Goal: Task Accomplishment & Management: Complete application form

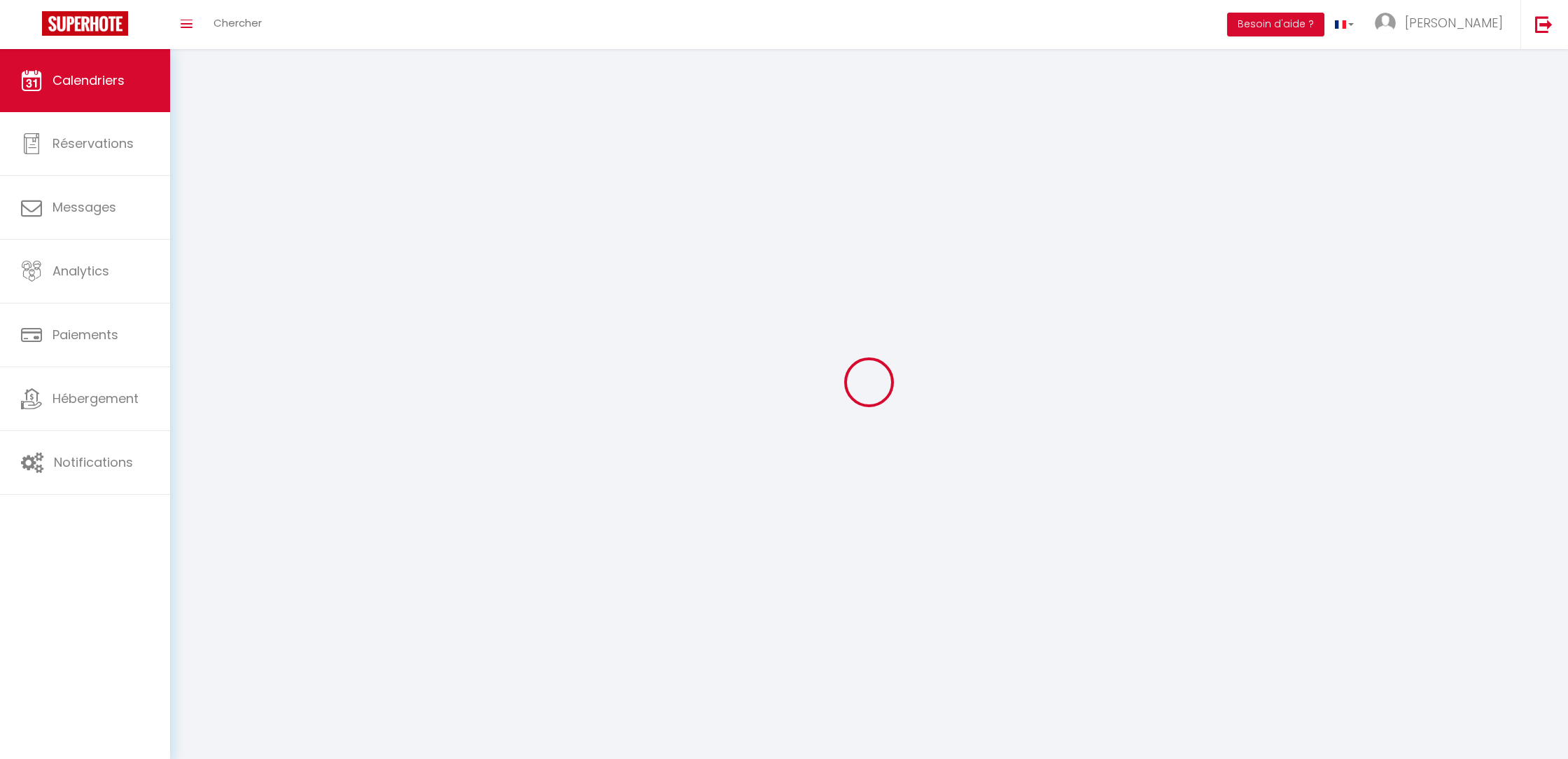
select select
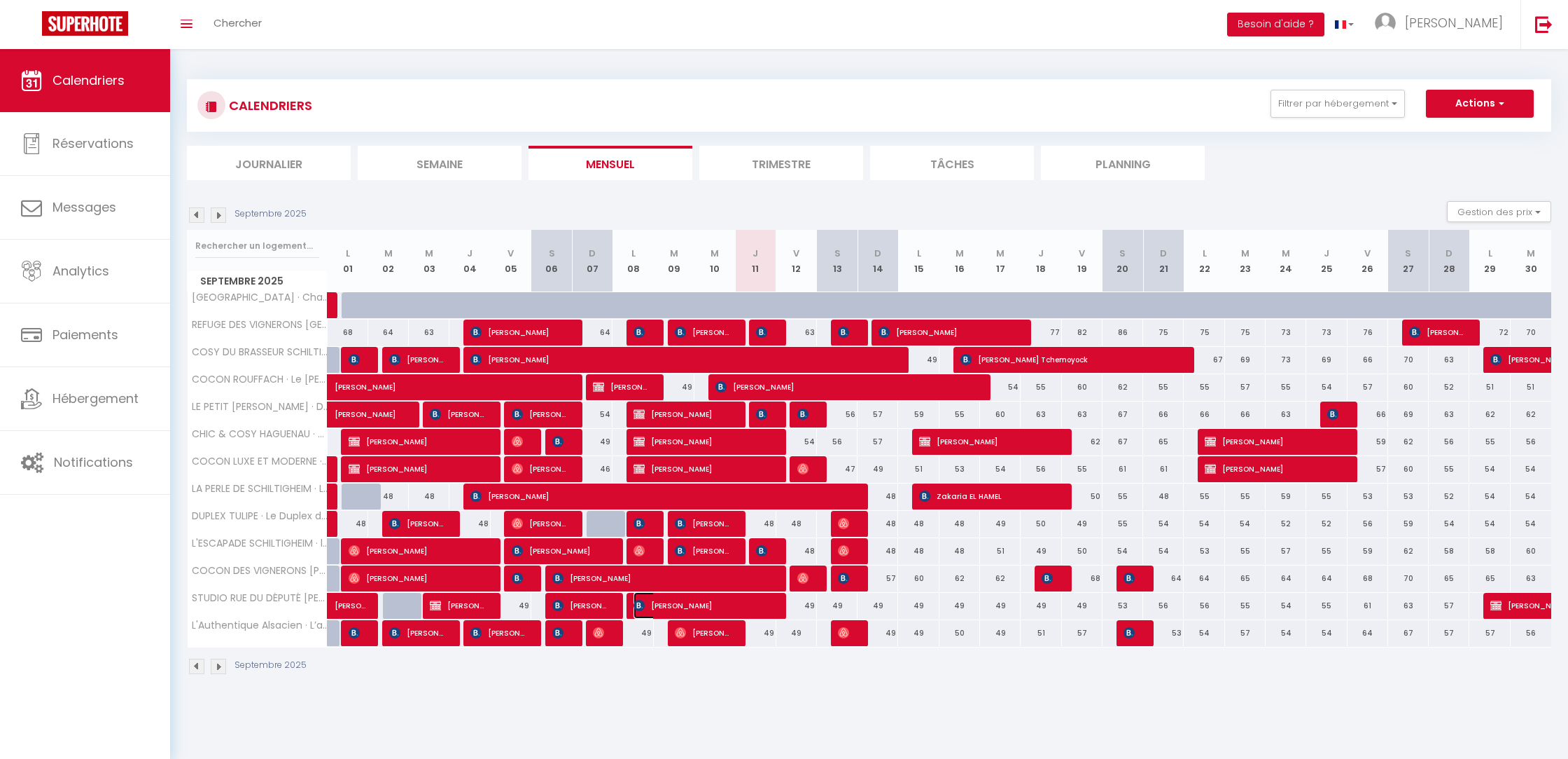
click at [716, 603] on span "[PERSON_NAME]" at bounding box center [701, 605] width 135 height 27
select select "OK"
select select "KO"
select select "0"
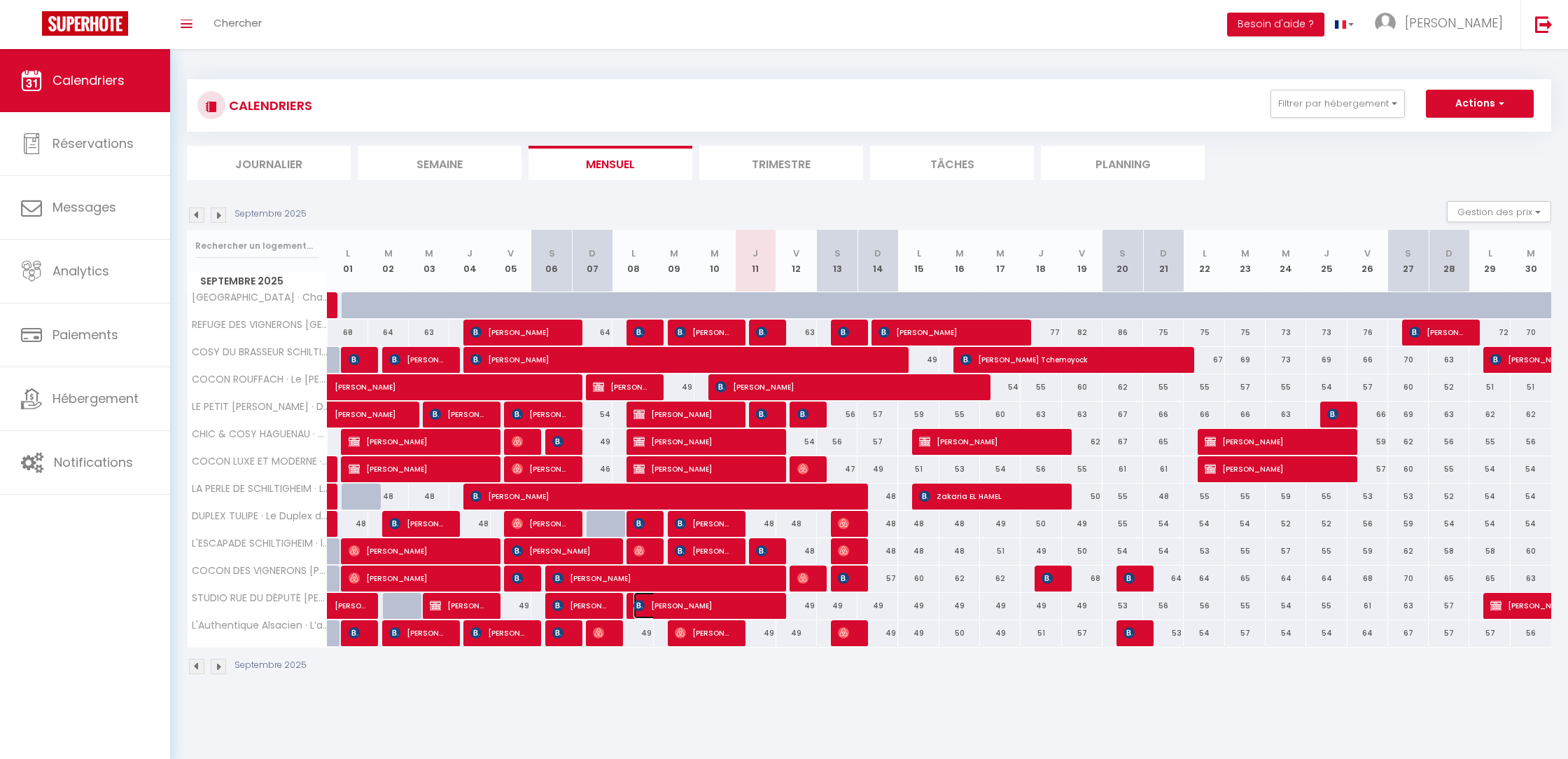
select select "1"
select select
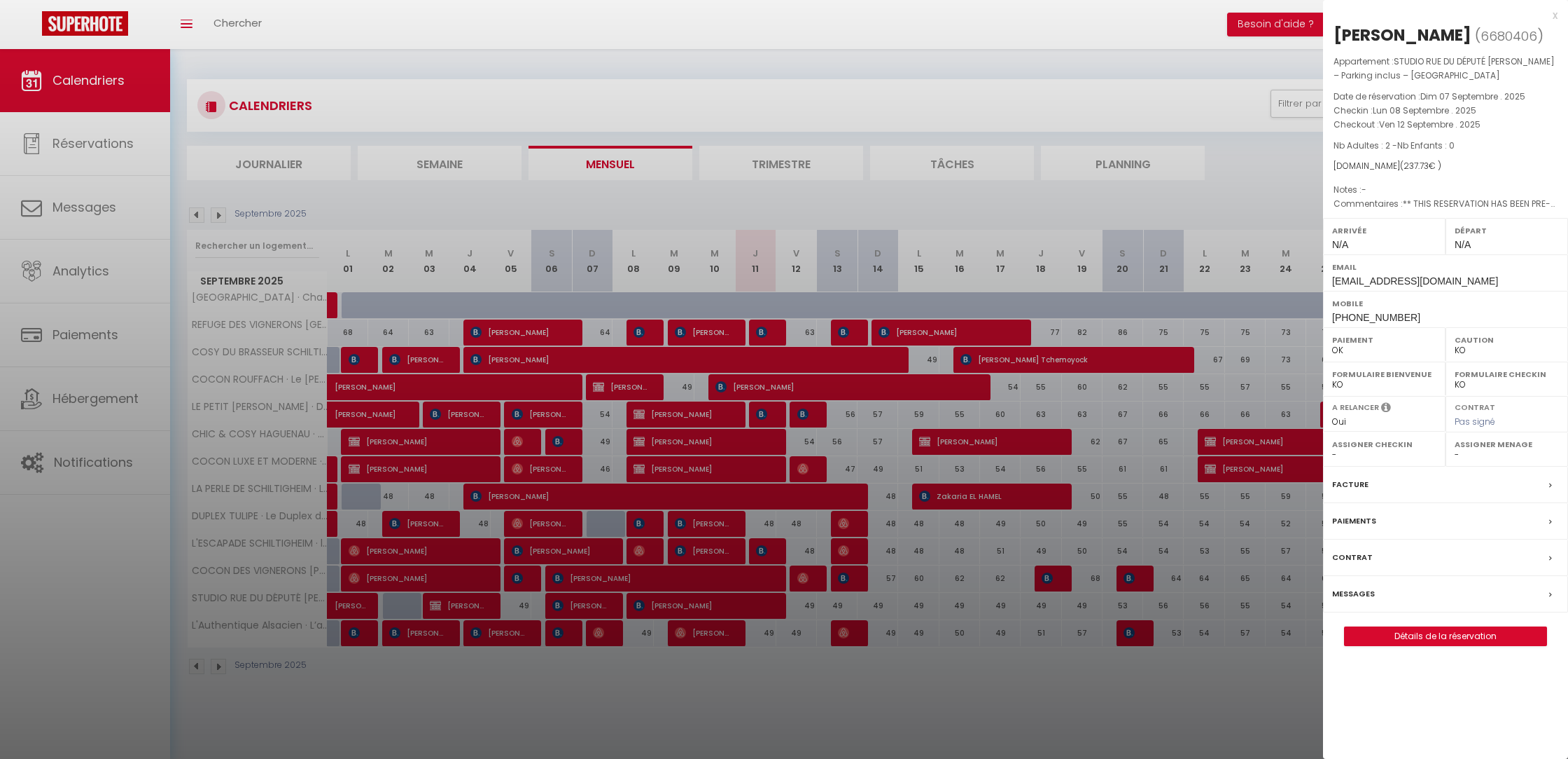
click at [563, 606] on div at bounding box center [784, 380] width 1568 height 759
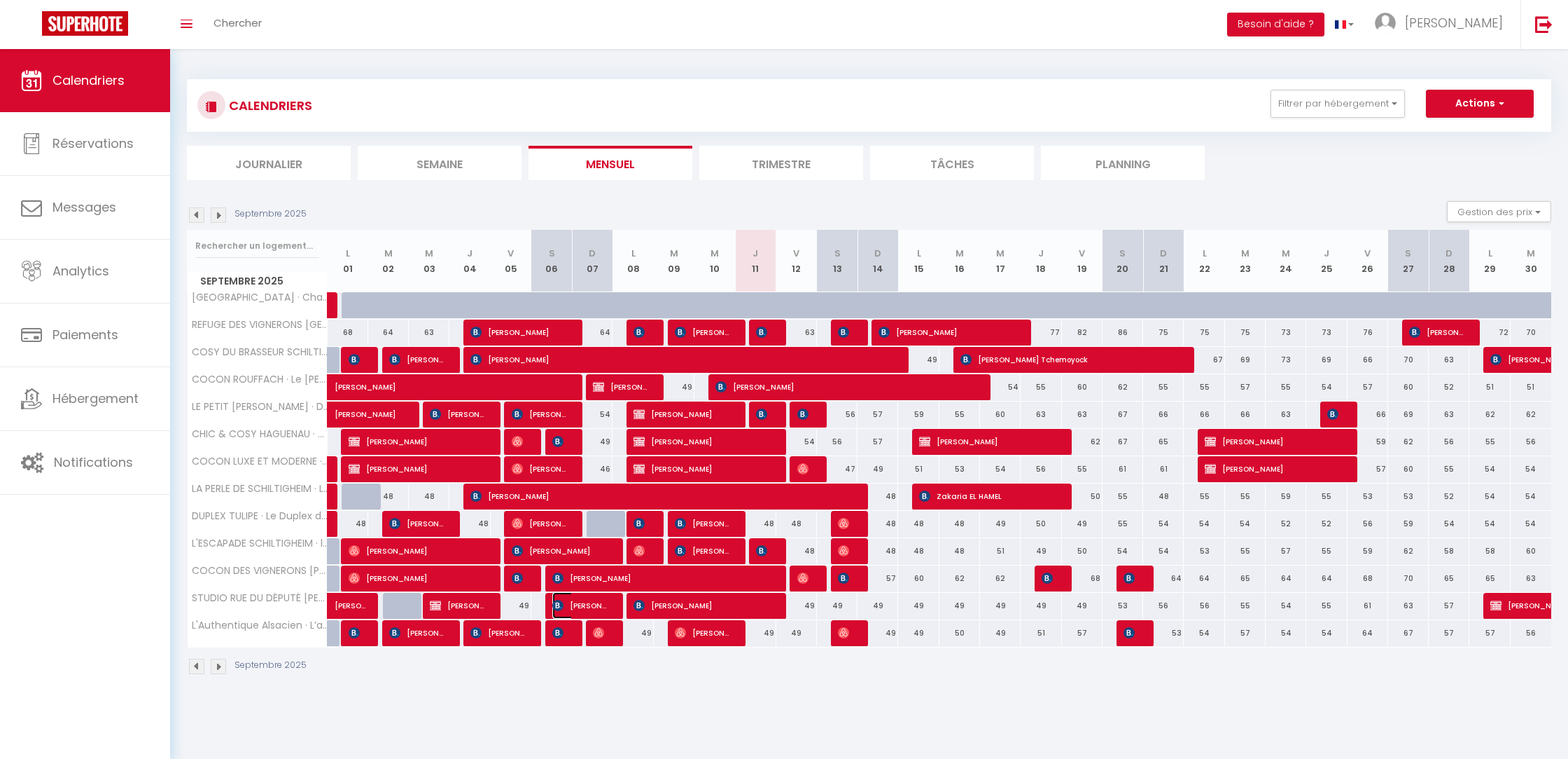
click at [583, 606] on span "[PERSON_NAME]" at bounding box center [579, 605] width 54 height 27
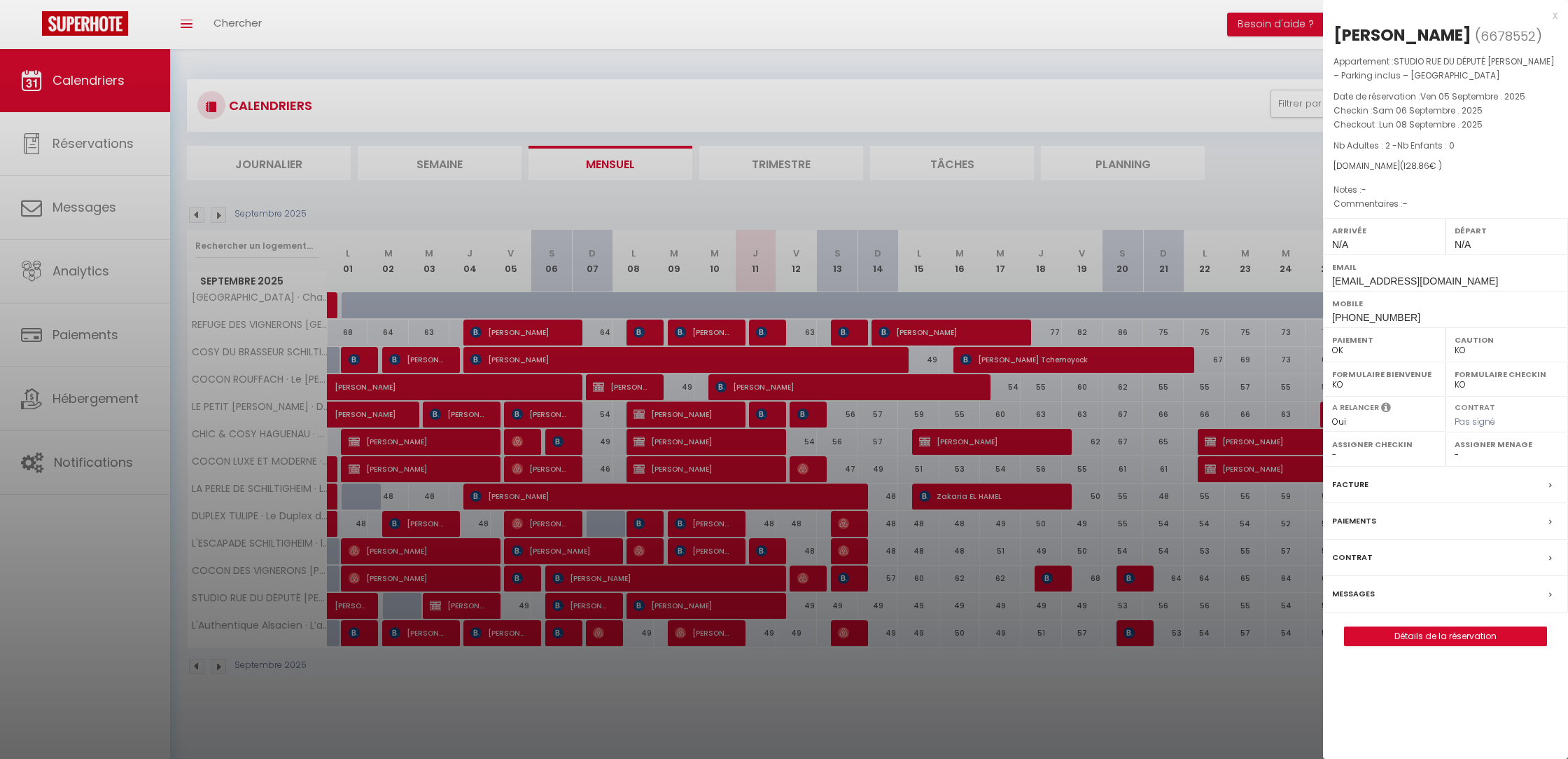
drag, startPoint x: 583, startPoint y: 606, endPoint x: 542, endPoint y: 608, distance: 41.0
click at [582, 606] on div at bounding box center [784, 380] width 1568 height 759
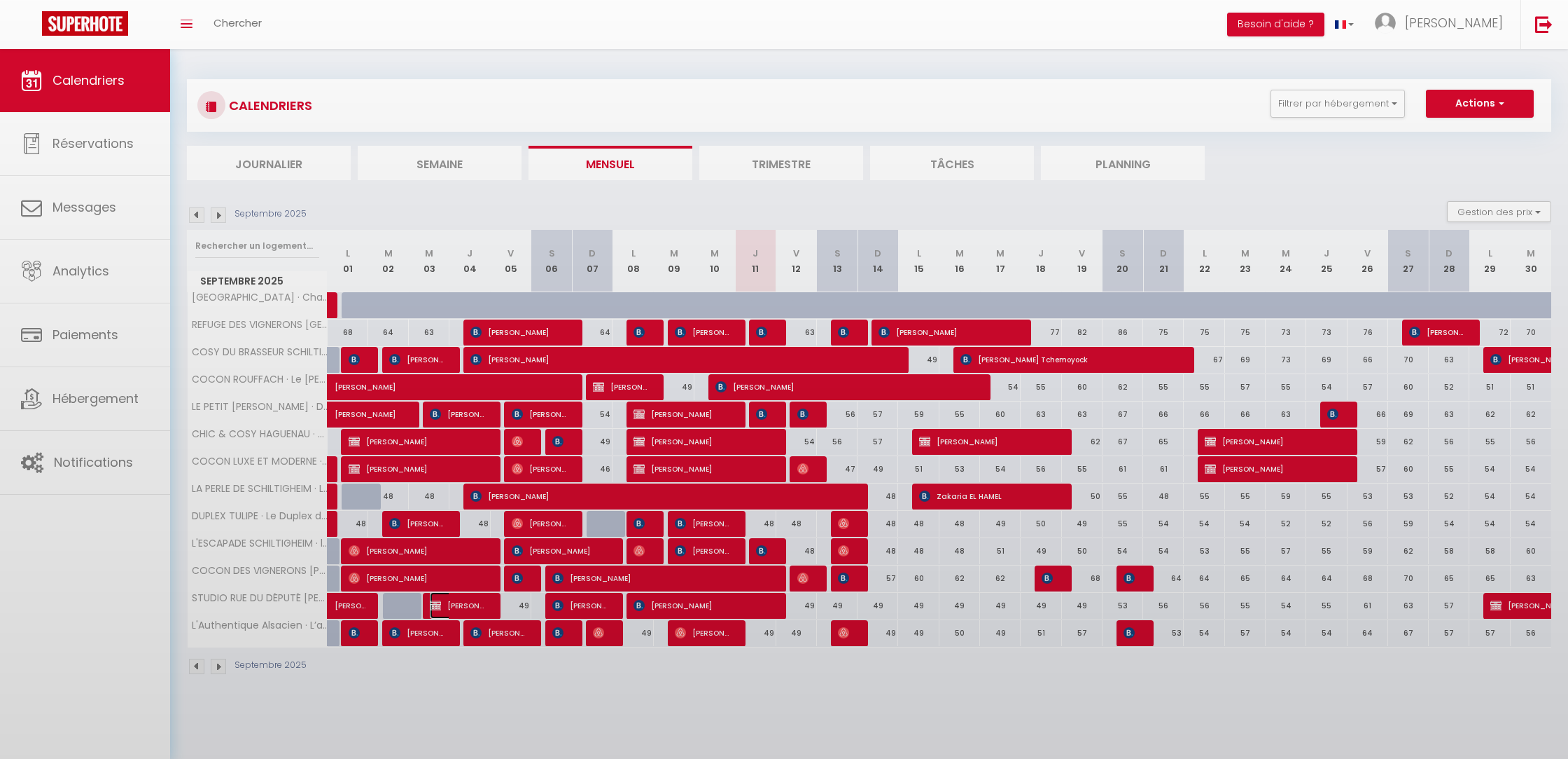
click at [461, 608] on span "[PERSON_NAME]" at bounding box center [457, 605] width 54 height 27
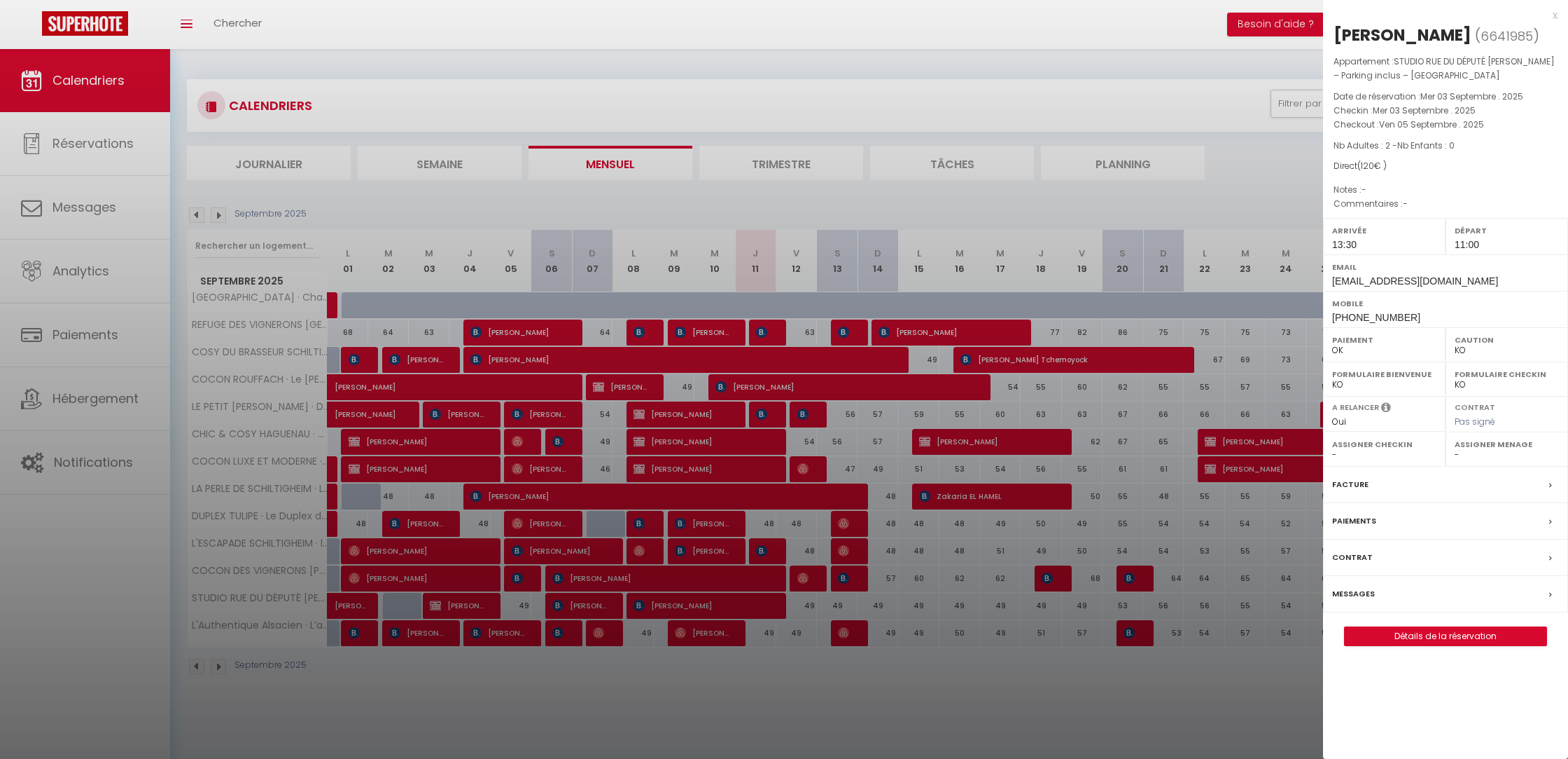
click at [736, 604] on div at bounding box center [784, 380] width 1568 height 759
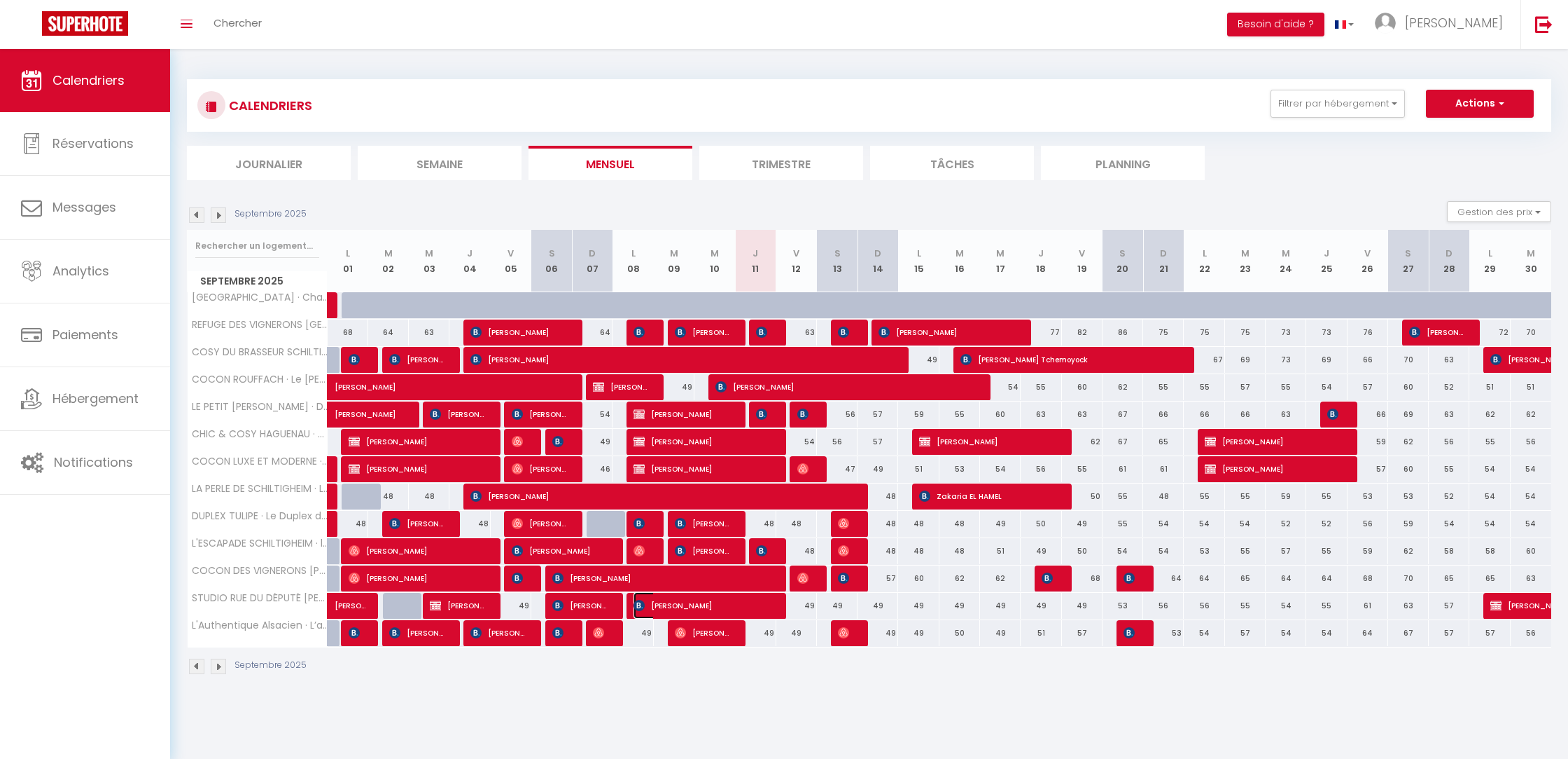
click at [724, 603] on span "[PERSON_NAME]" at bounding box center [701, 605] width 135 height 27
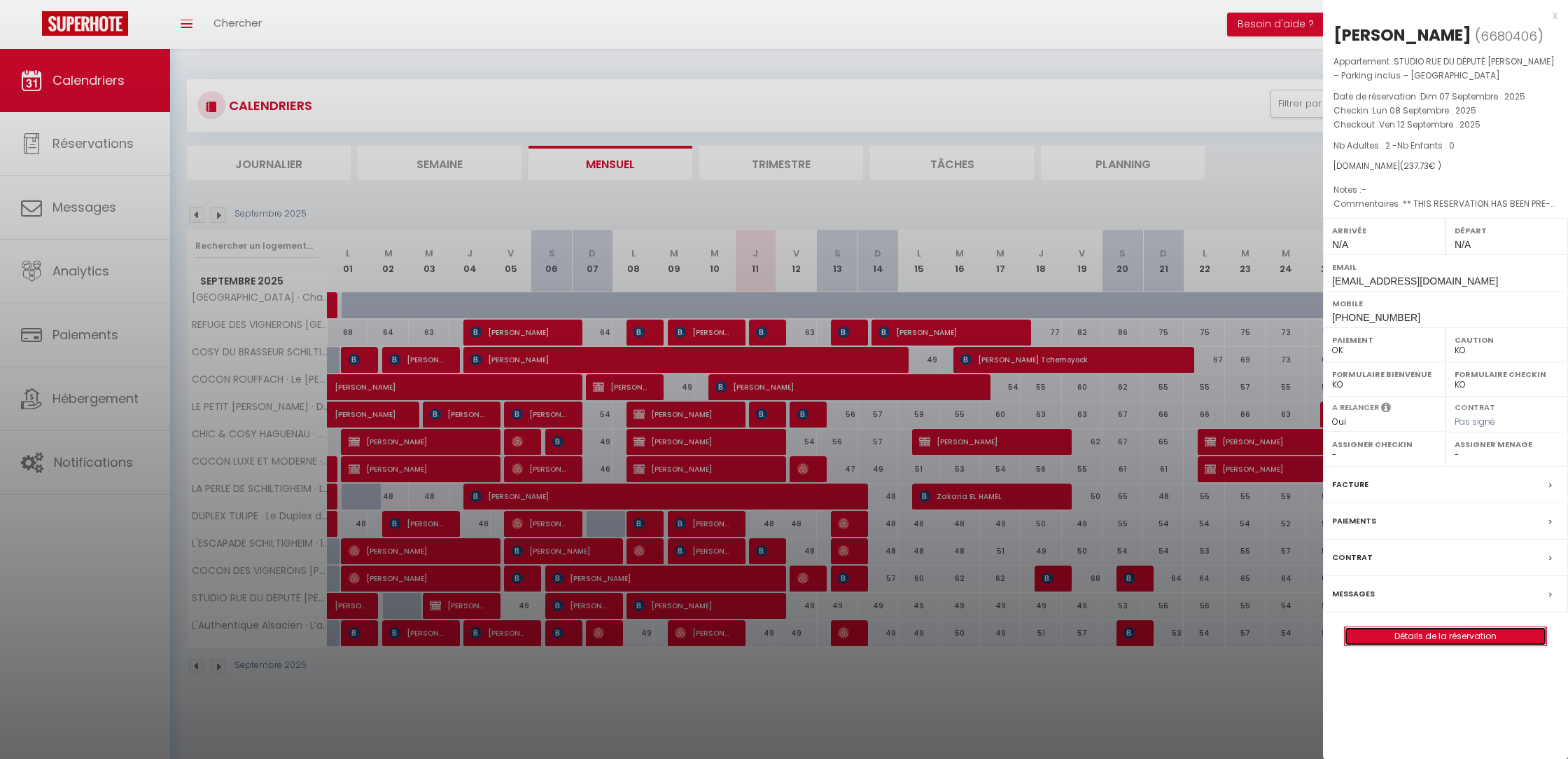
click at [1422, 638] on link "Détails de la réservation" at bounding box center [1446, 635] width 202 height 18
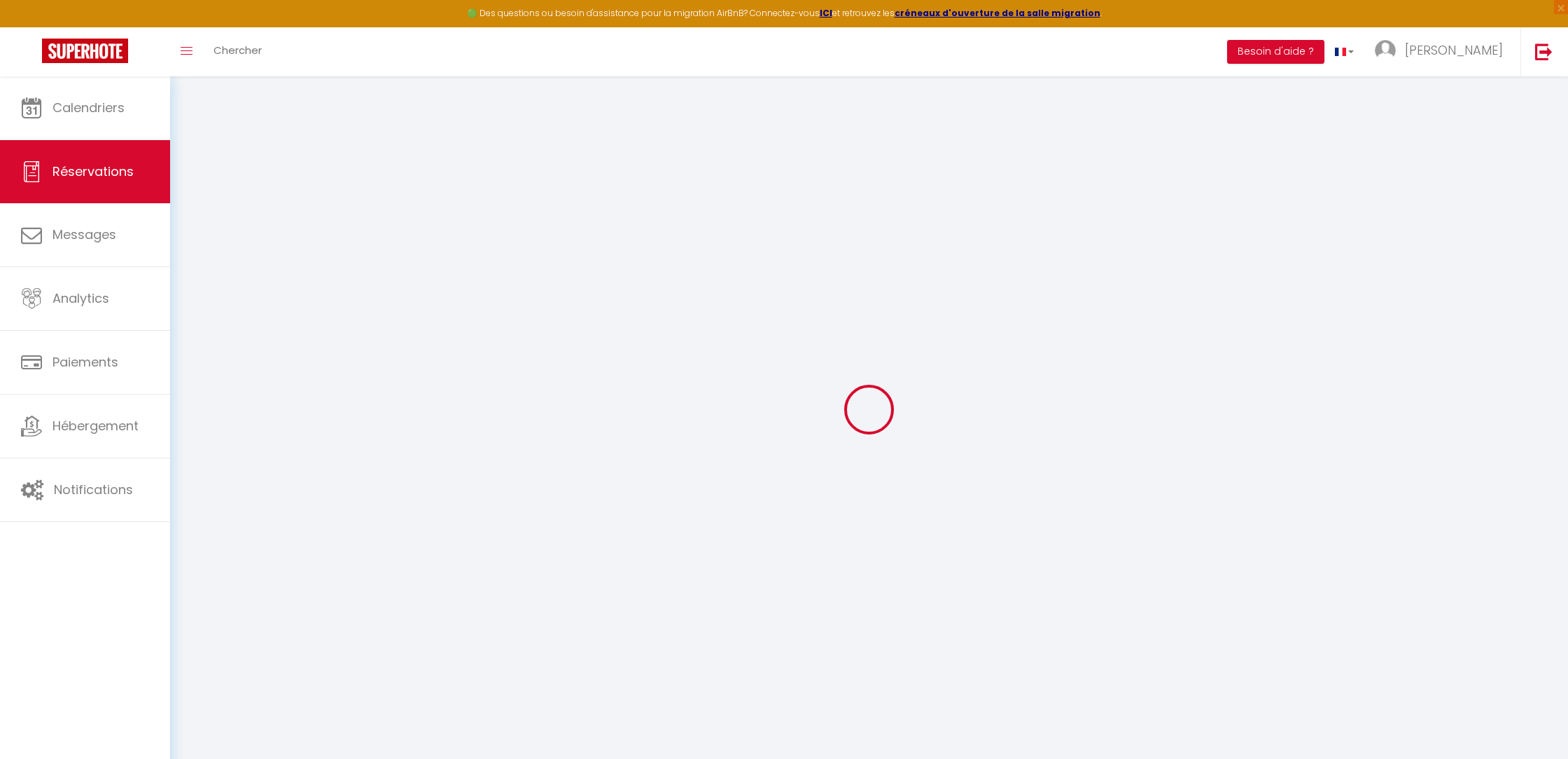
type input "PORCIC"
type input "Armin"
type input "parmin.884267@guest.booking.com"
type input "+33622595163"
type input "."
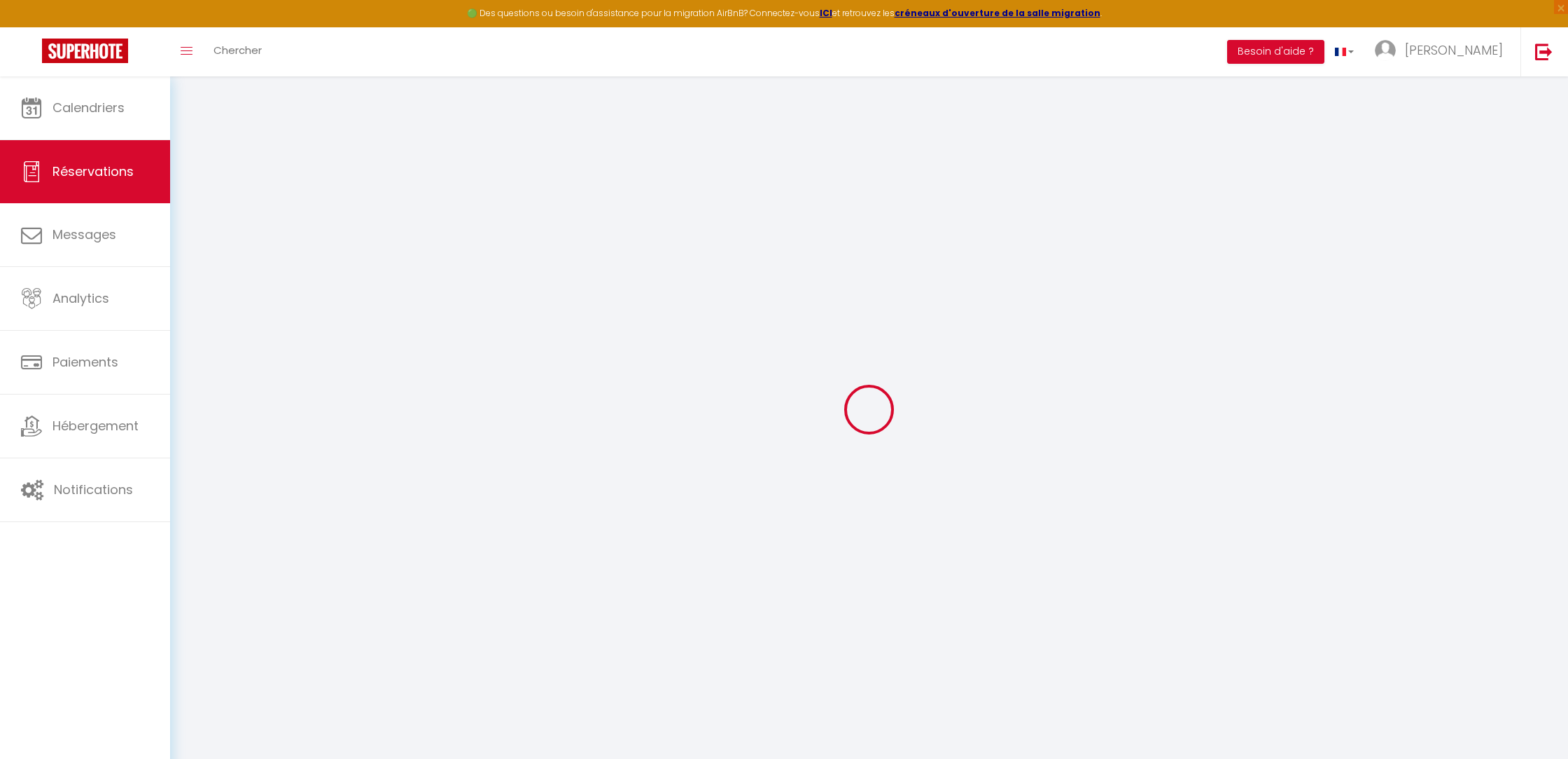
select select "FR"
type input "34.1"
type input "3.33"
select select "72203"
select select "1"
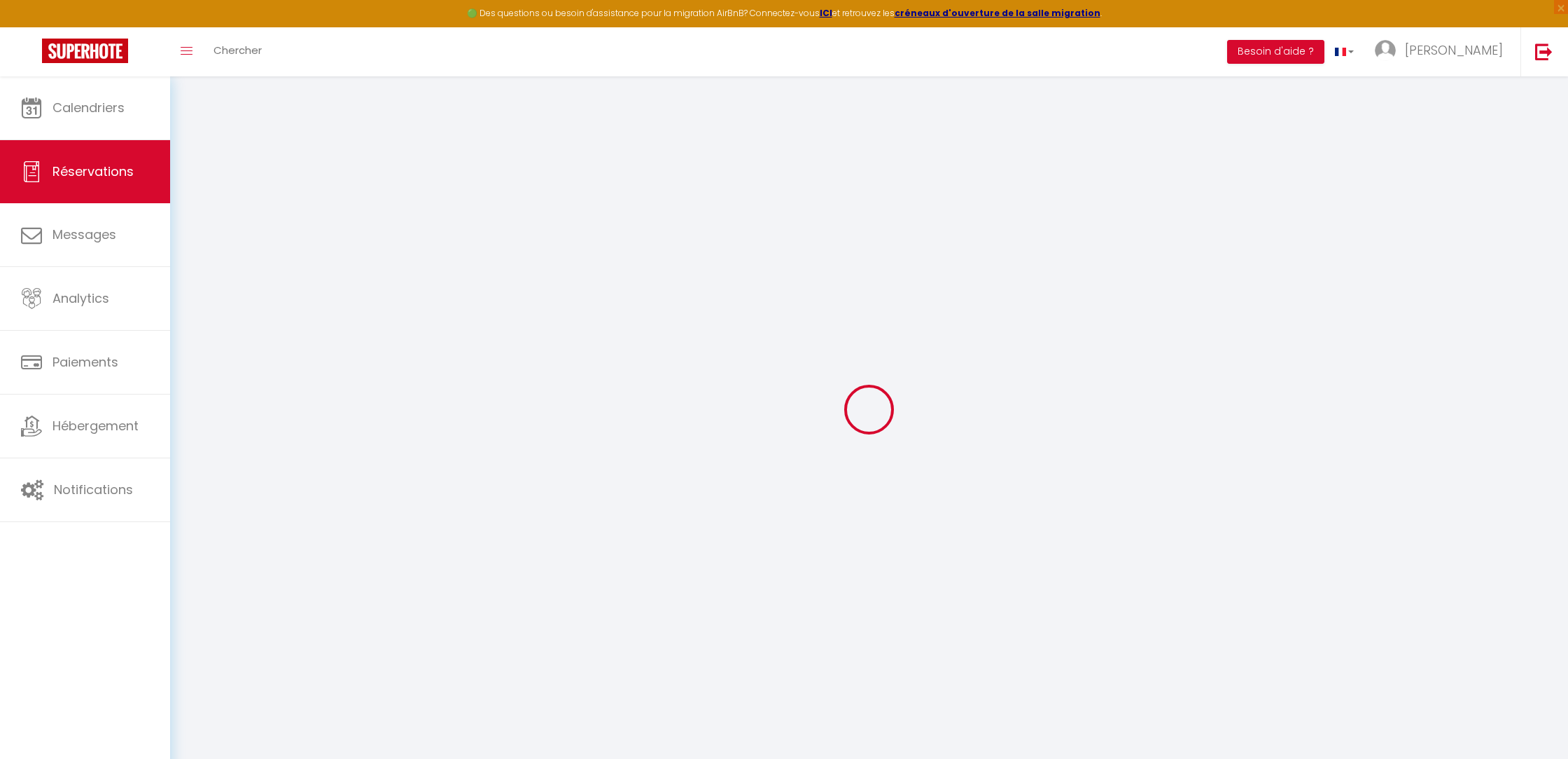
select select
type input "2"
select select "12"
select select
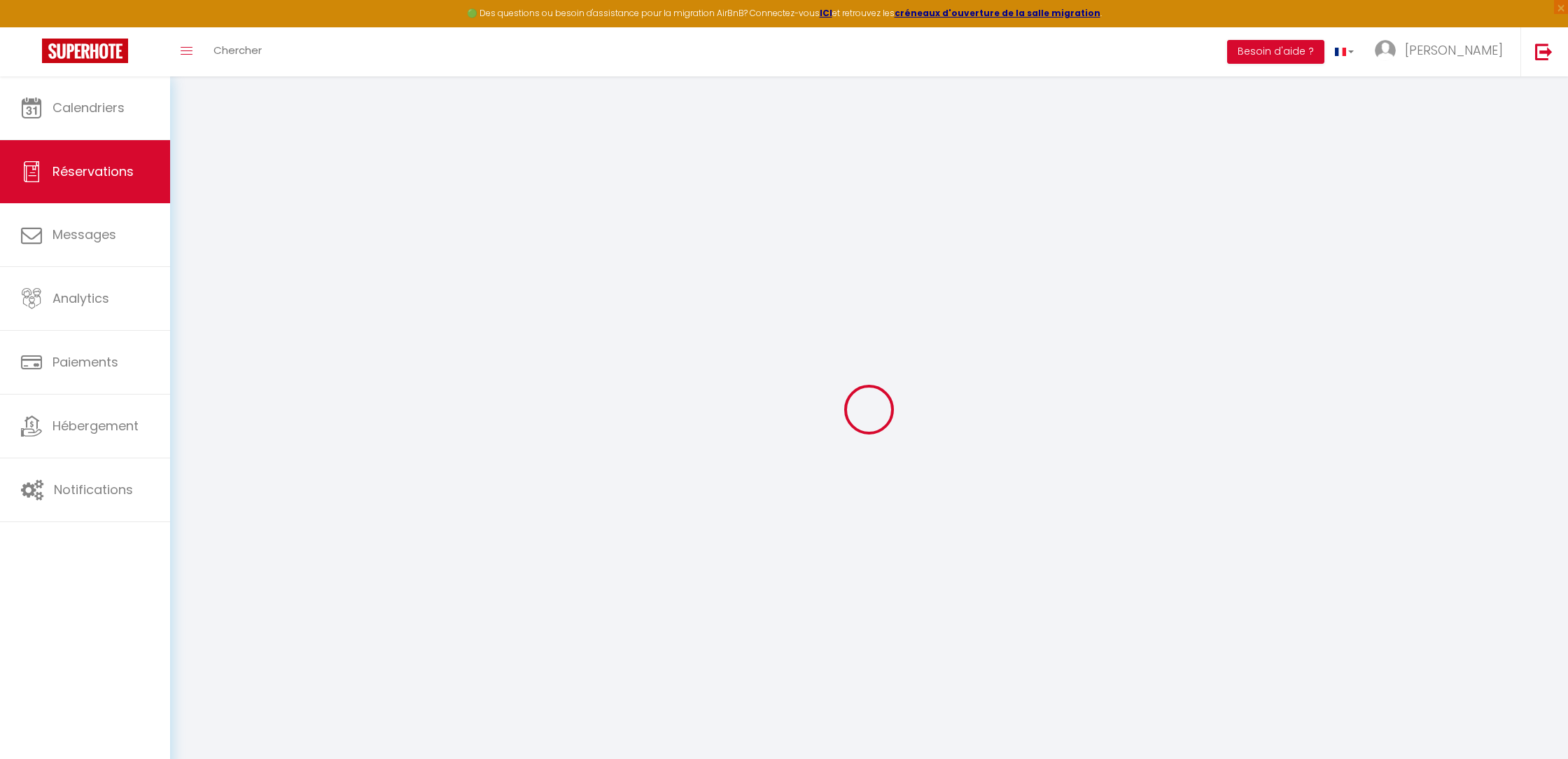
type input "207.36"
checkbox input "false"
type input "0"
select select "2"
type input "0"
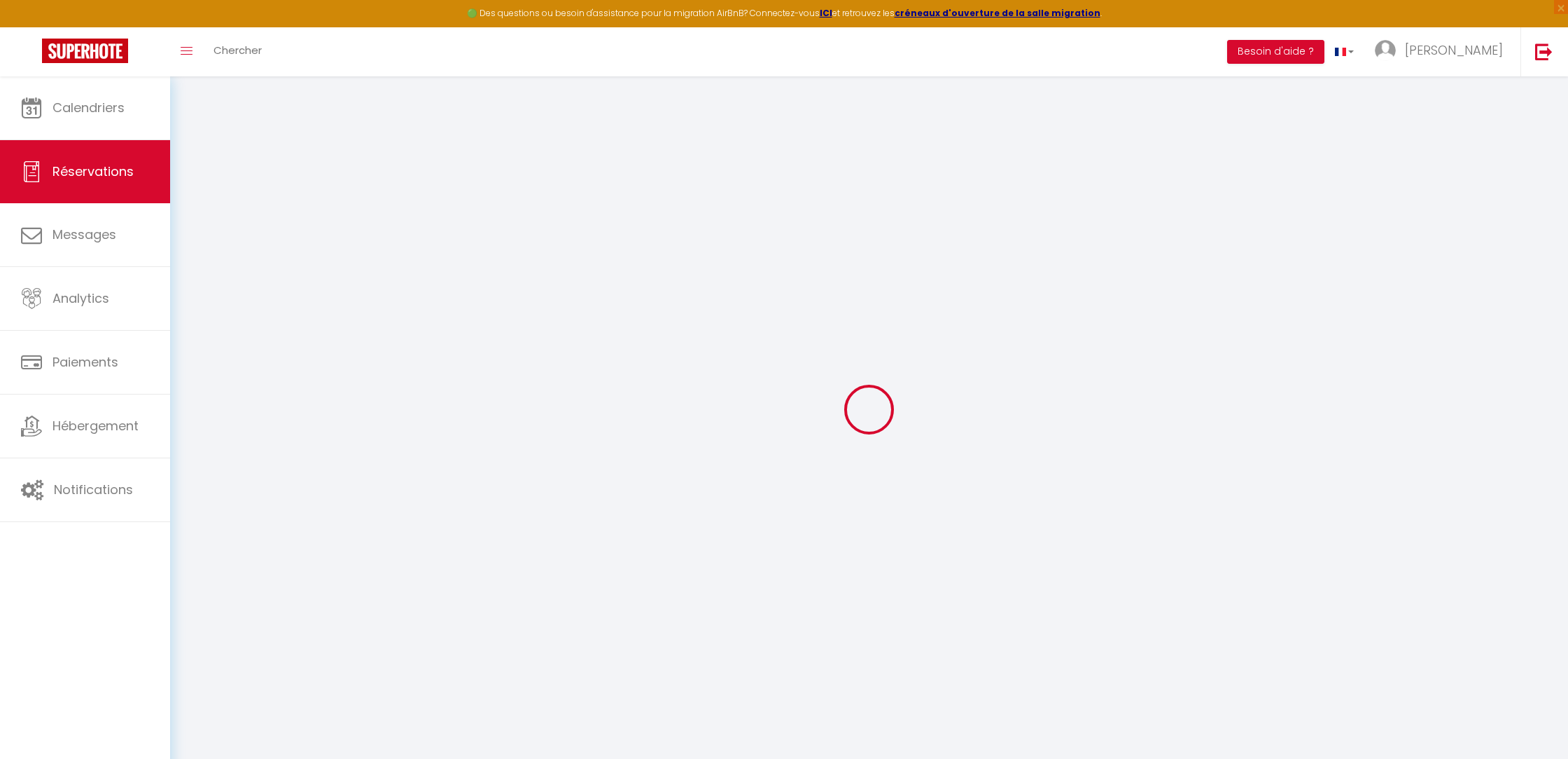
type input "0"
select select
select select "14"
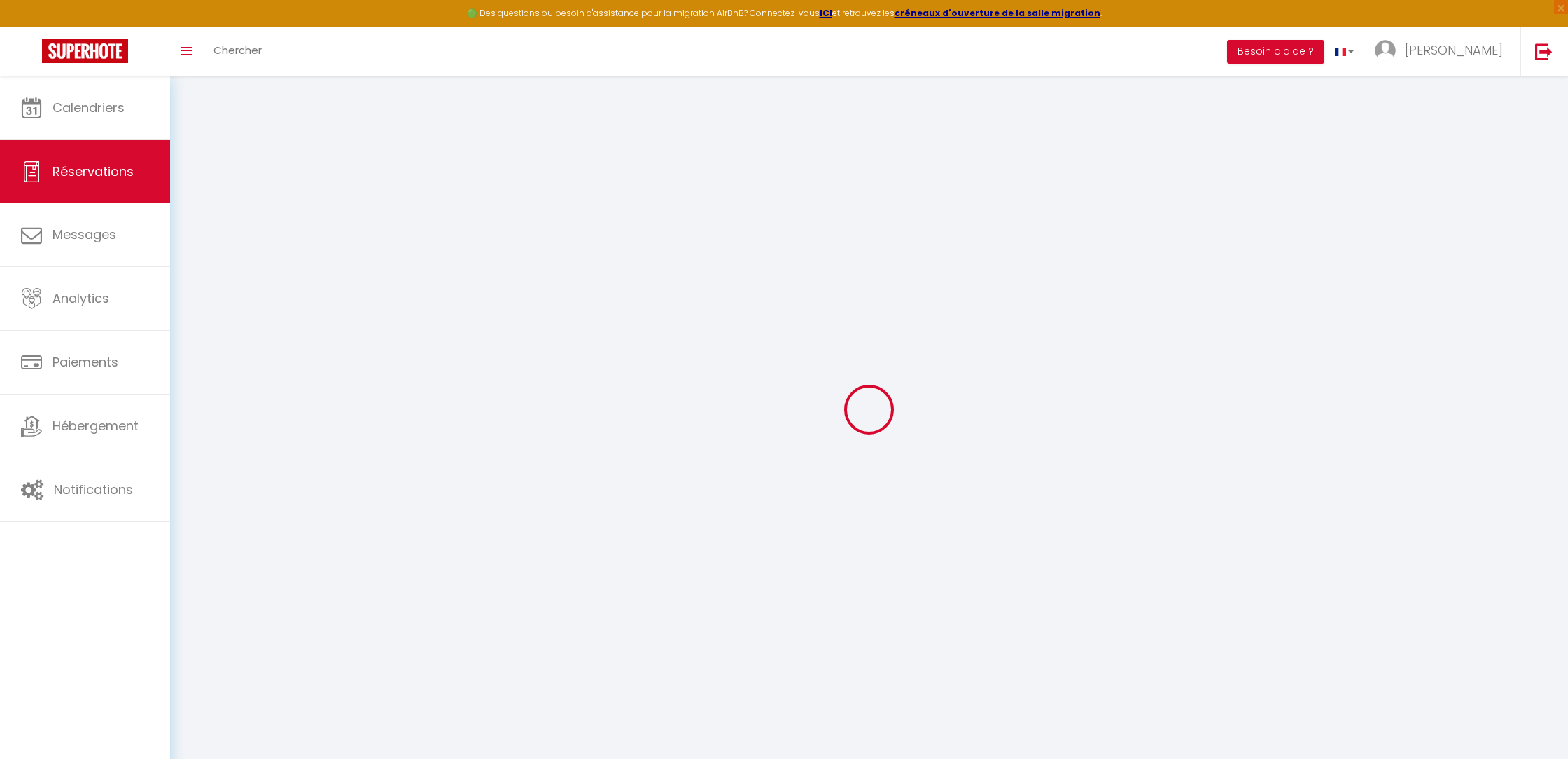
checkbox input "false"
select select
checkbox input "false"
select select
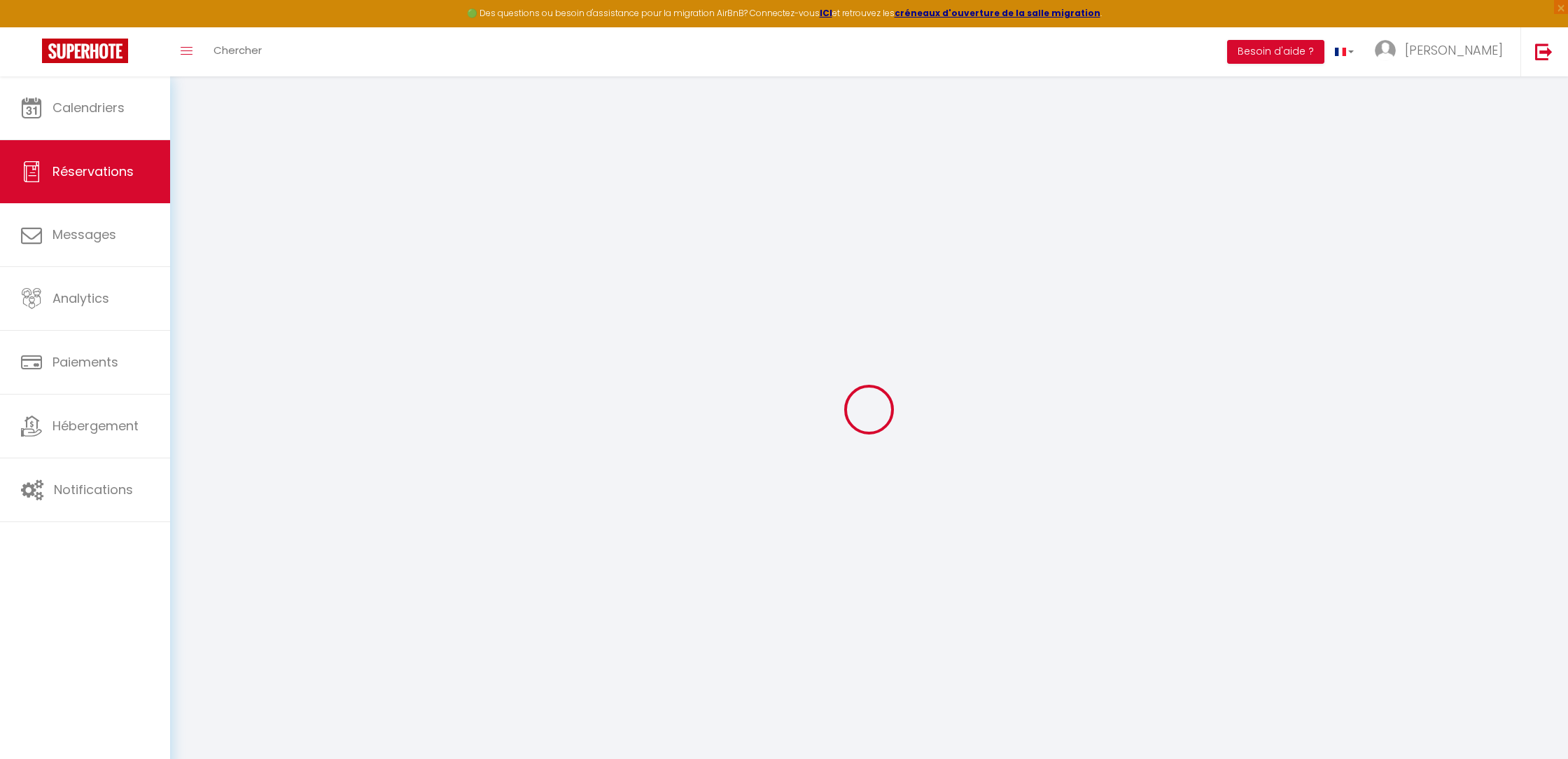
select select
checkbox input "false"
type textarea "** THIS RESERVATION HAS BEEN PRE-PAID ** BOOKING NOTE : Payment charge is EUR 3…"
type input "20"
type input "10.37"
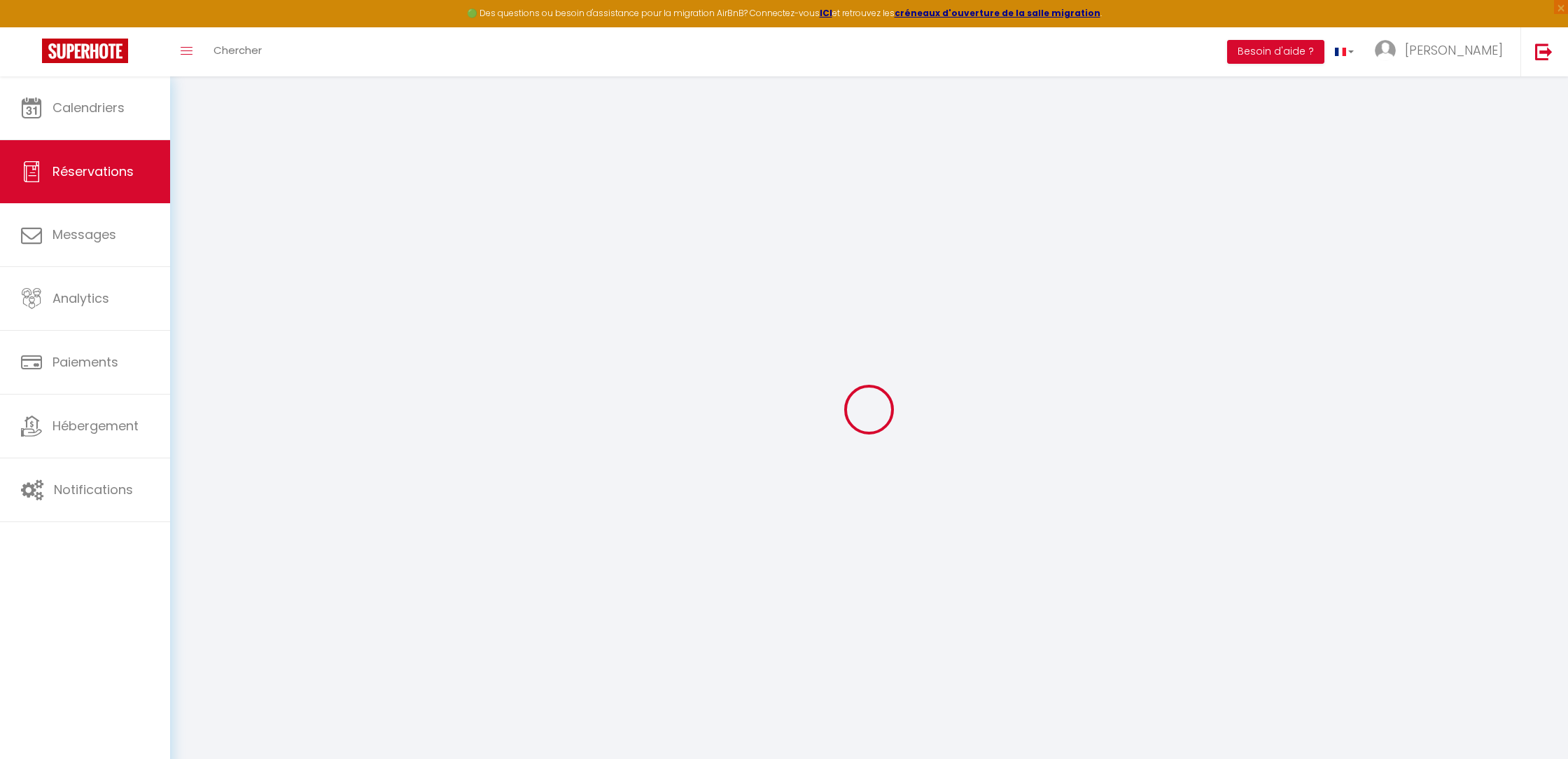
select select
checkbox input "false"
select select
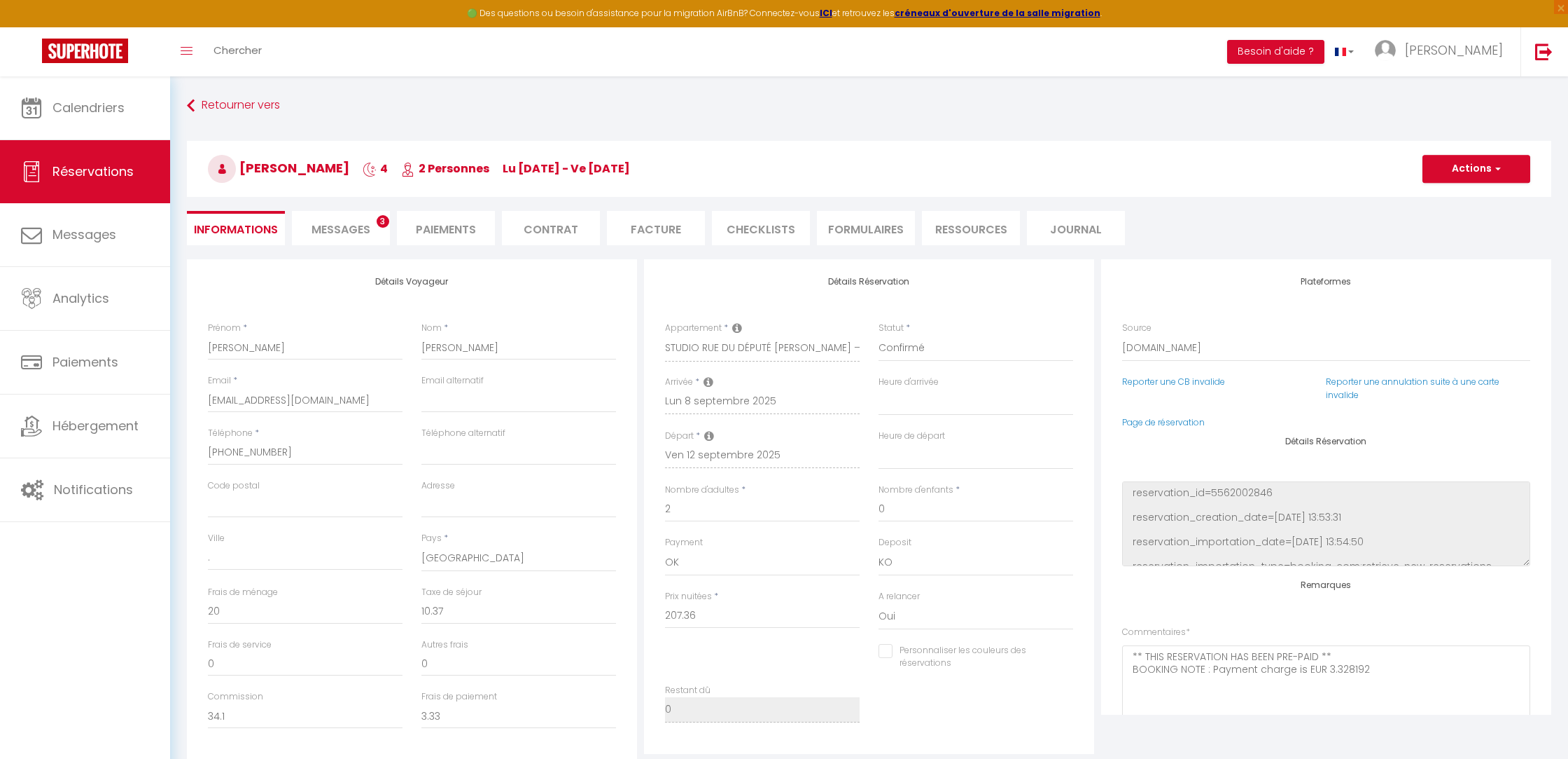
click at [643, 223] on li "Facture" at bounding box center [656, 228] width 98 height 34
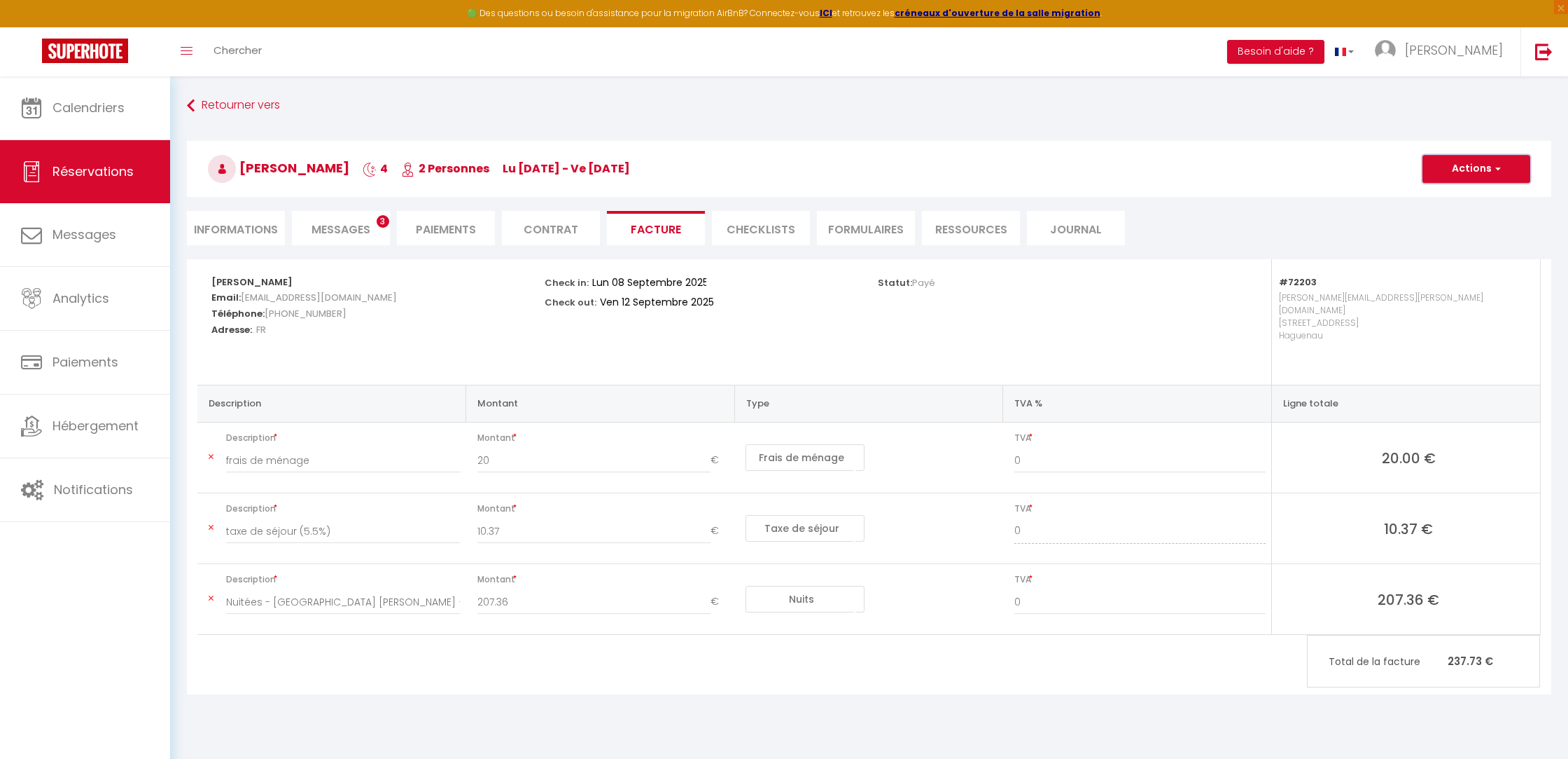
click at [1459, 178] on button "Actions" at bounding box center [1476, 168] width 108 height 28
click at [1456, 234] on link "Envoyer la facture" at bounding box center [1465, 236] width 117 height 18
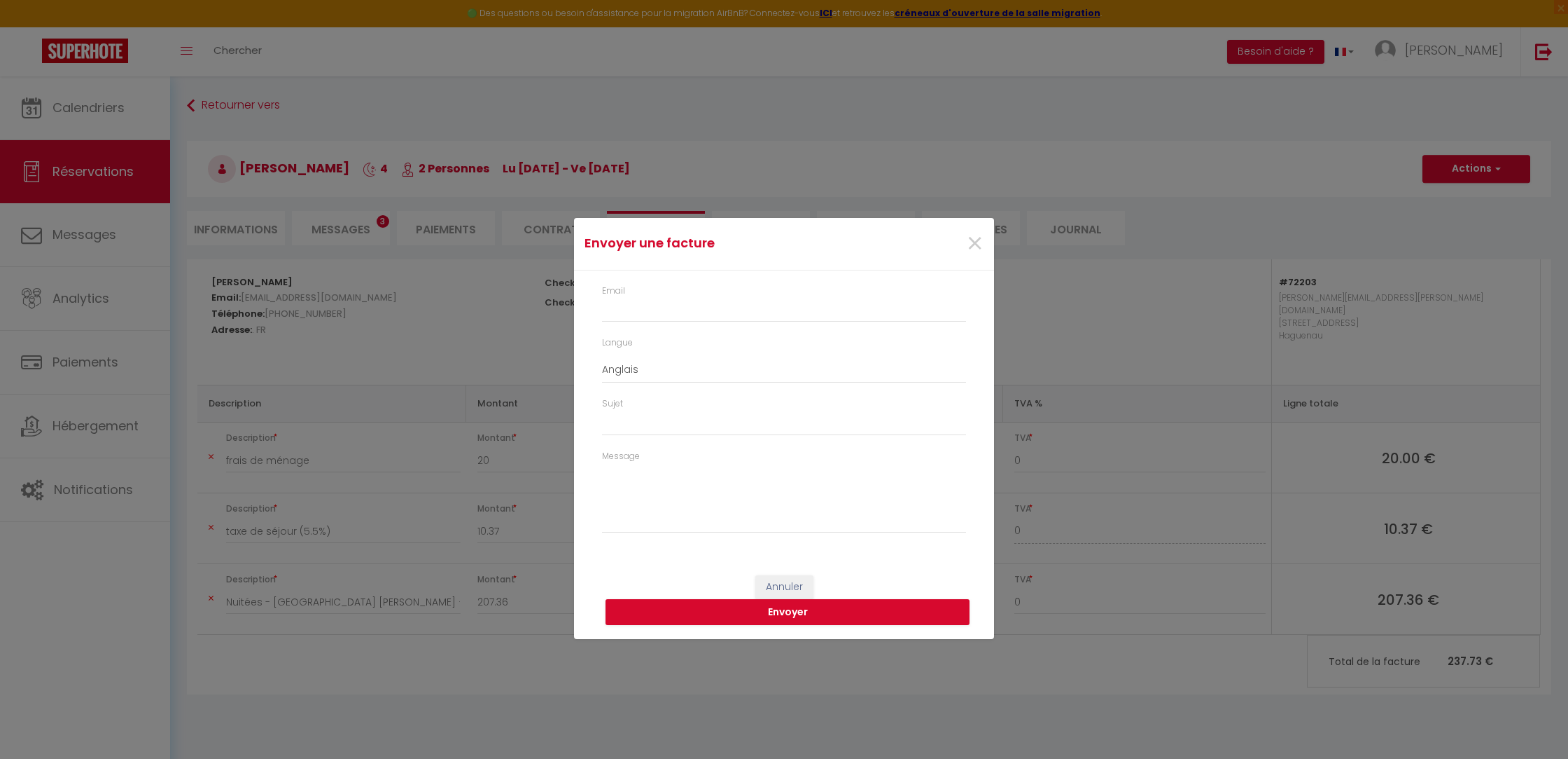
type input "parmin.884267@guest.booking.com"
select select "fr"
type input "Votre facture 6680406 - STUDIO RUE DU DÉPUTÉ D'HALLEZ · Le Nid Douillet – Parki…"
type textarea "Bonjour, Voici le lien pour télécharger votre facture : https://superhote.com/a…"
click at [823, 618] on button "Envoyer" at bounding box center [787, 612] width 364 height 27
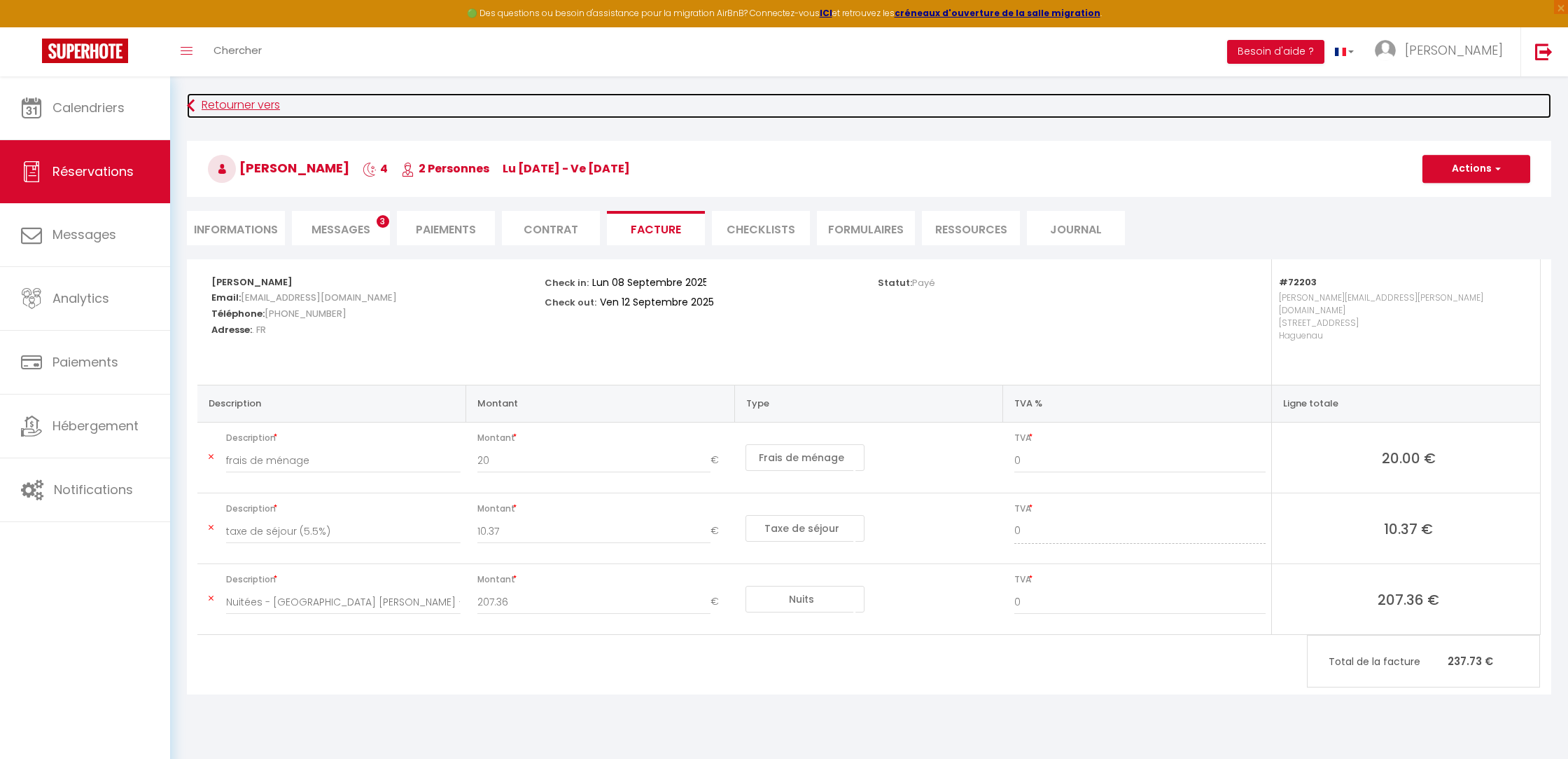
click at [199, 98] on link "Retourner vers" at bounding box center [869, 106] width 1365 height 25
select select
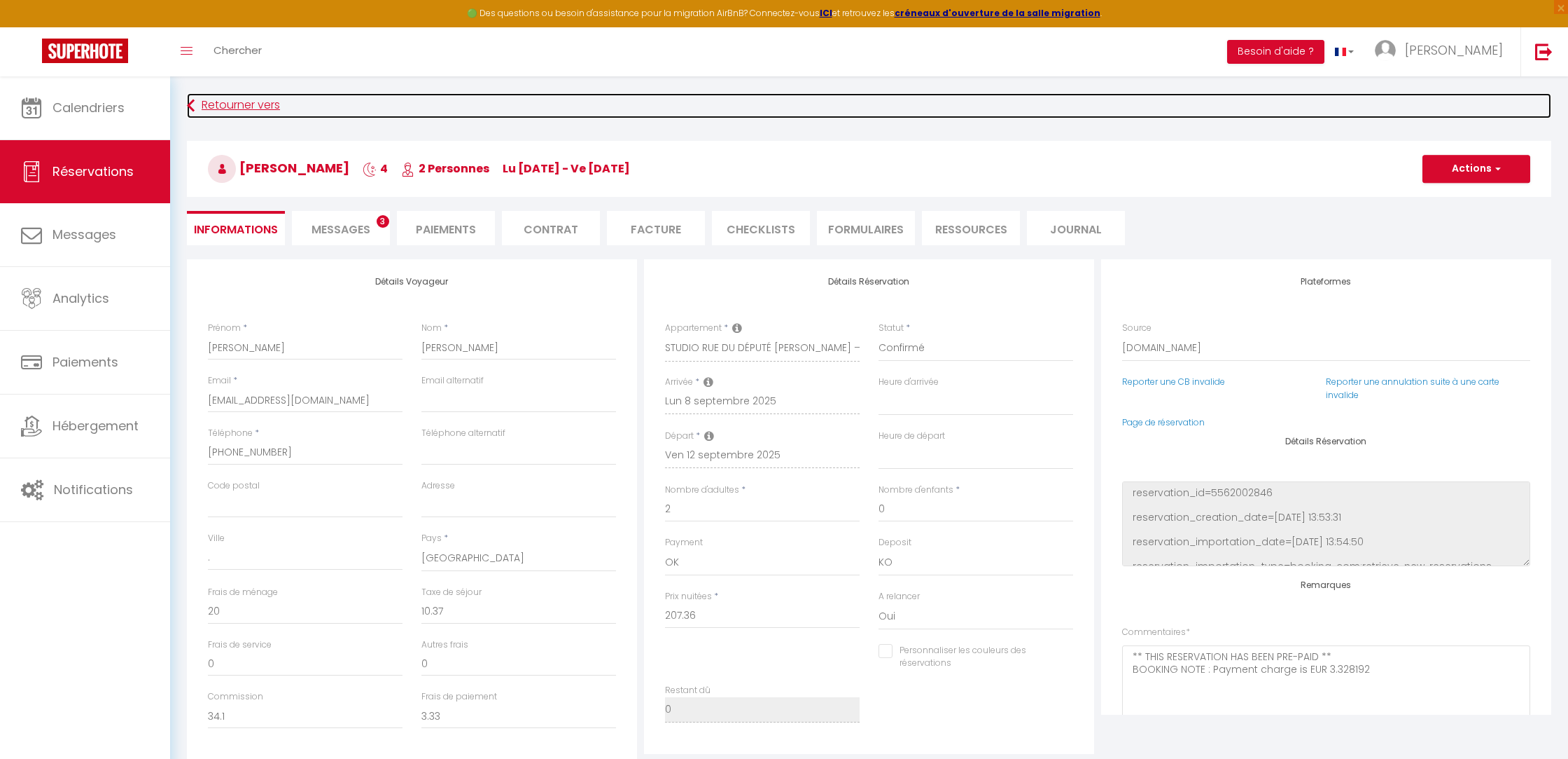
click at [229, 99] on link "Retourner vers" at bounding box center [869, 106] width 1365 height 25
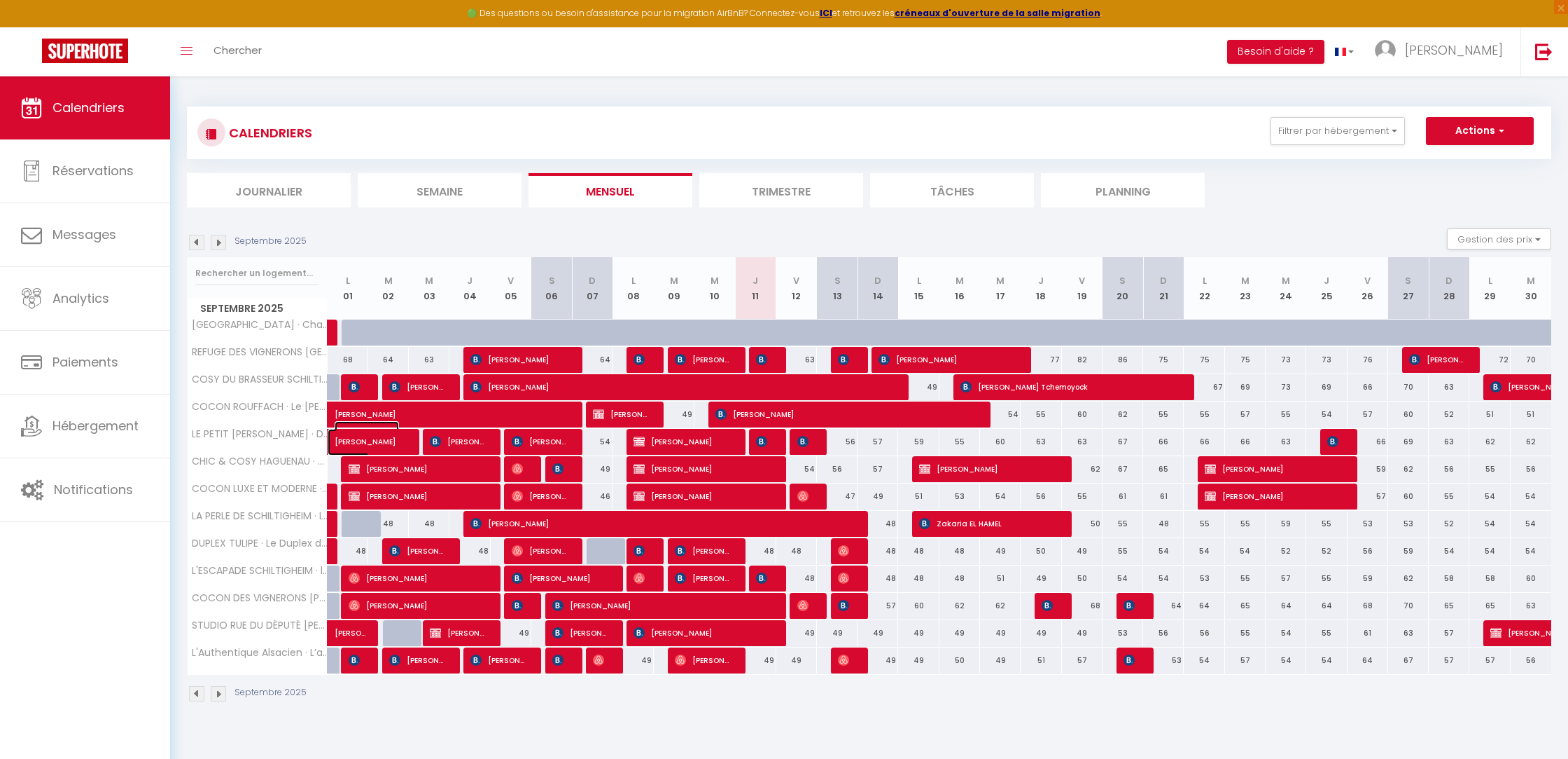
click at [394, 440] on span "[PERSON_NAME]" at bounding box center [366, 434] width 65 height 27
select select "OK"
select select "KO"
select select "0"
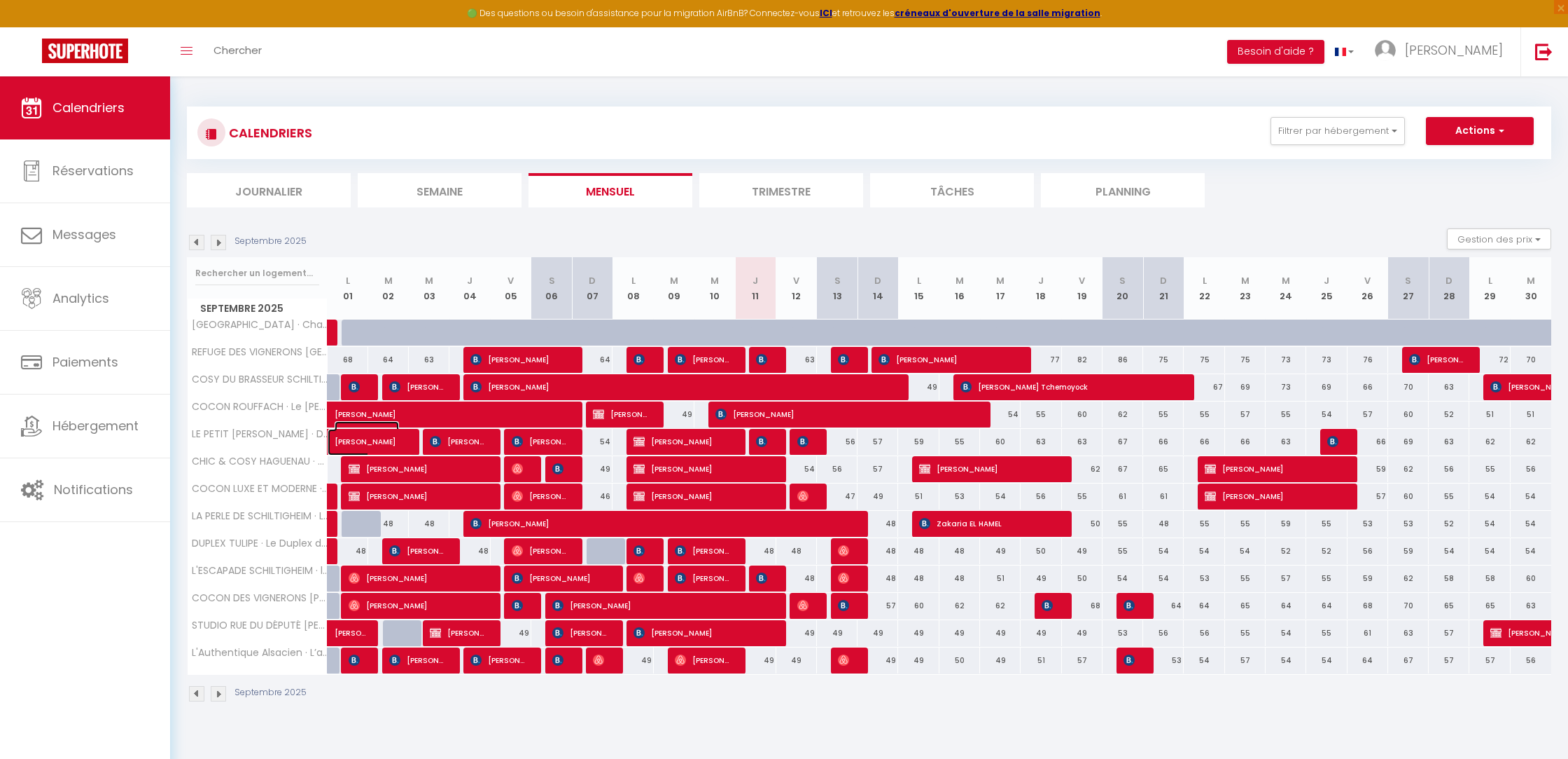
select select "1"
select select
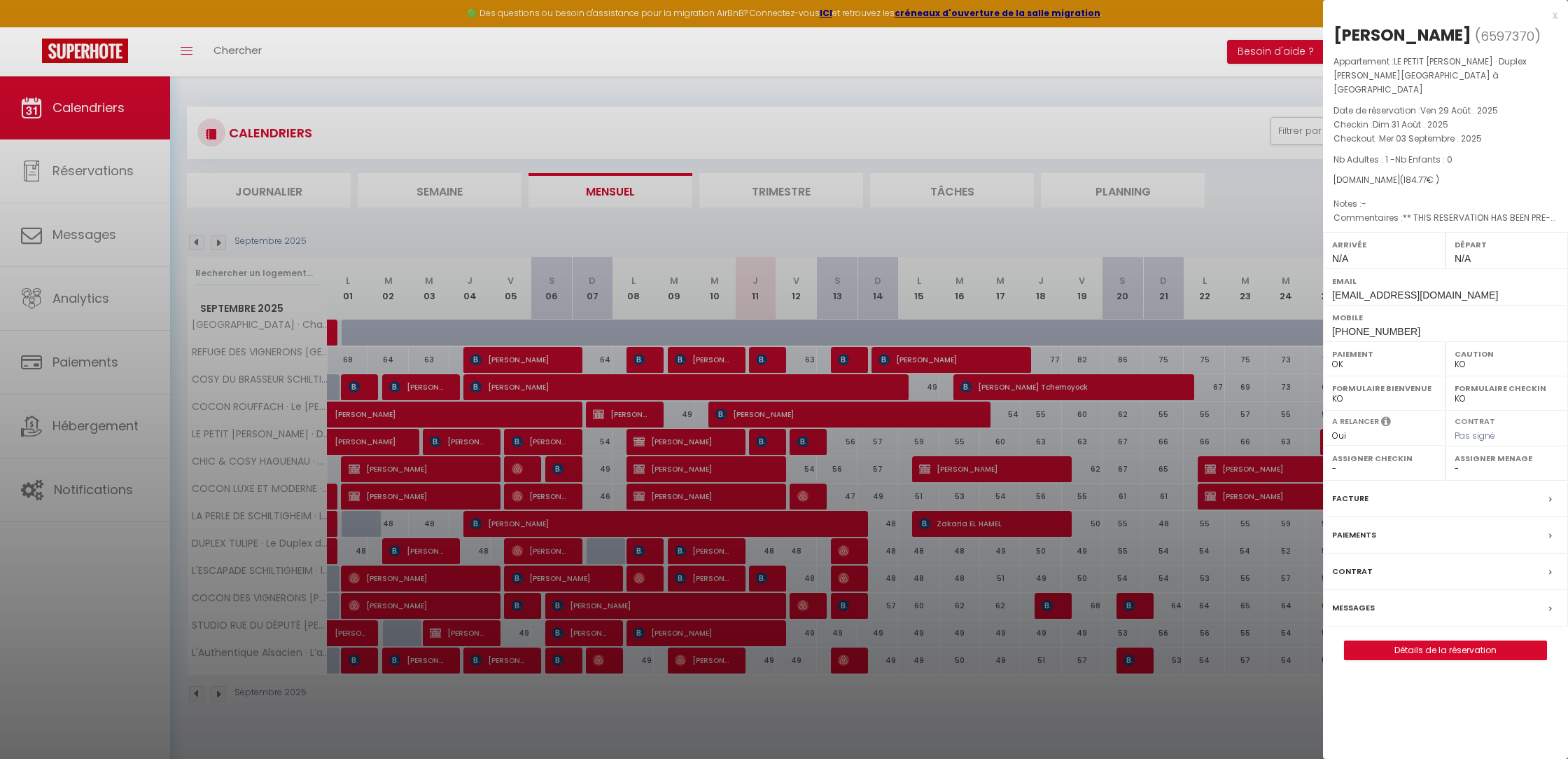
click at [394, 440] on div at bounding box center [784, 380] width 1568 height 759
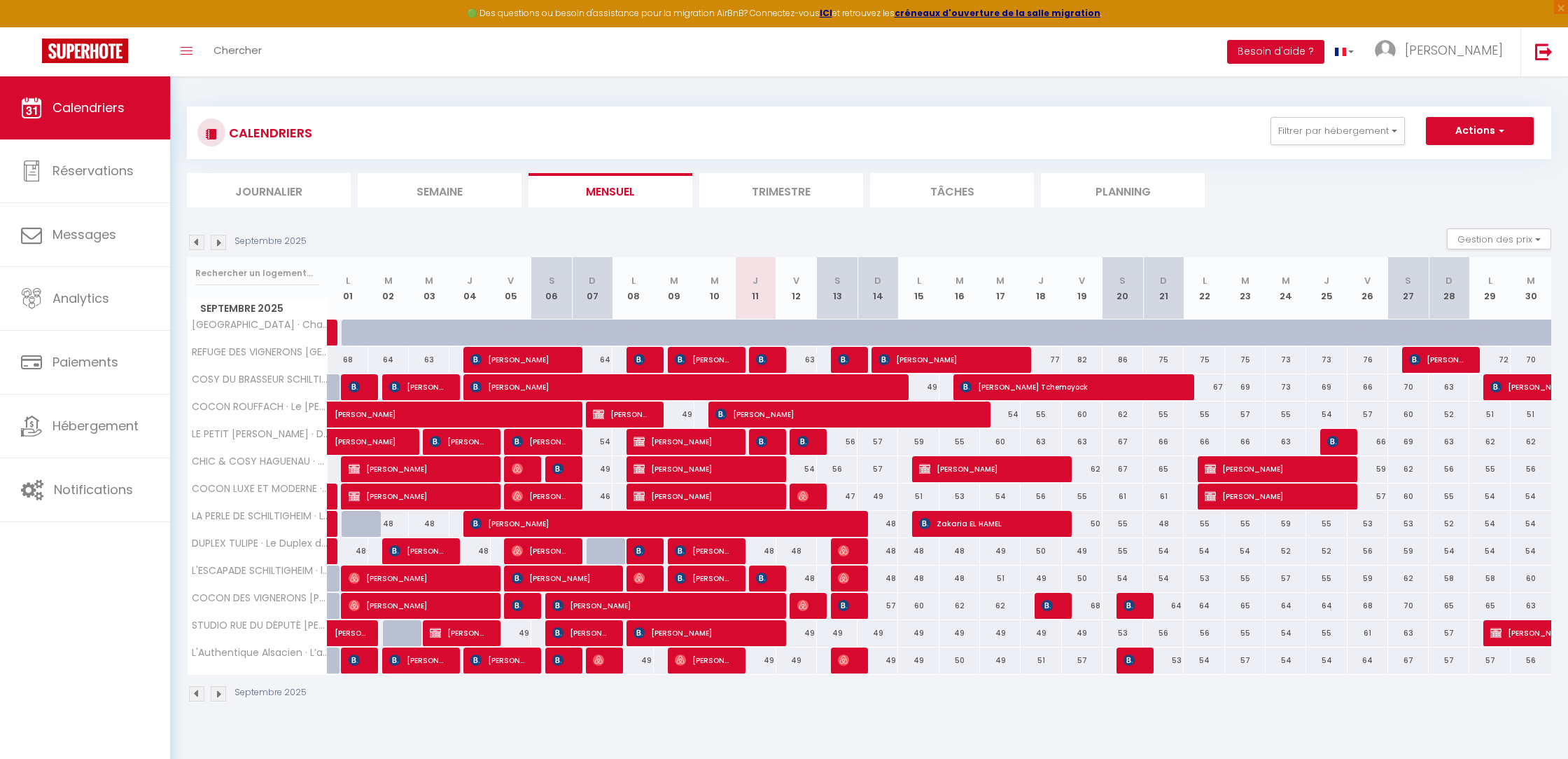
click at [452, 443] on body "🟢 Des questions ou besoin d'assistance pour la migration AirBnB? Connectez-vous…" at bounding box center [784, 456] width 1568 height 759
click at [452, 440] on span "[PERSON_NAME]" at bounding box center [457, 441] width 54 height 27
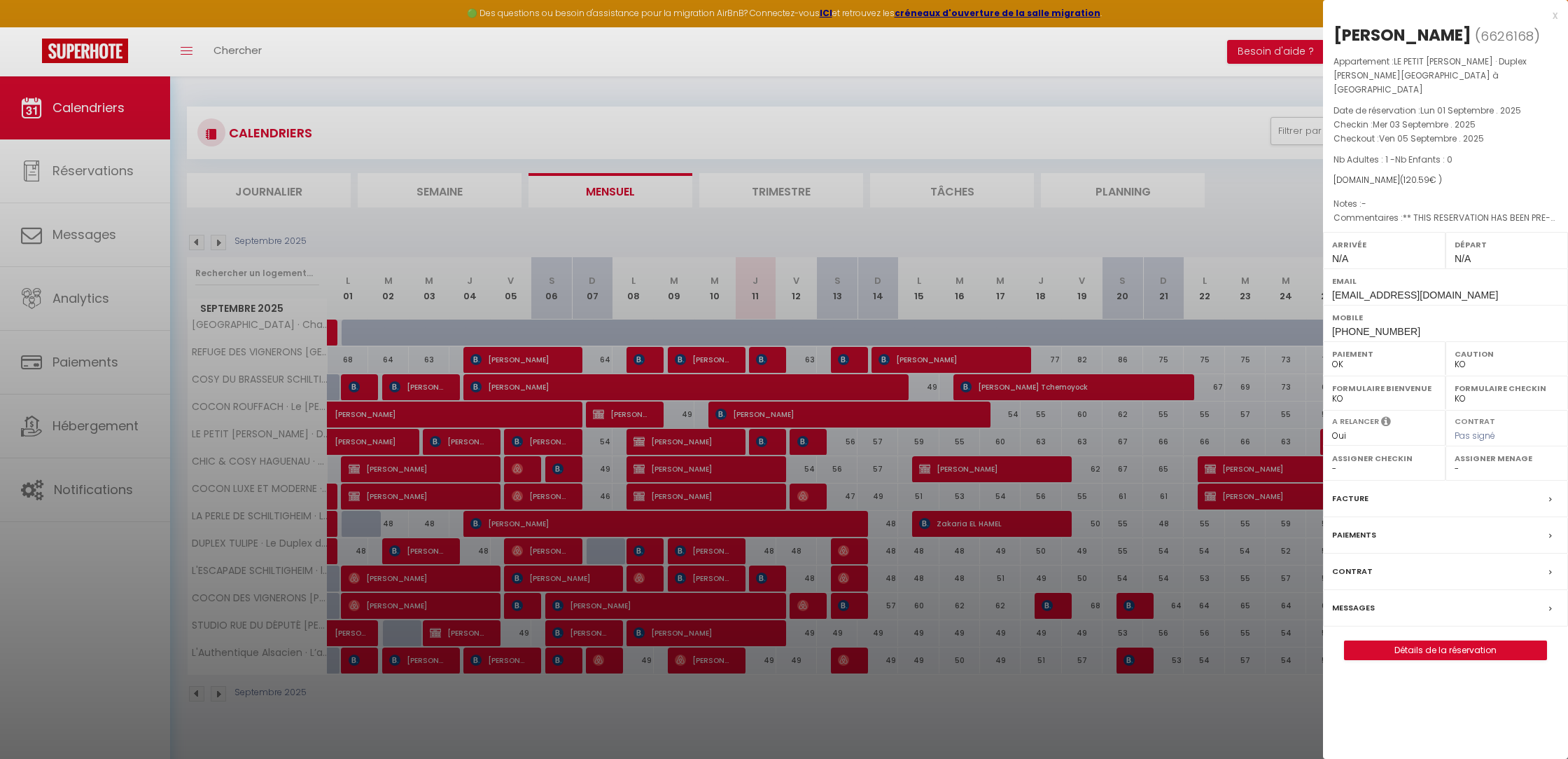
drag, startPoint x: 634, startPoint y: 495, endPoint x: 462, endPoint y: 461, distance: 175.3
click at [634, 495] on div at bounding box center [784, 380] width 1568 height 759
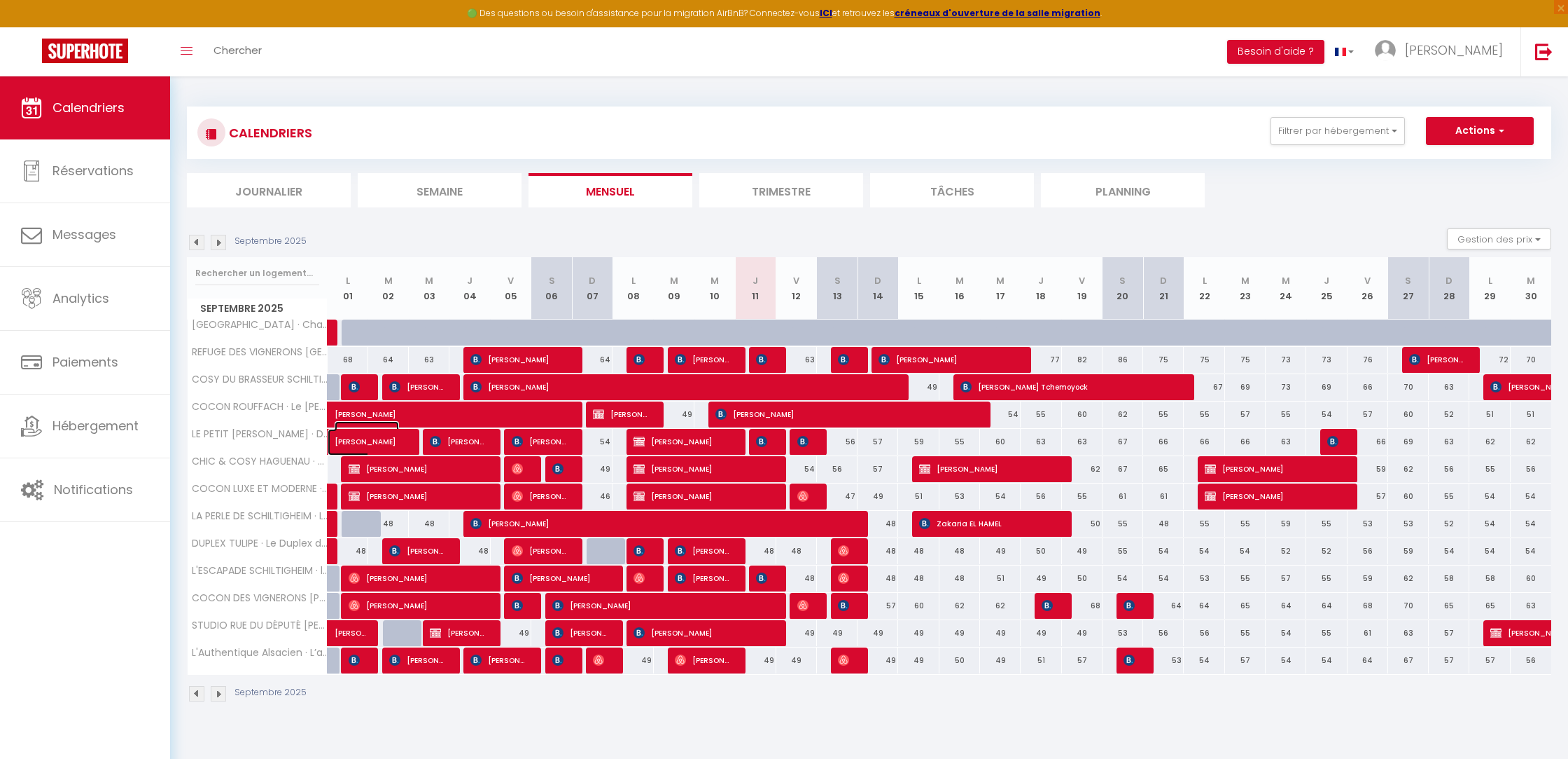
click at [381, 437] on span "[PERSON_NAME]" at bounding box center [366, 434] width 65 height 27
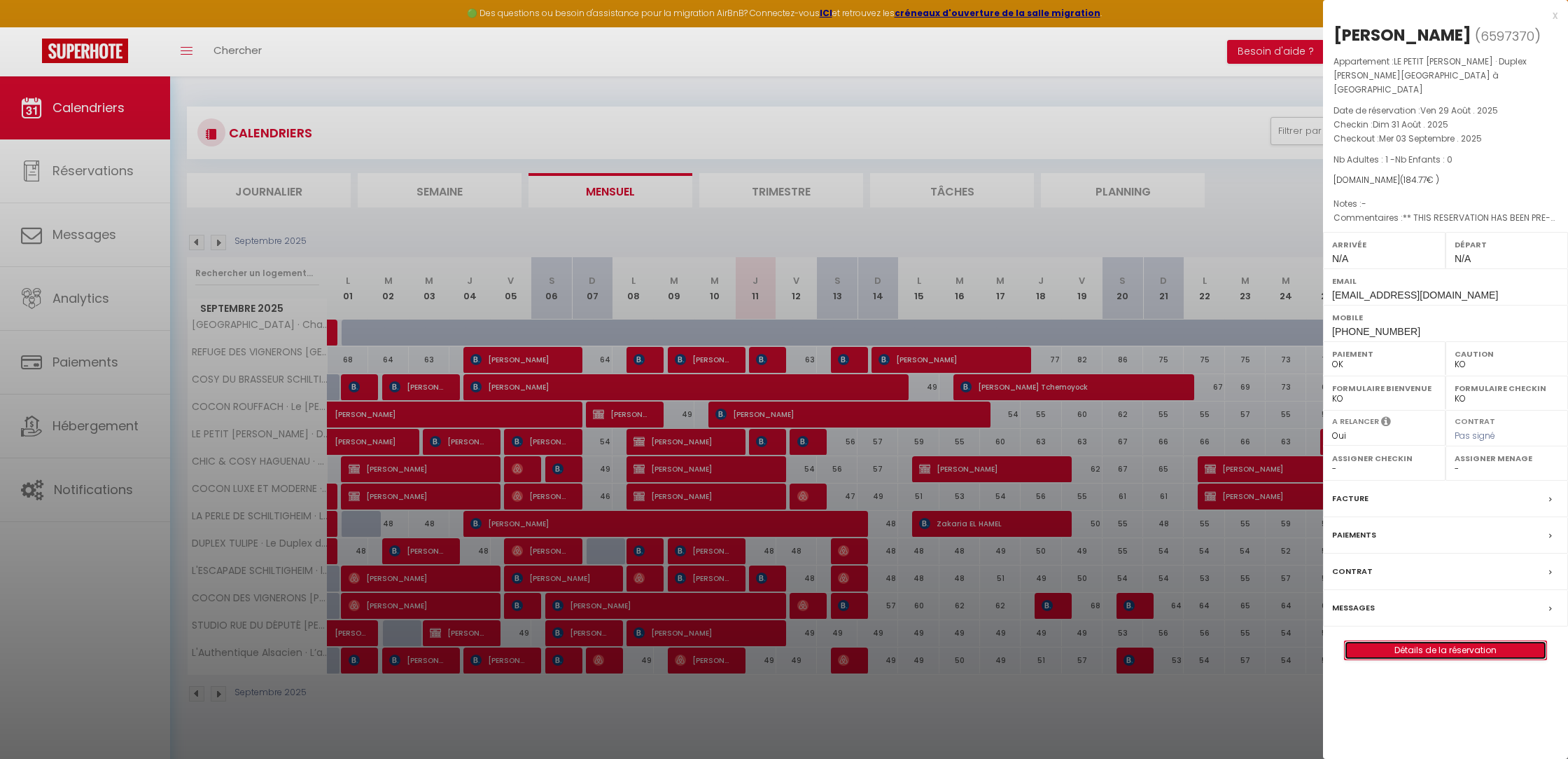
click at [1427, 640] on link "Détails de la réservation" at bounding box center [1446, 649] width 202 height 18
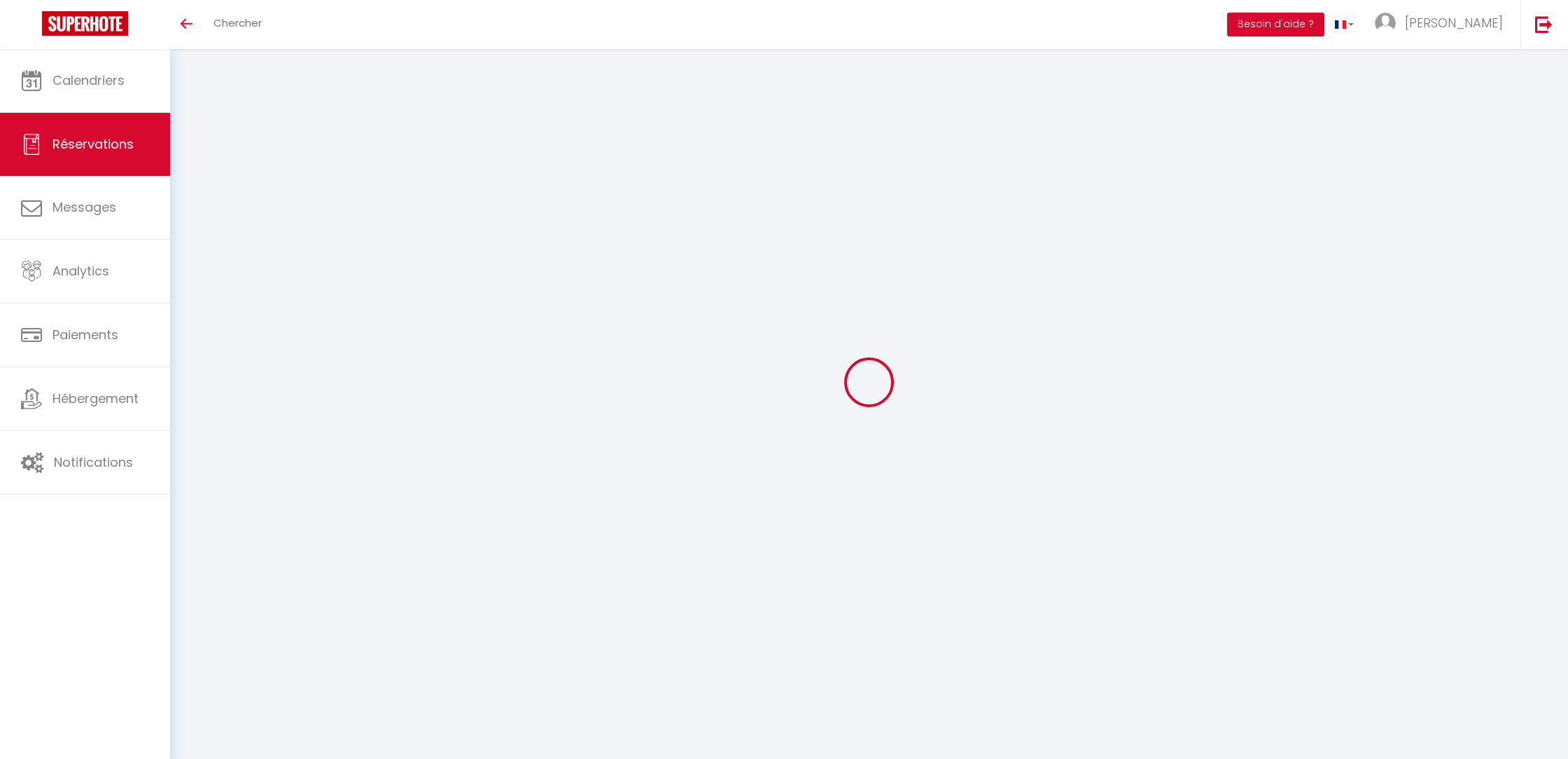
select select
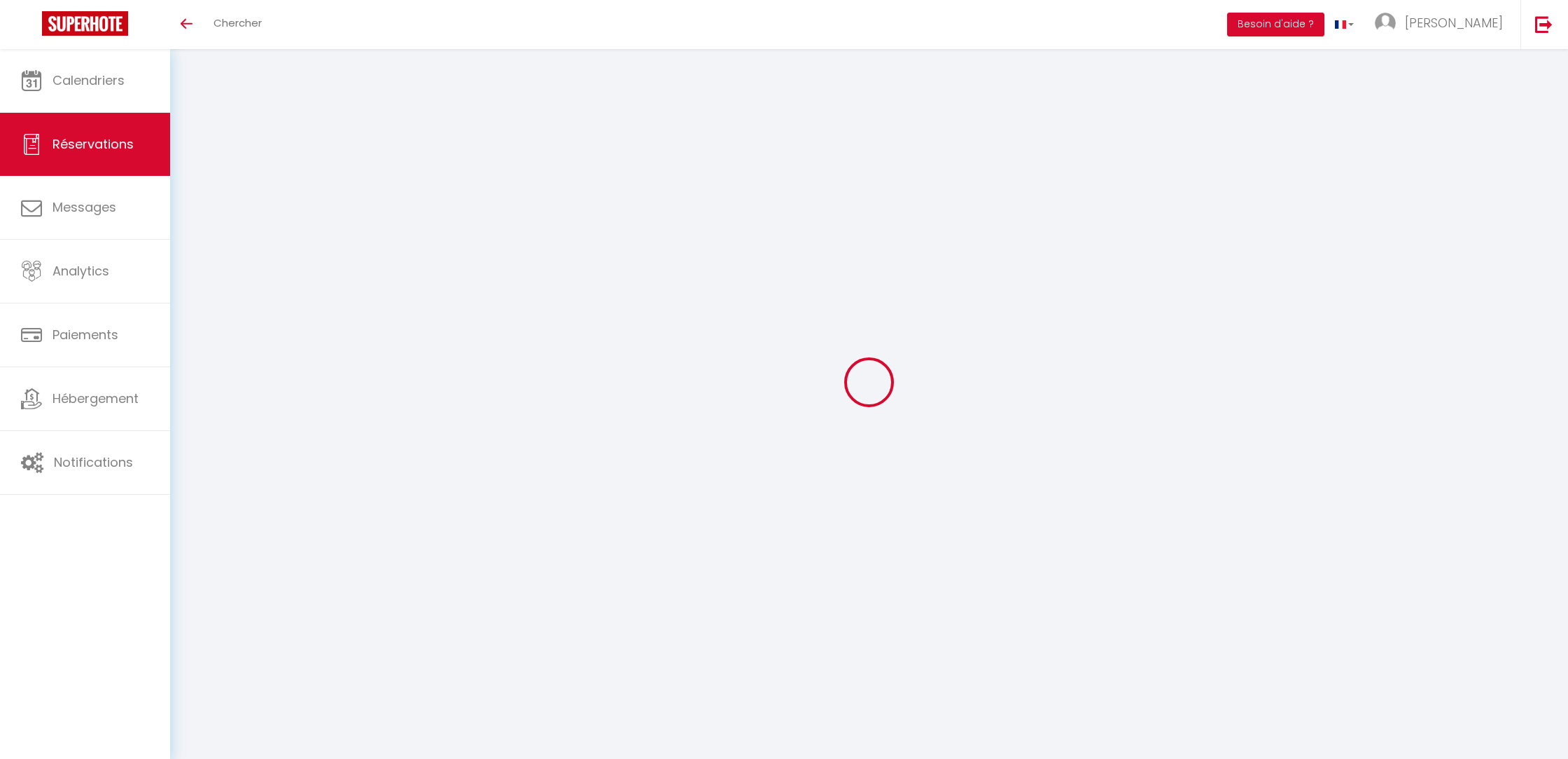
type input "[PERSON_NAME]"
type input "Naga"
type input "[EMAIL_ADDRESS][DOMAIN_NAME]"
type input "[PHONE_NUMBER]"
type input "."
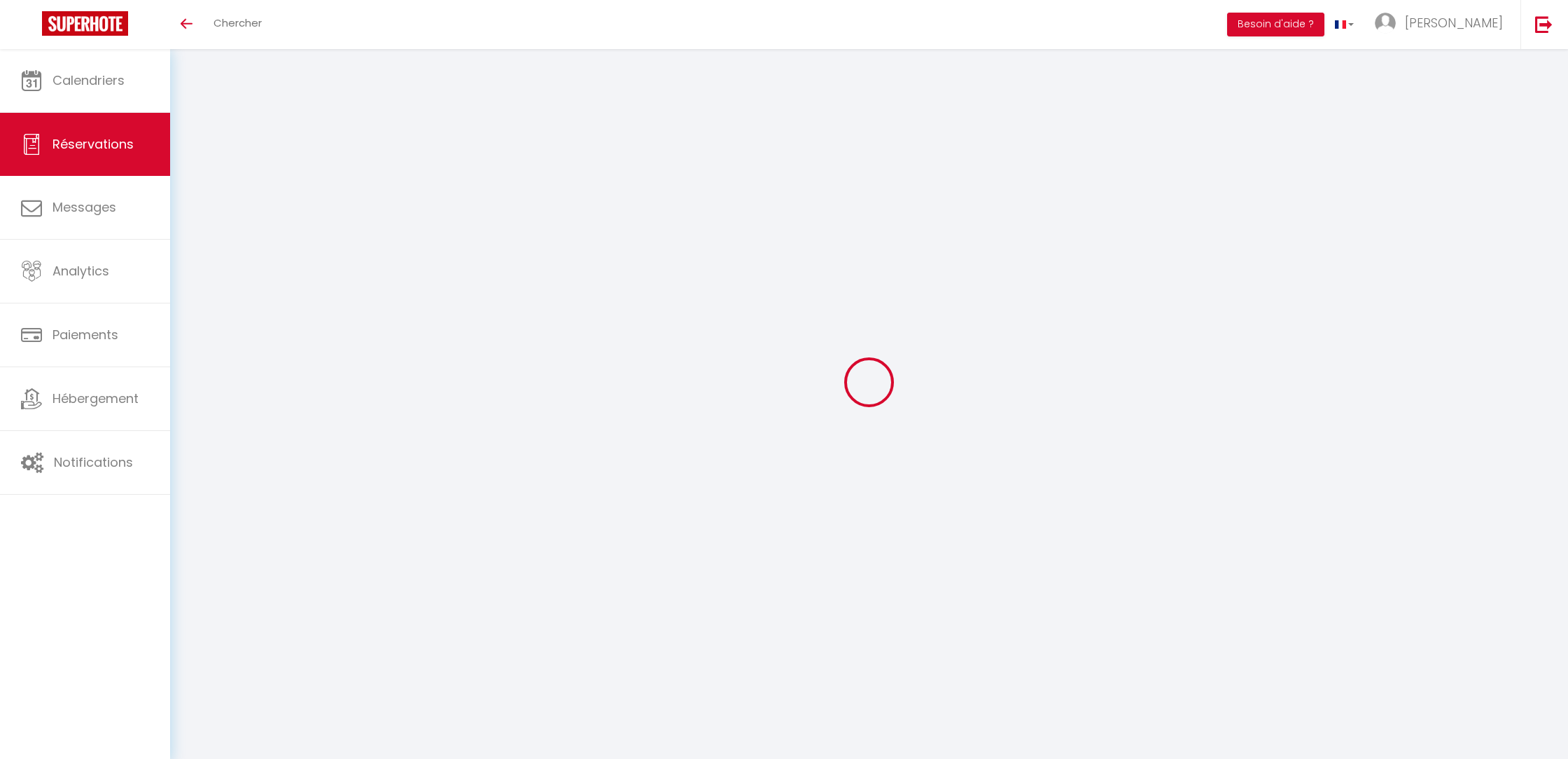
select select "FR"
type input "26.57"
type input "2.59"
select select "65000"
select select "1"
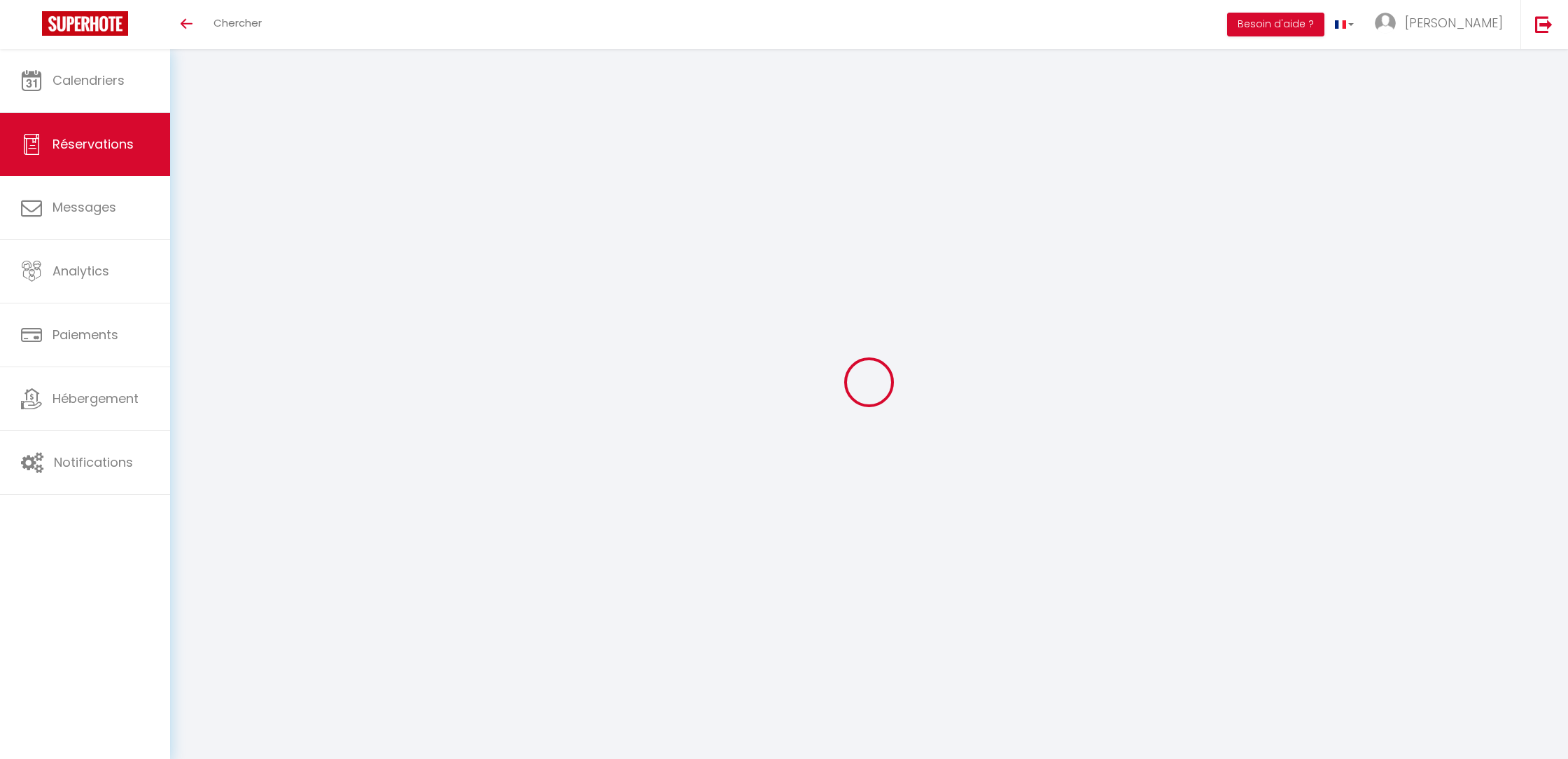
select select
type input "1"
select select "12"
select select
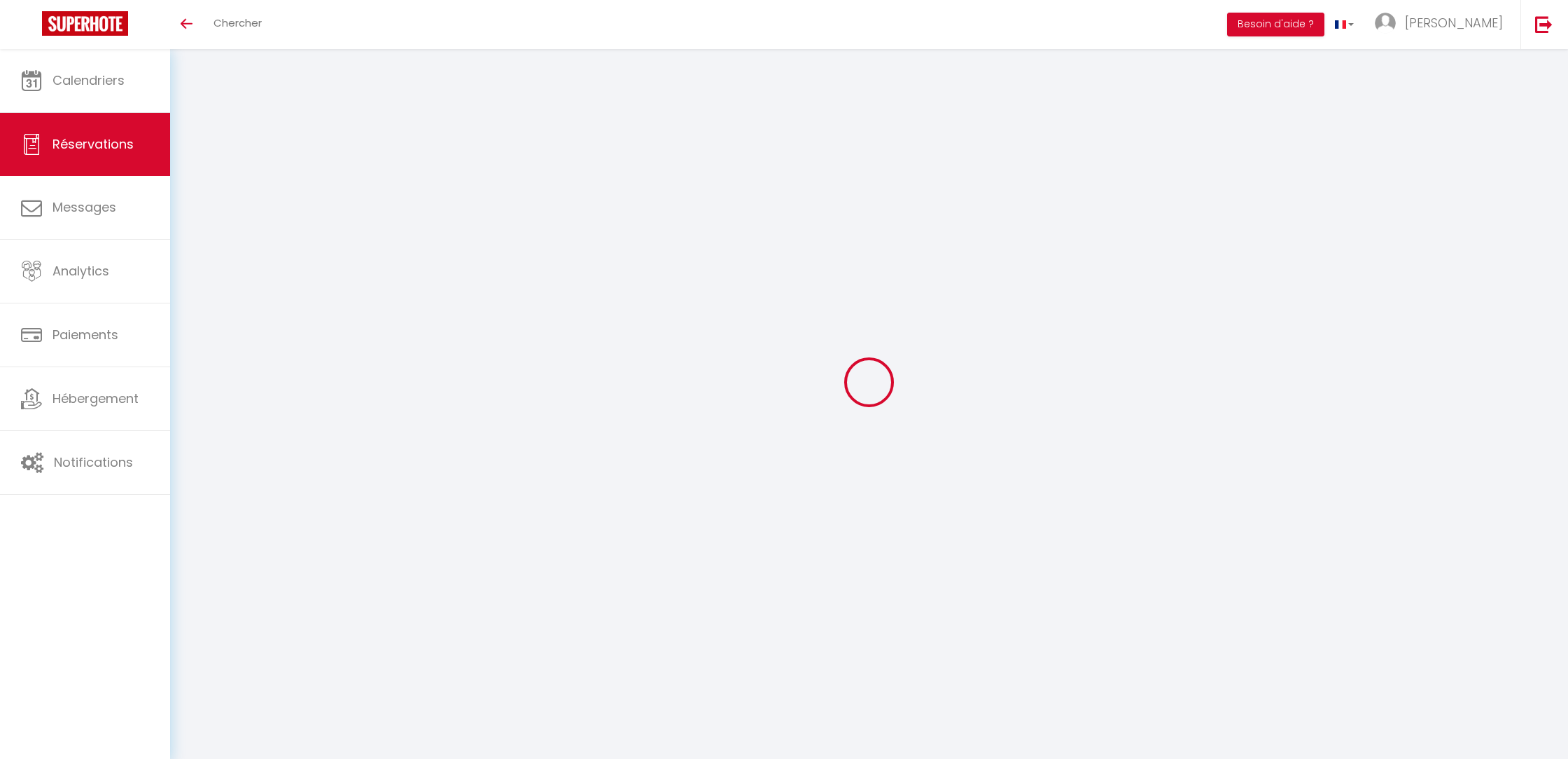
type input "152.16"
checkbox input "false"
type input "0"
select select "2"
type input "0"
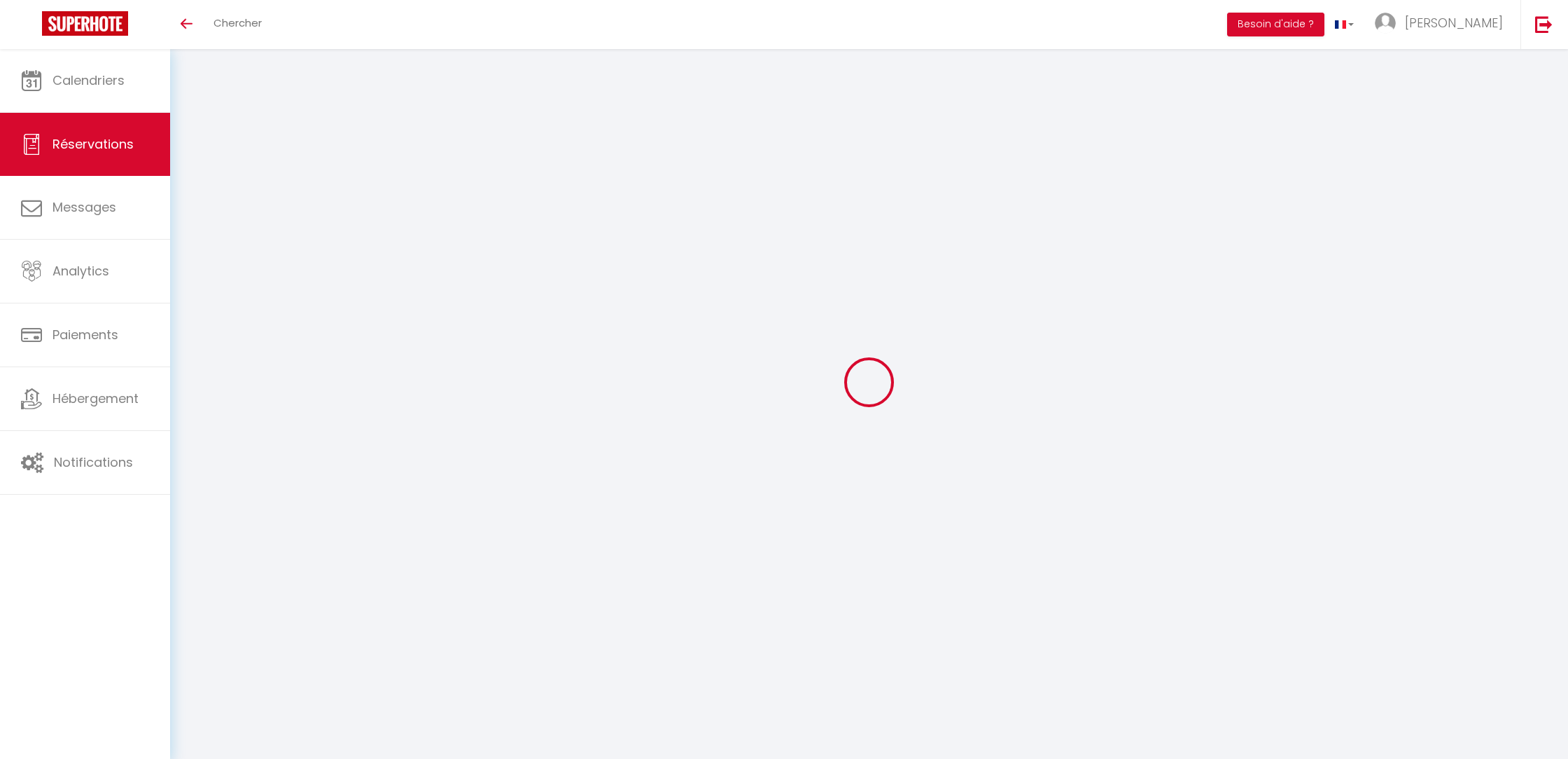
type input "0"
select select
select select "14"
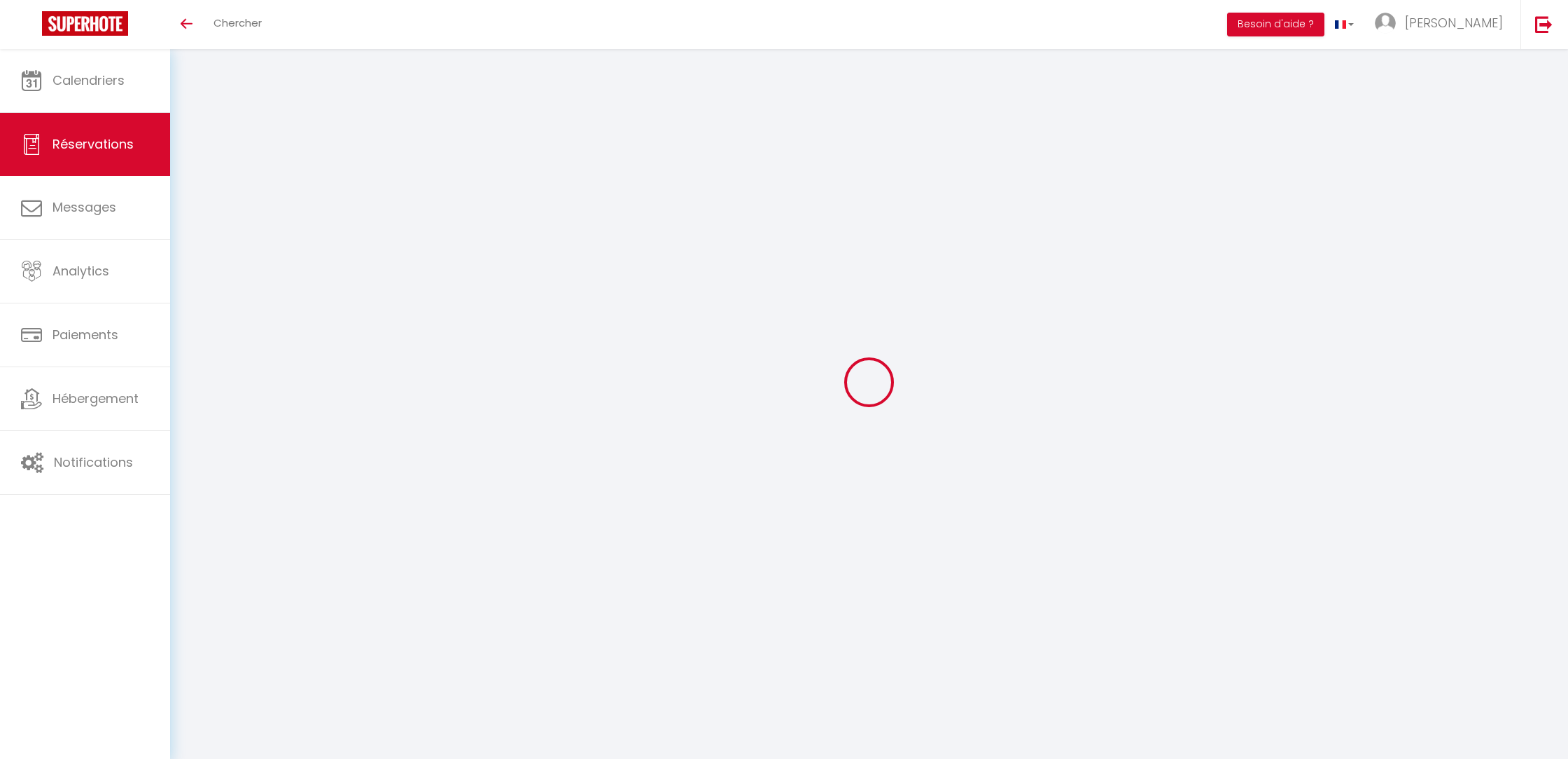
checkbox input "false"
select select
checkbox input "false"
select select
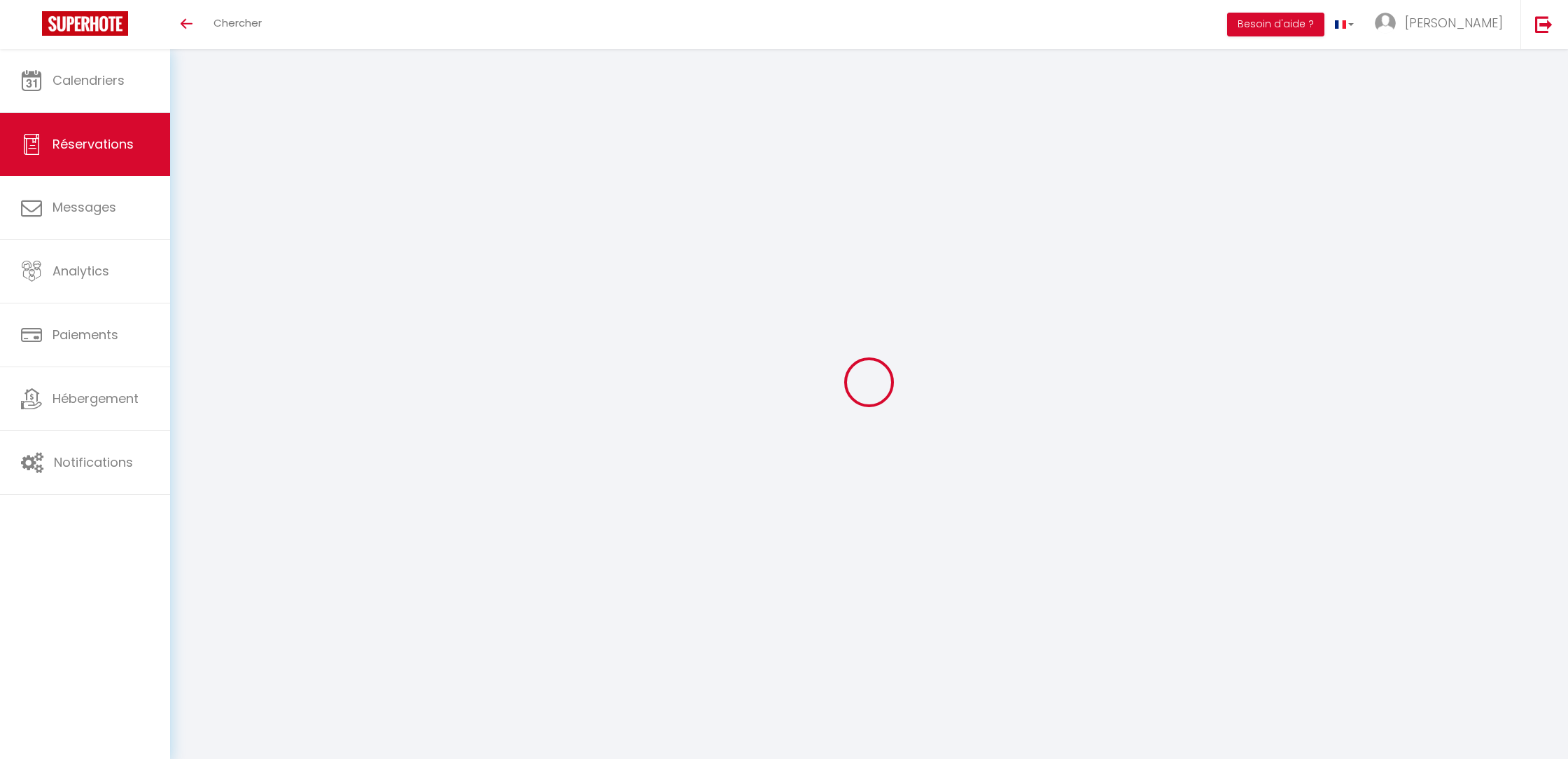
select select
checkbox input "false"
type textarea "** THIS RESERVATION HAS BEEN PRE-PAID ** BOOKING NOTE : Payment charge is EUR 2…"
type input "25"
type input "7.61"
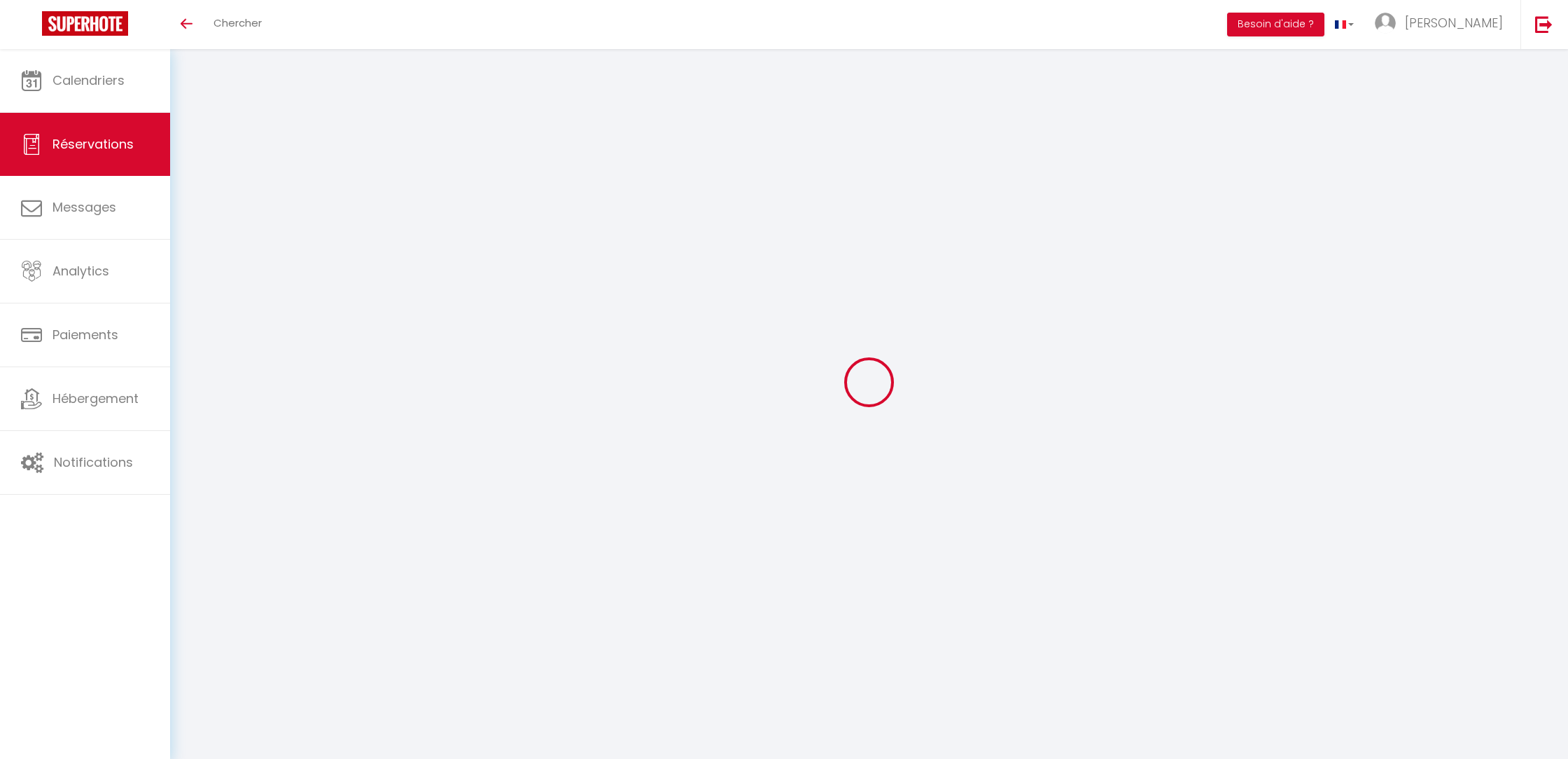
select select
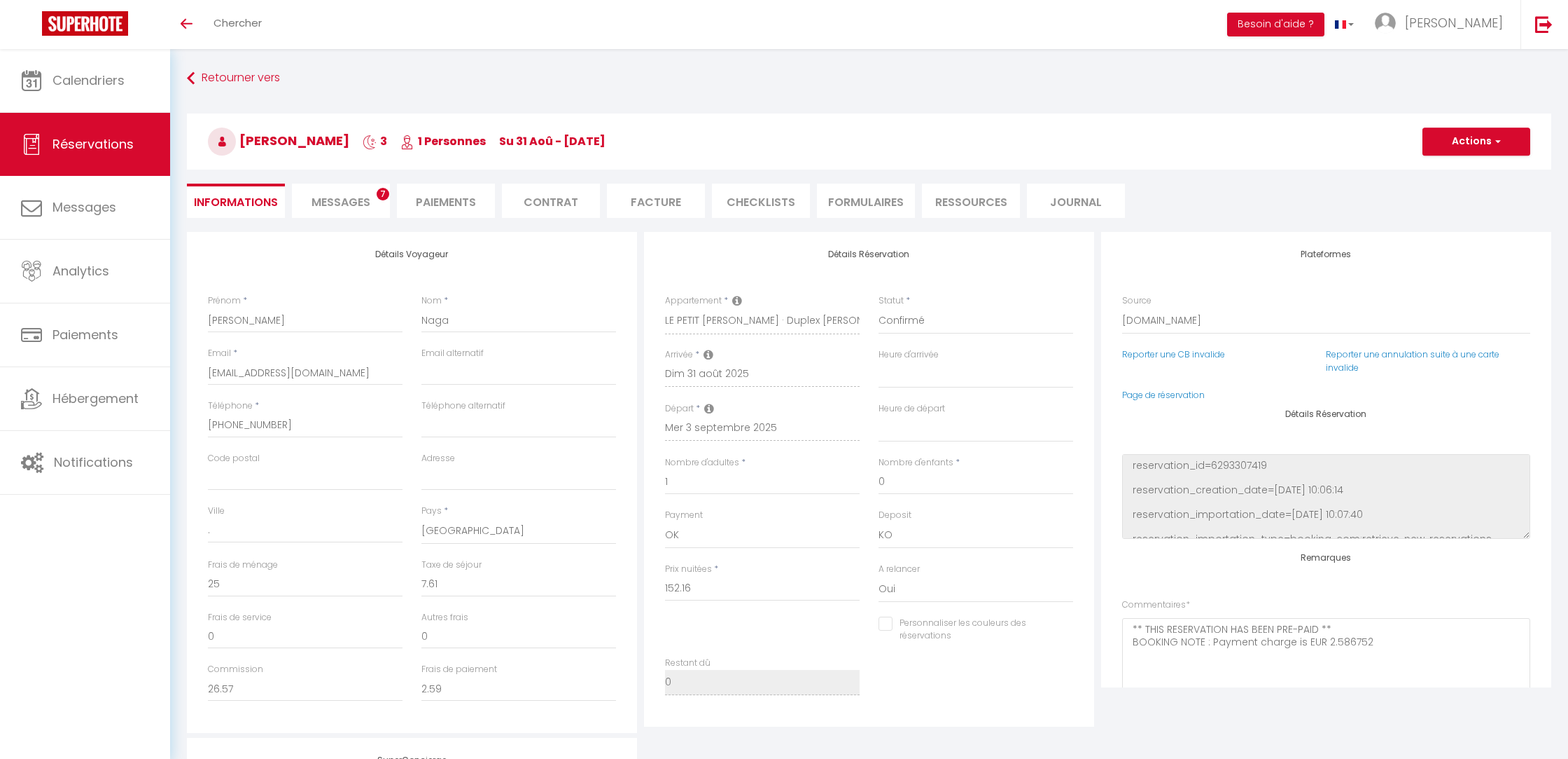
checkbox input "false"
select select
click at [664, 199] on li "Facture" at bounding box center [656, 200] width 98 height 34
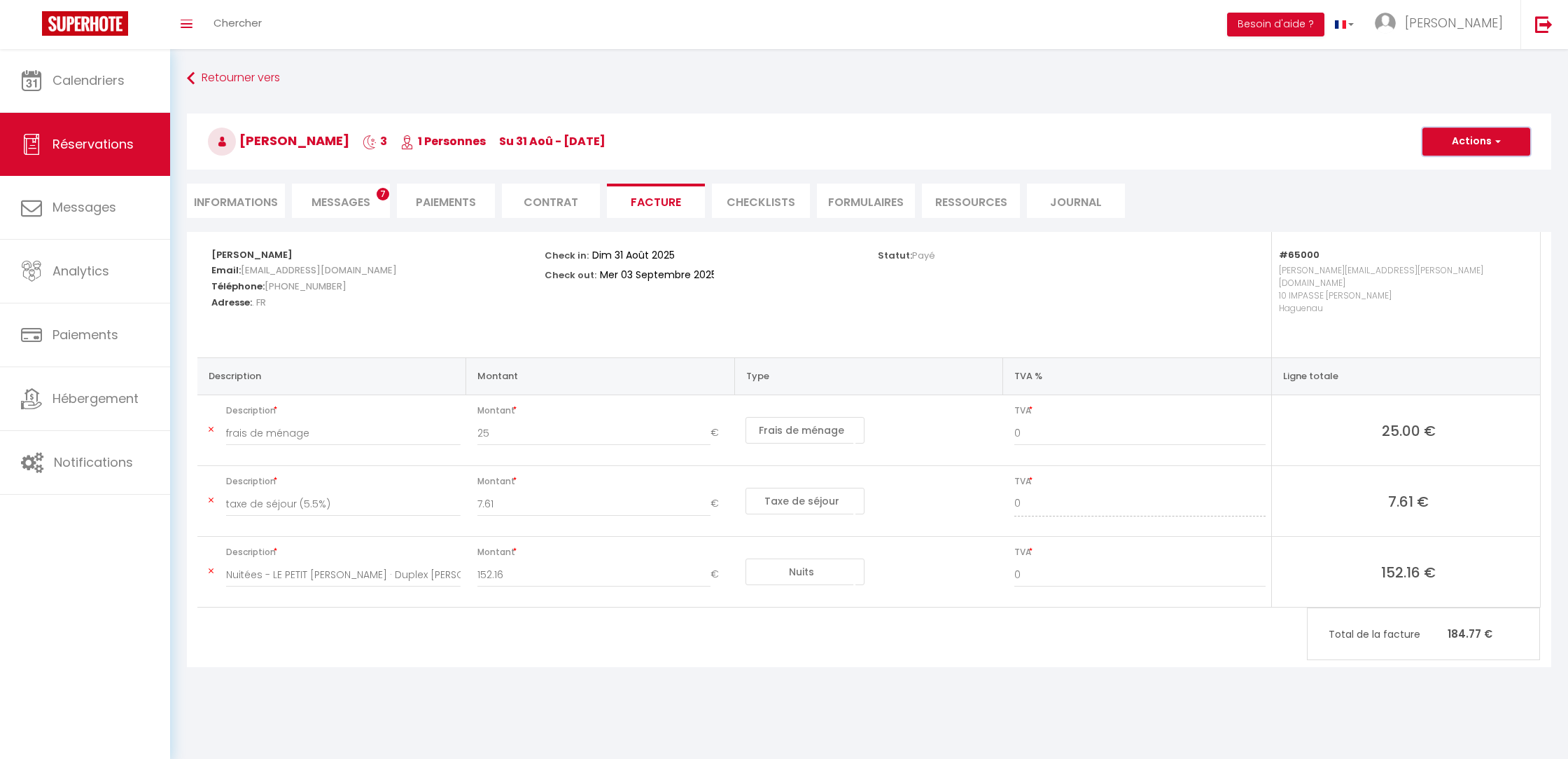
click at [1441, 149] on button "Actions" at bounding box center [1476, 141] width 108 height 28
click at [1443, 212] on link "Envoyer la facture" at bounding box center [1465, 208] width 117 height 18
type input "[EMAIL_ADDRESS][DOMAIN_NAME]"
select select "fr"
type input "Votre facture 6597370 - LE PETIT [PERSON_NAME] · Duplex [PERSON_NAME][GEOGRAPHI…"
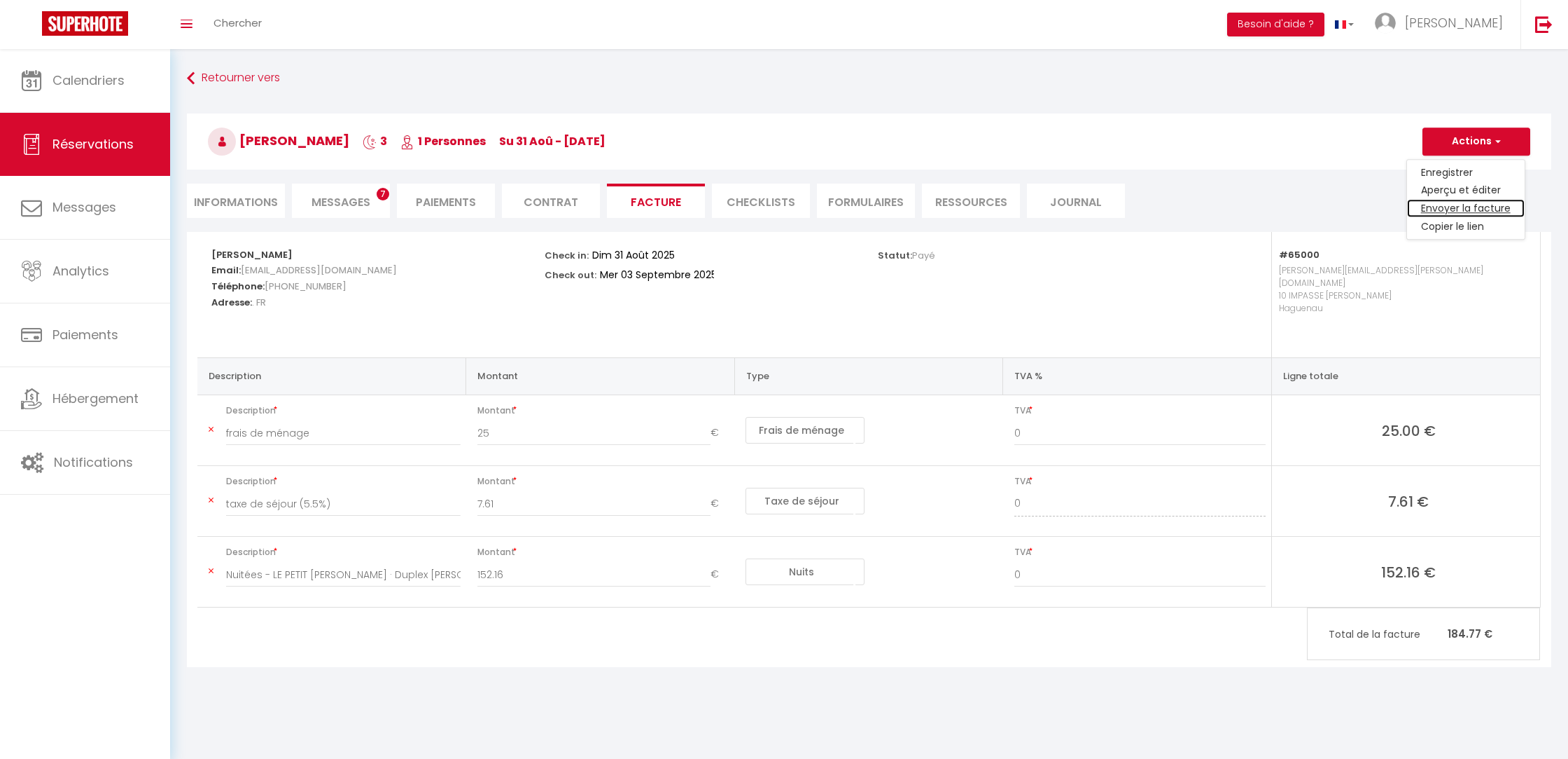
type textarea "Bonjour, Voici le lien pour télécharger votre facture : [URL][DOMAIN_NAME] Déta…"
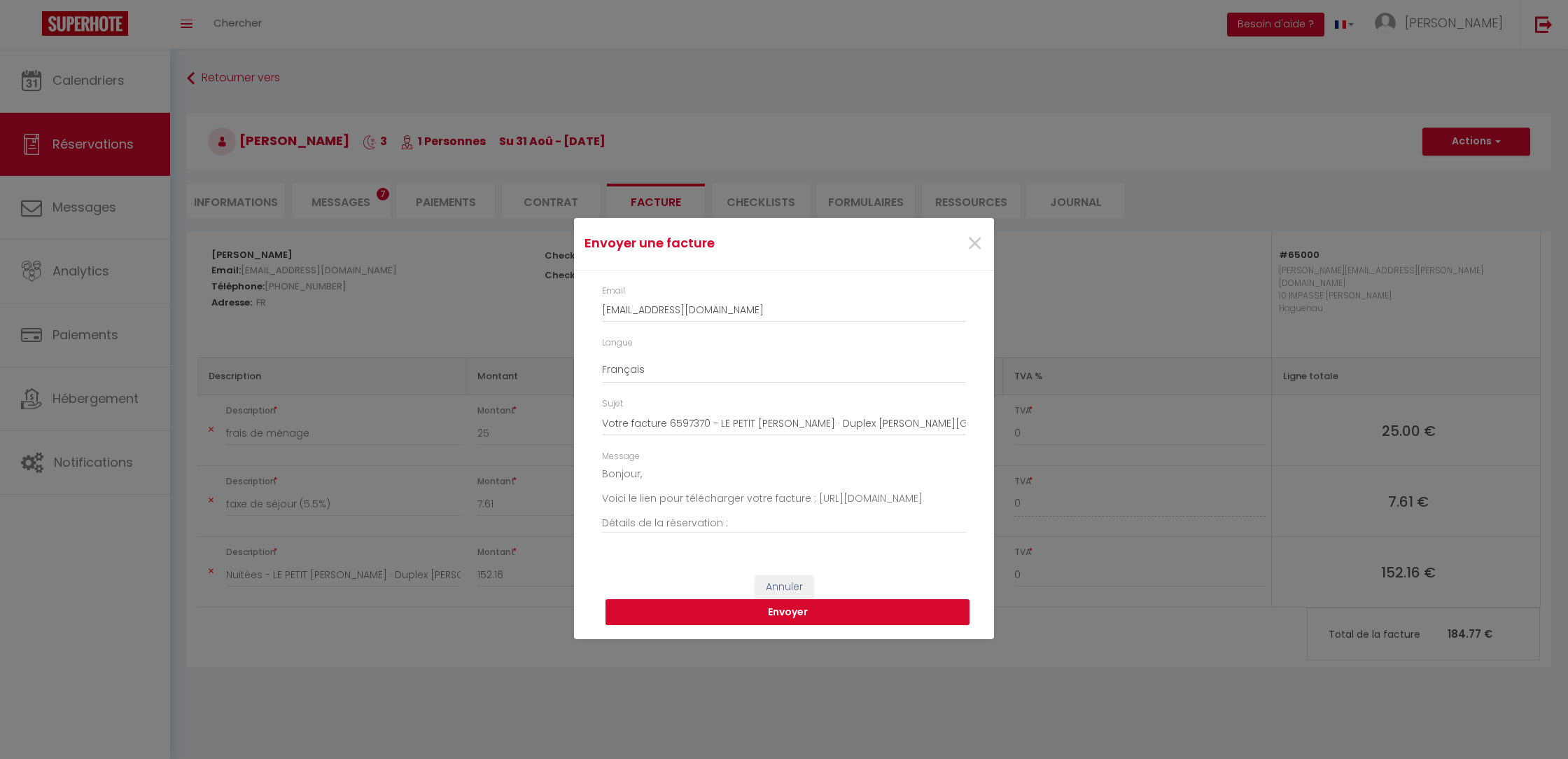
click at [874, 603] on button "Envoyer" at bounding box center [787, 612] width 364 height 27
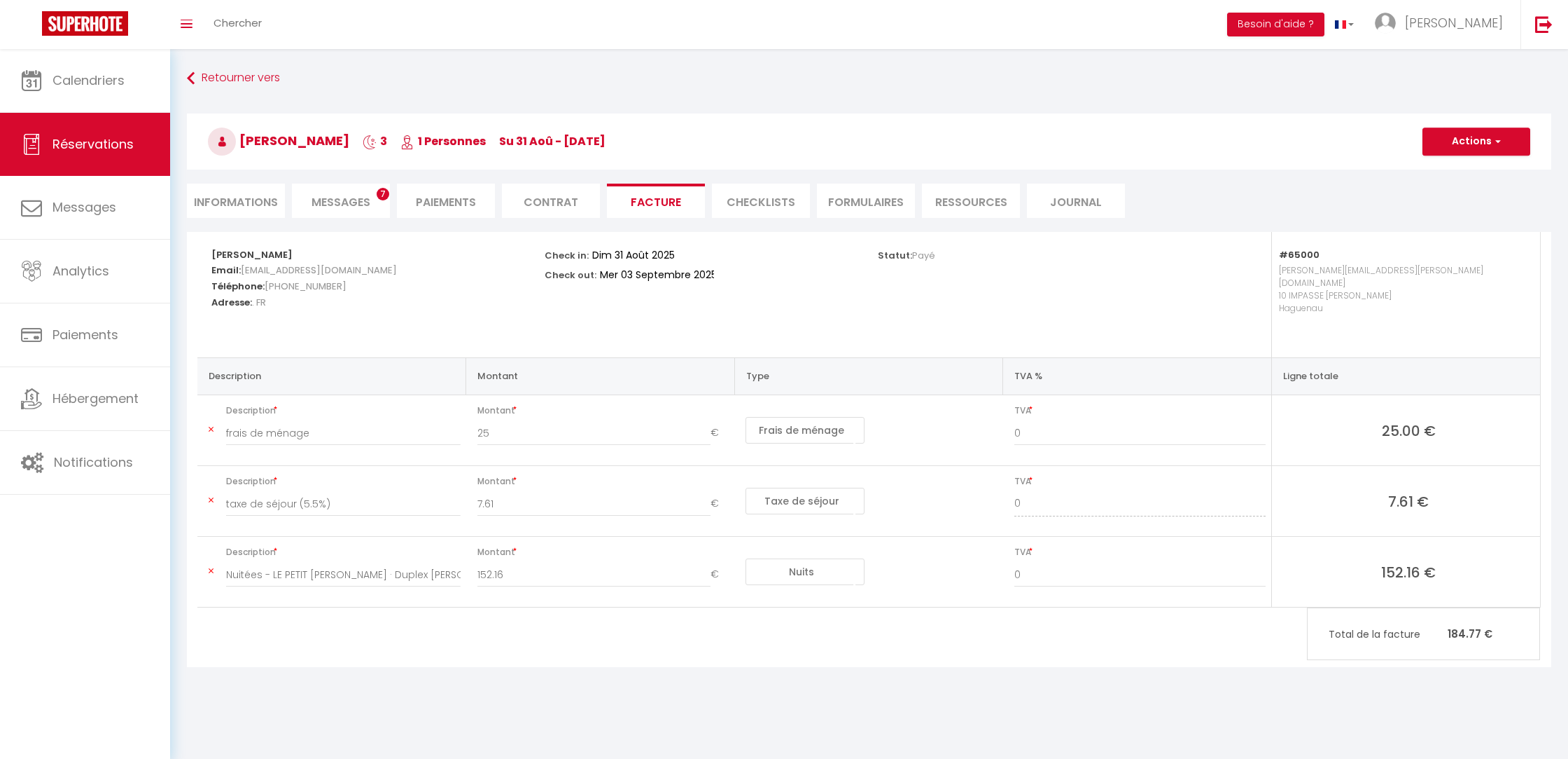
click at [114, 142] on span "Réservations" at bounding box center [94, 144] width 82 height 18
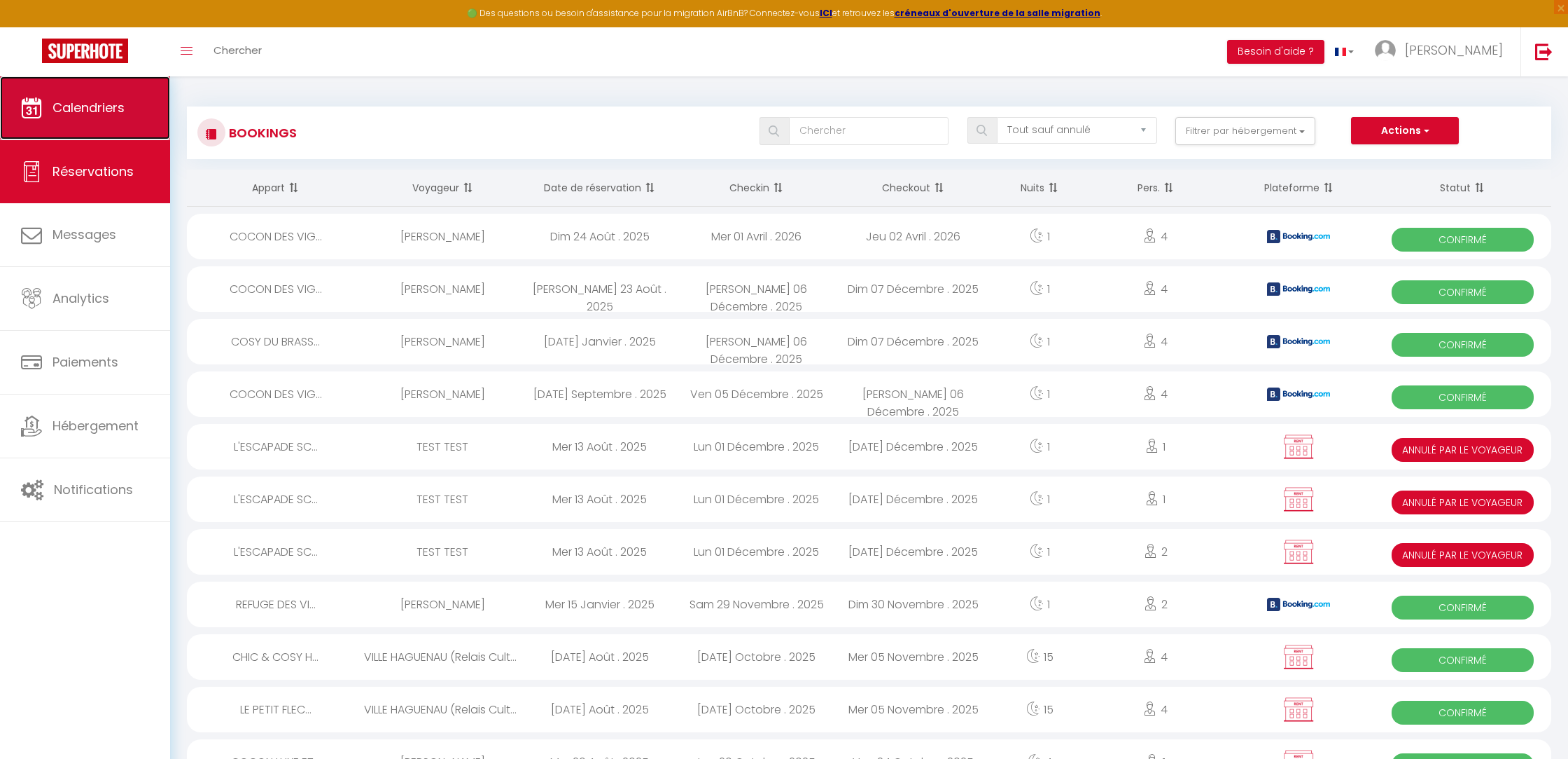
click at [110, 113] on span "Calendriers" at bounding box center [89, 108] width 72 height 18
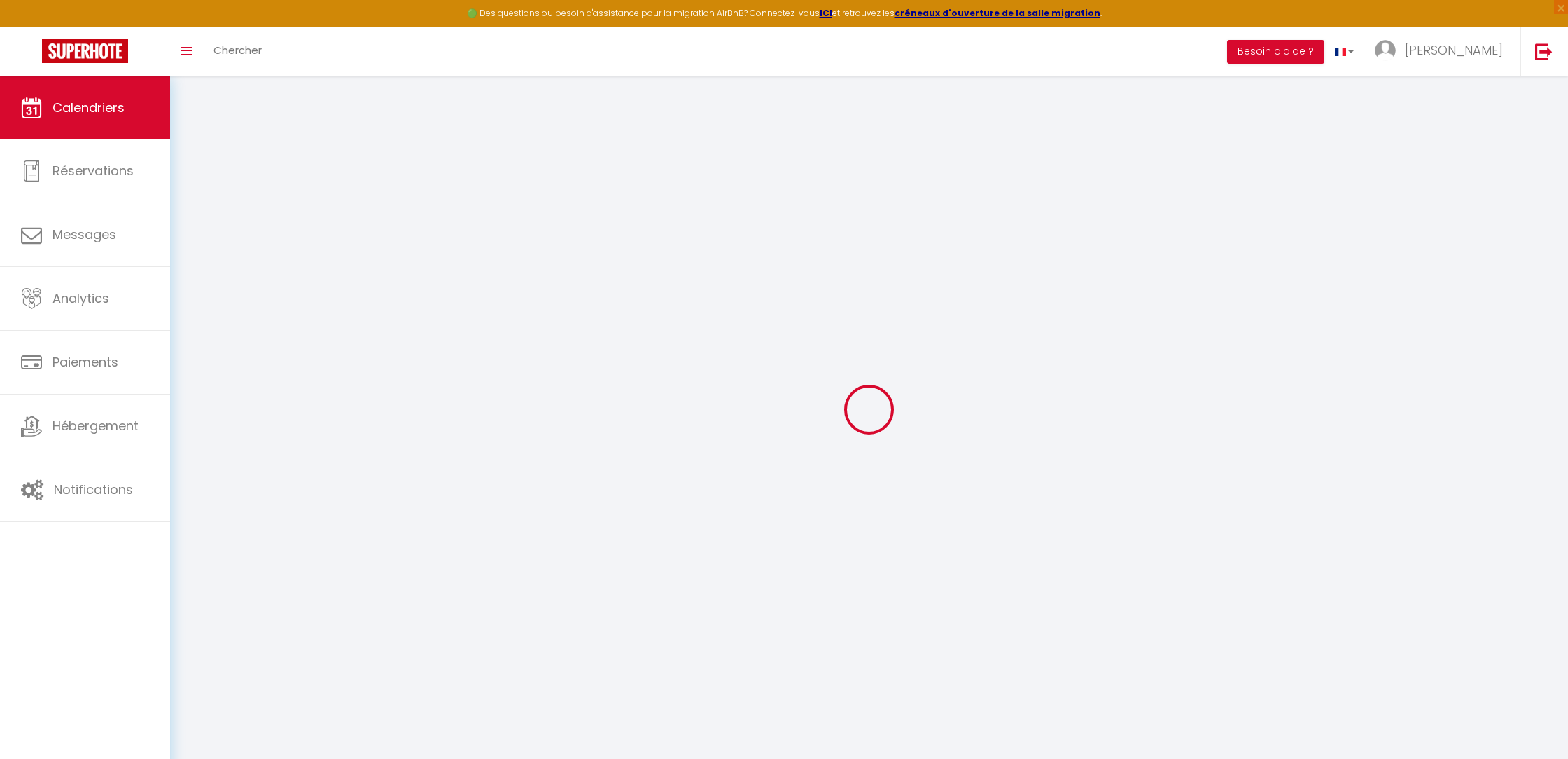
select select
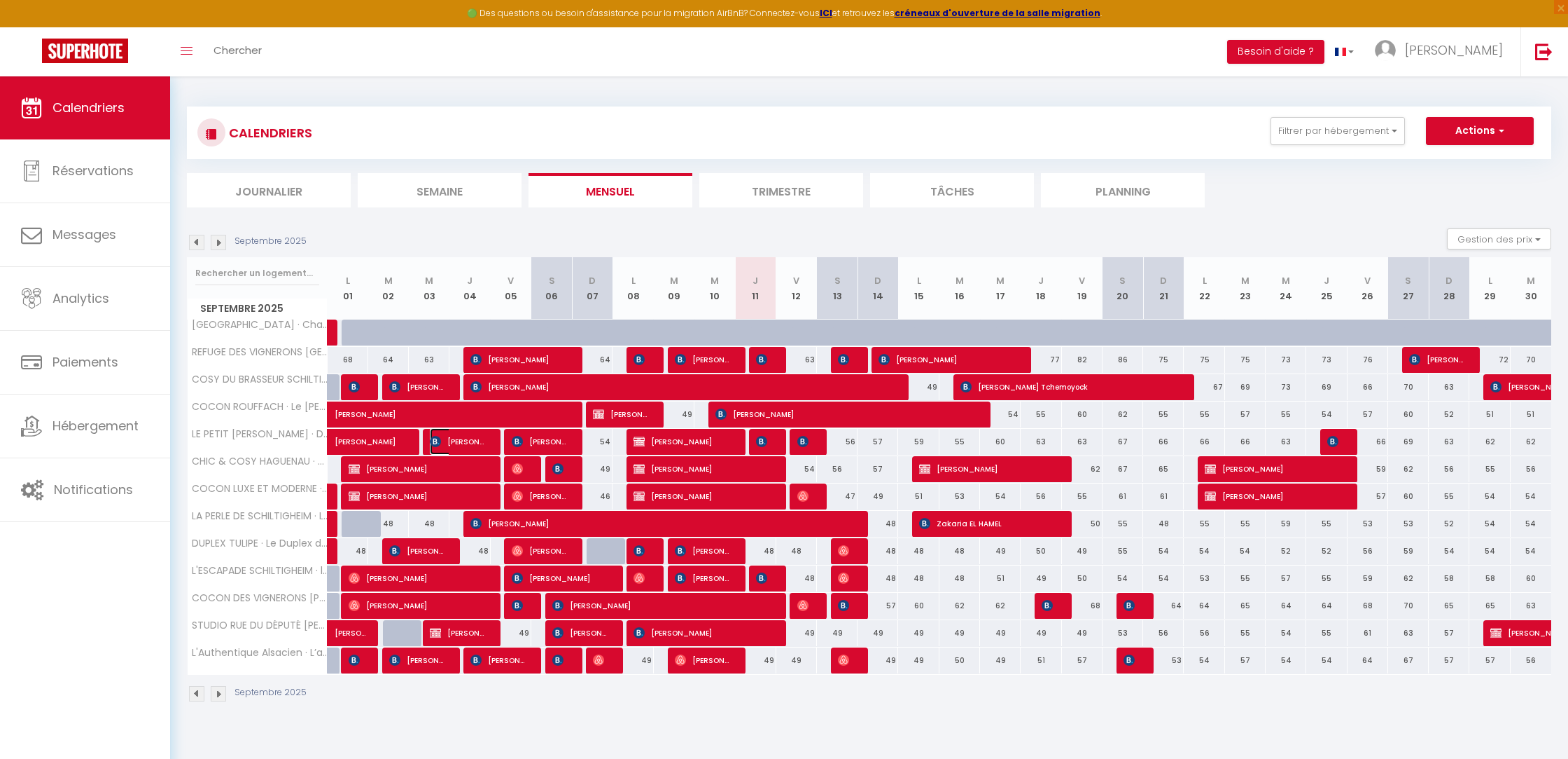
click at [456, 445] on span "[PERSON_NAME]" at bounding box center [457, 441] width 54 height 27
select select "OK"
select select "KO"
select select "0"
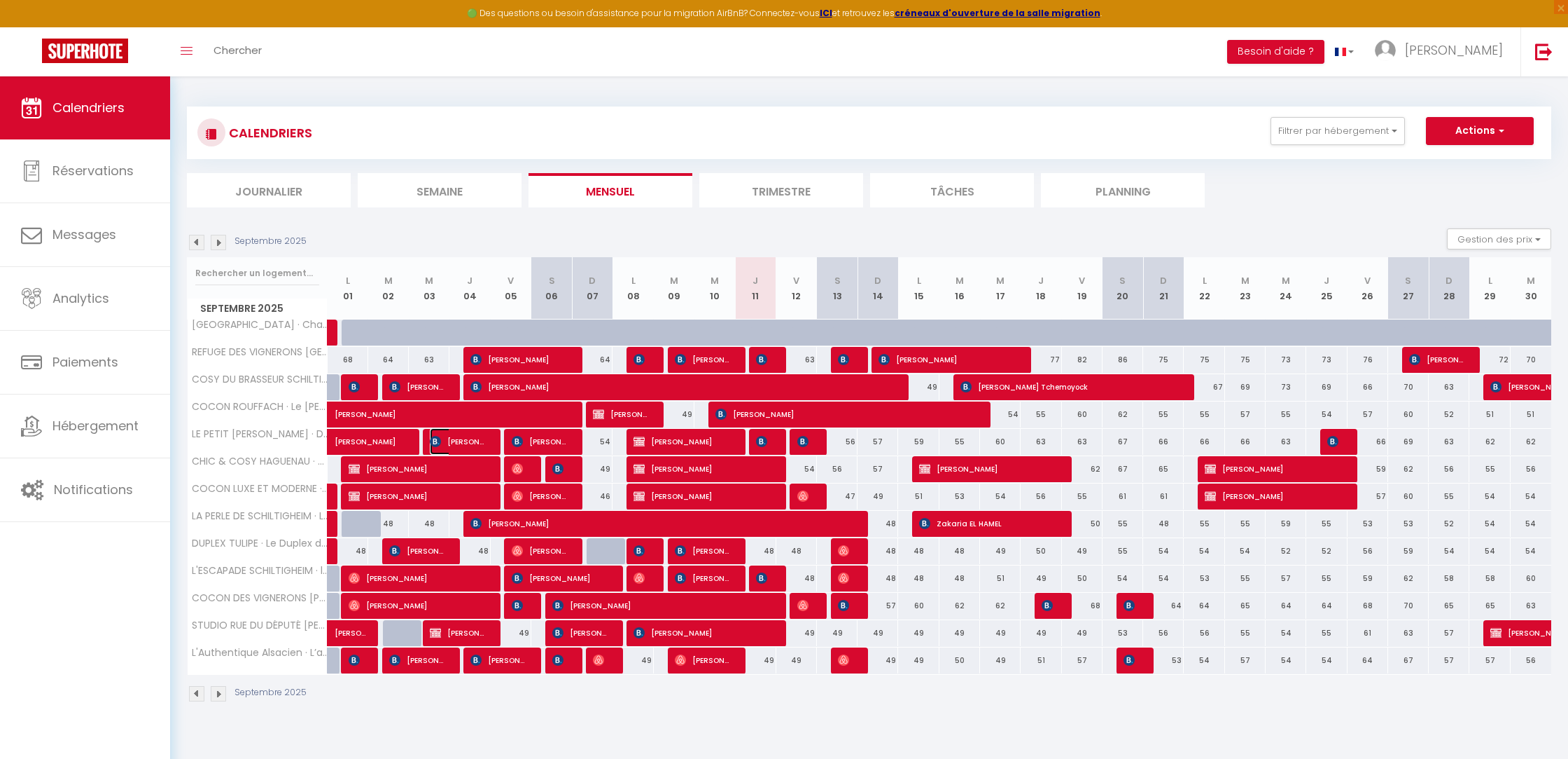
select select "1"
select select
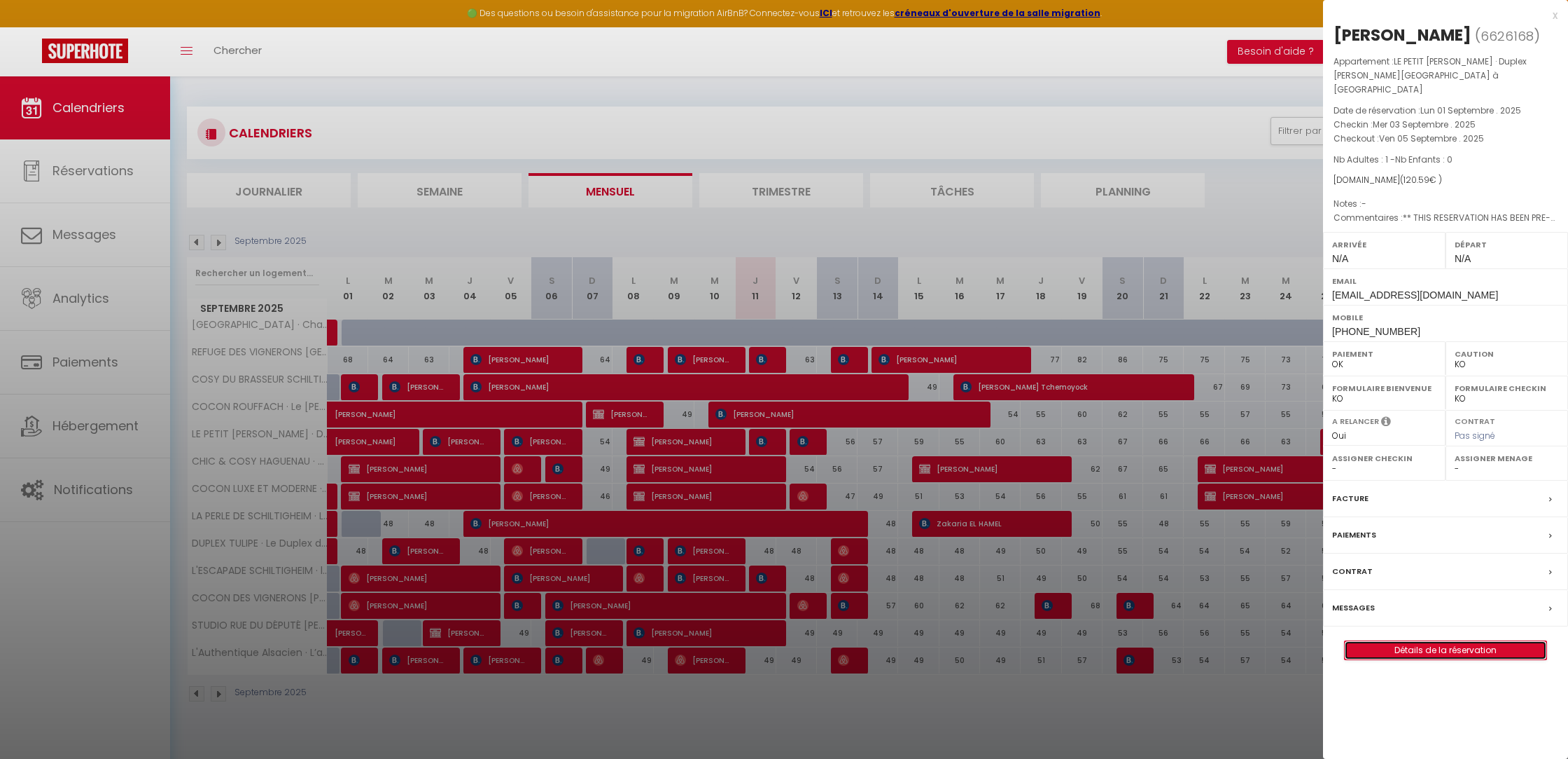
click at [1484, 640] on link "Détails de la réservation" at bounding box center [1446, 649] width 202 height 18
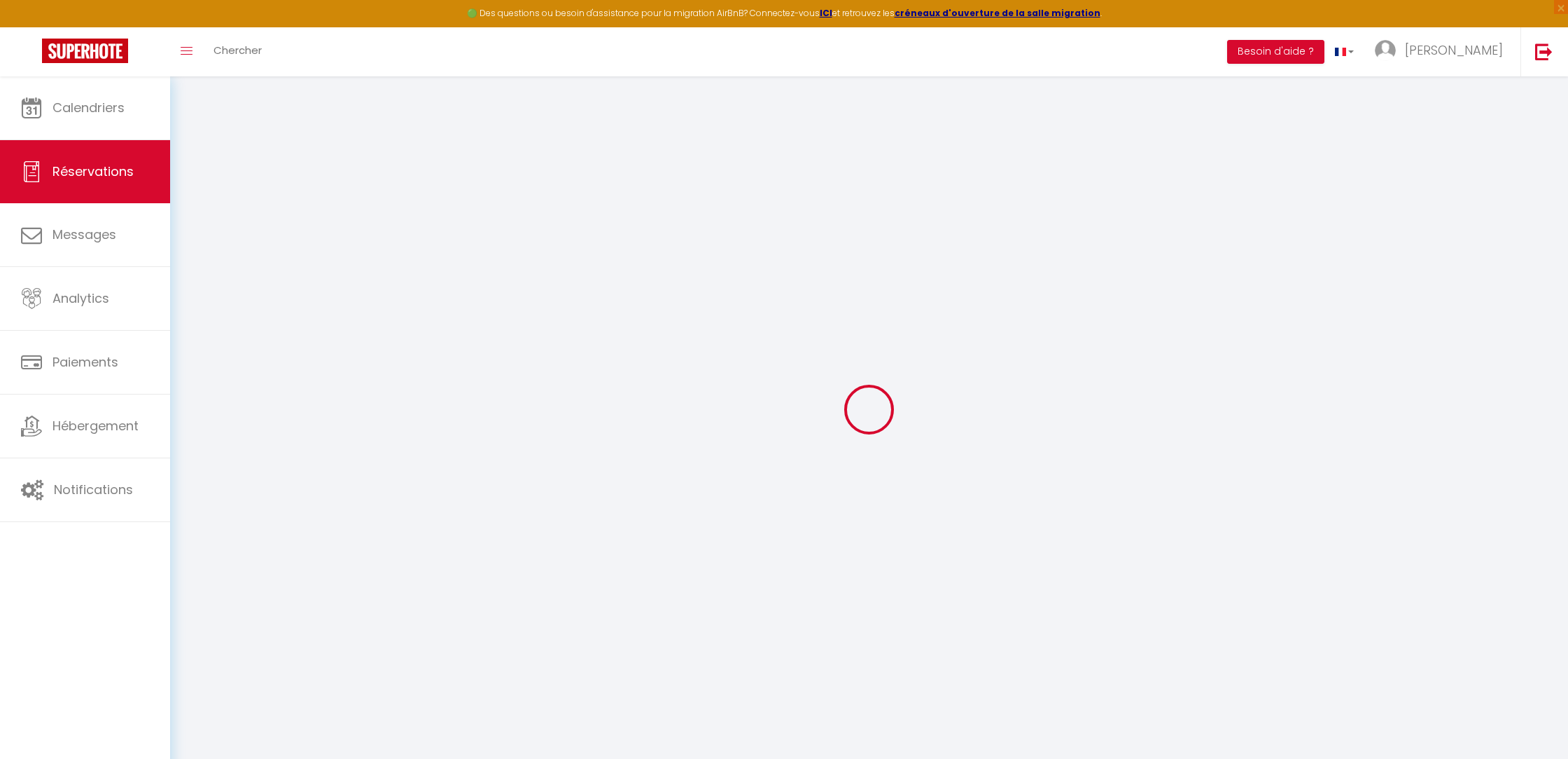
type input "[PERSON_NAME]"
type input "Naga"
type input "[EMAIL_ADDRESS][DOMAIN_NAME]"
type input "[PHONE_NUMBER]"
type input "."
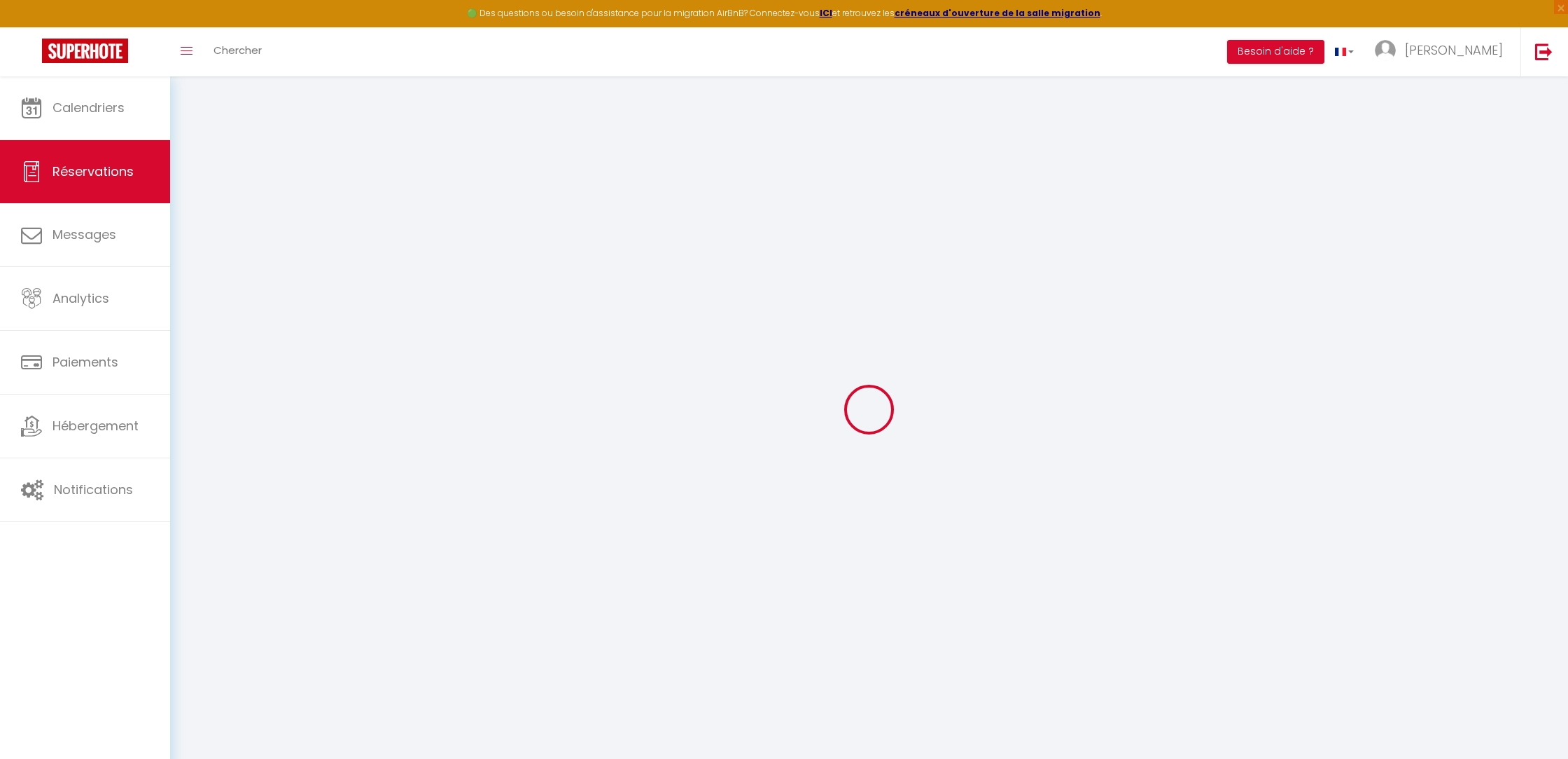
select select "FR"
type input "17.41"
type input "1.69"
select select "65000"
select select "1"
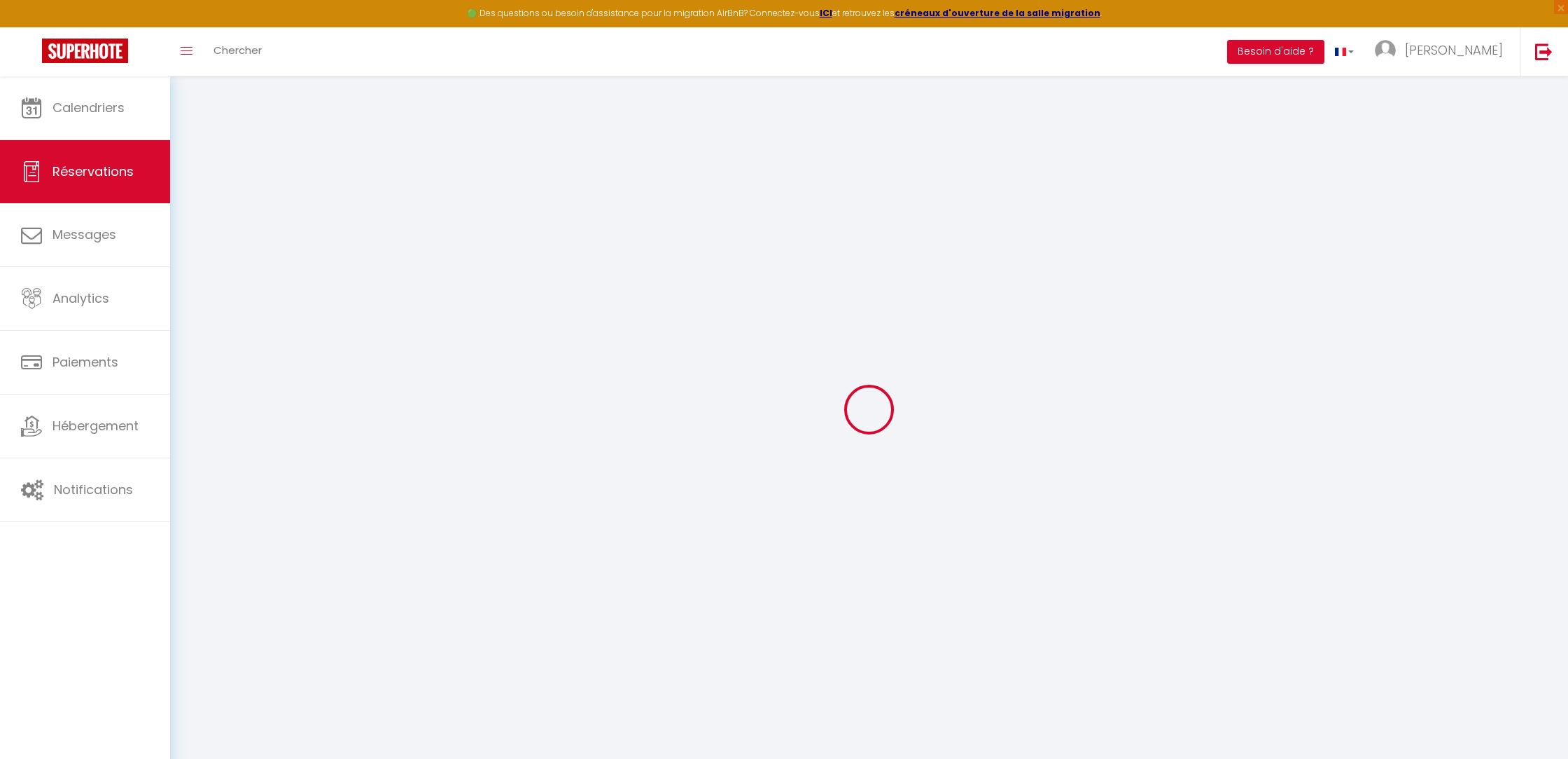
select select
type input "1"
select select "12"
select select
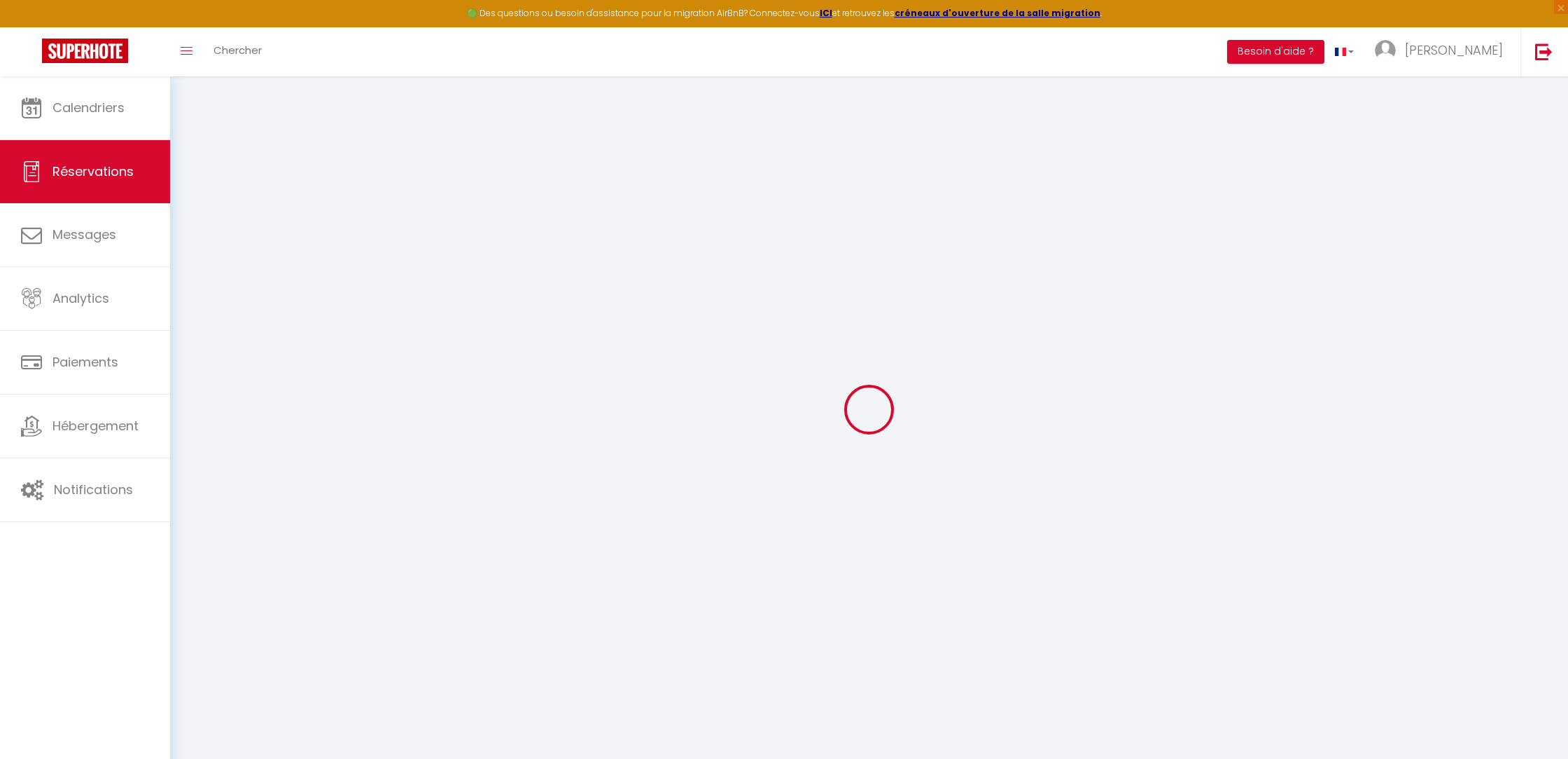
type input "91.04"
checkbox input "false"
type input "0"
select select "2"
type input "0"
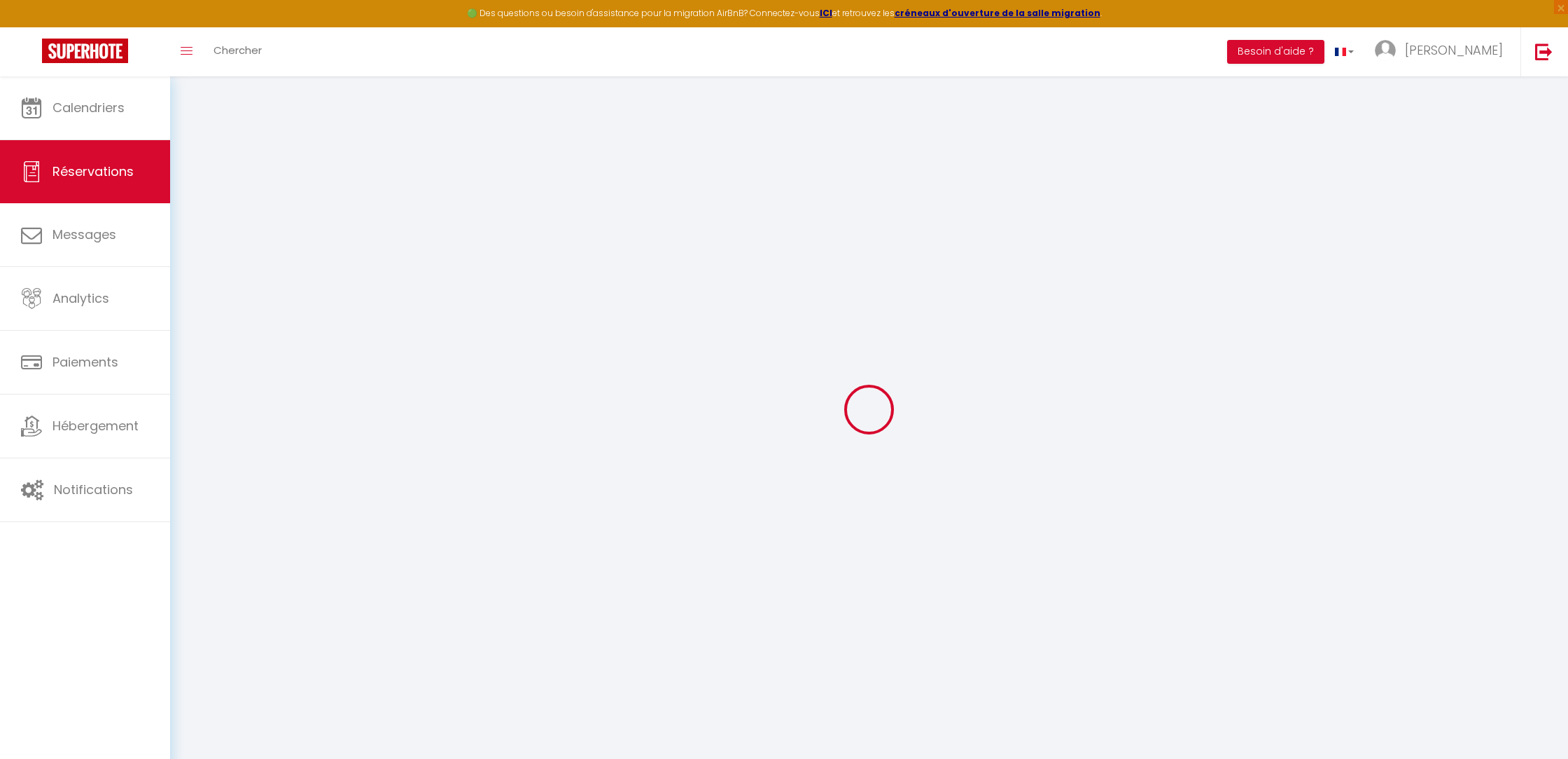
type input "0"
select select
select select "14"
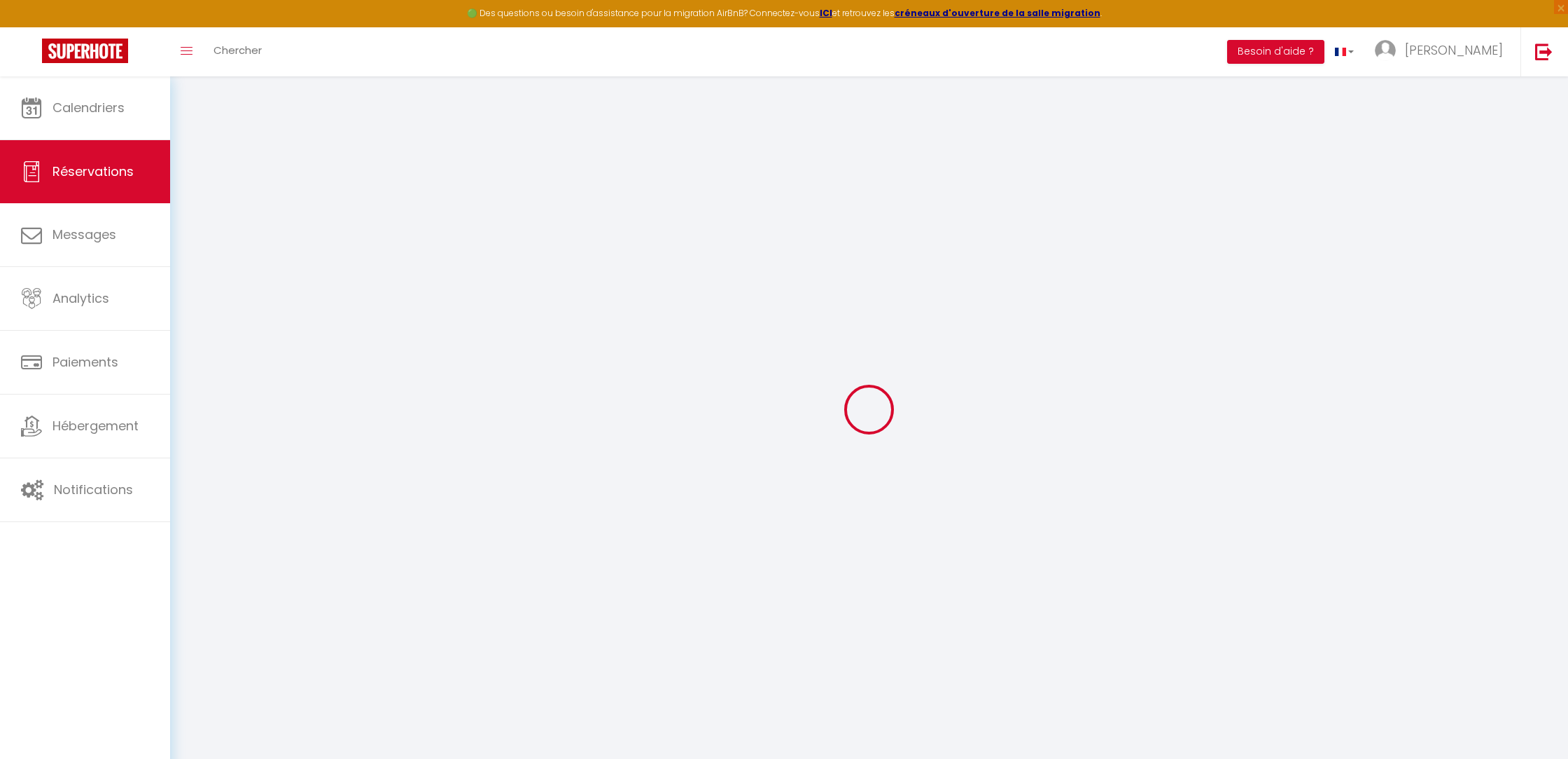
checkbox input "false"
select select
checkbox input "false"
select select
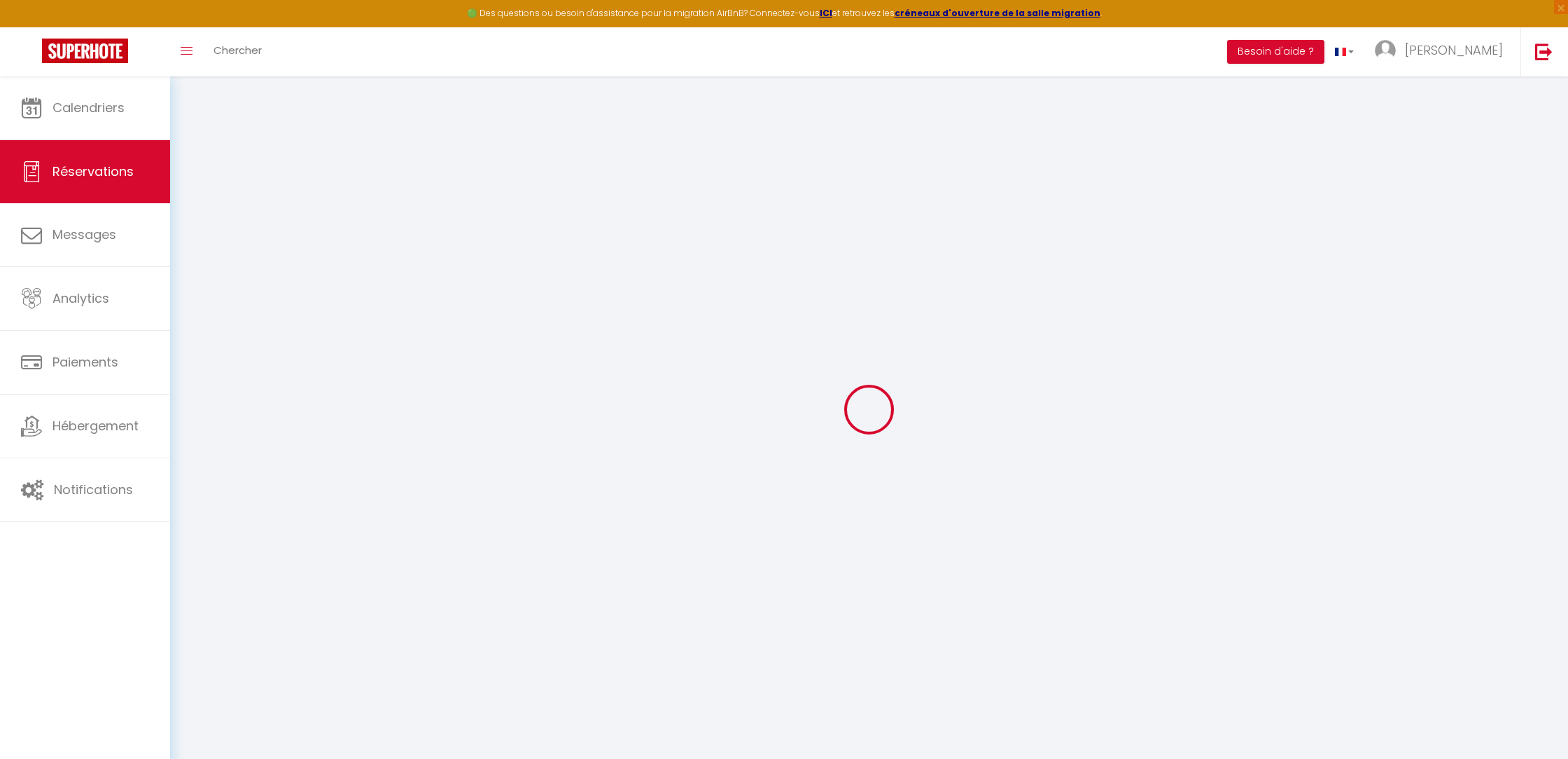
select select
checkbox input "false"
type textarea "** THIS RESERVATION HAS BEEN PRE-PAID ** BOOKING NOTE : Payment charge is EUR 1…"
type input "25"
type input "4.55"
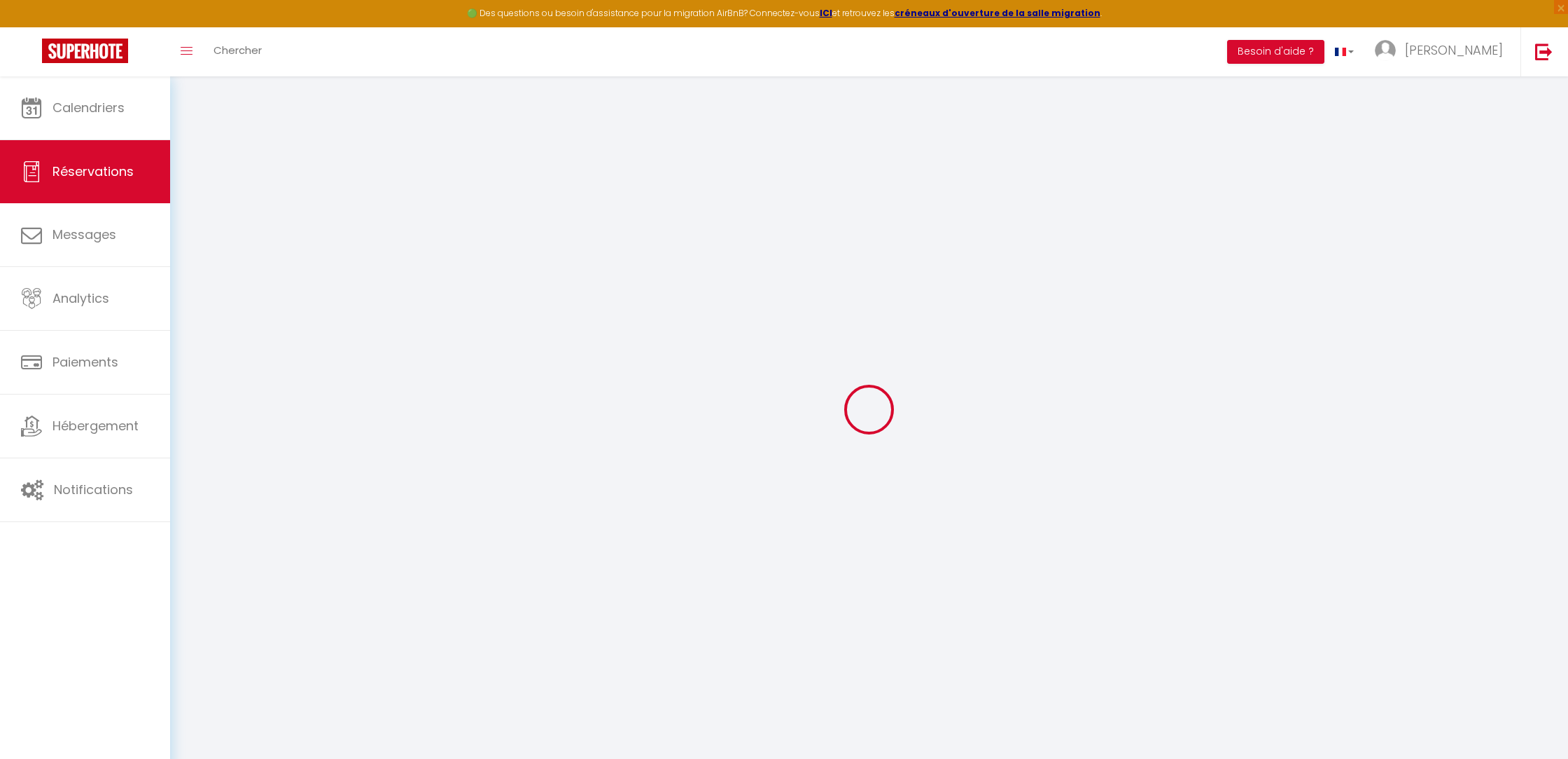
select select
checkbox input "false"
select select
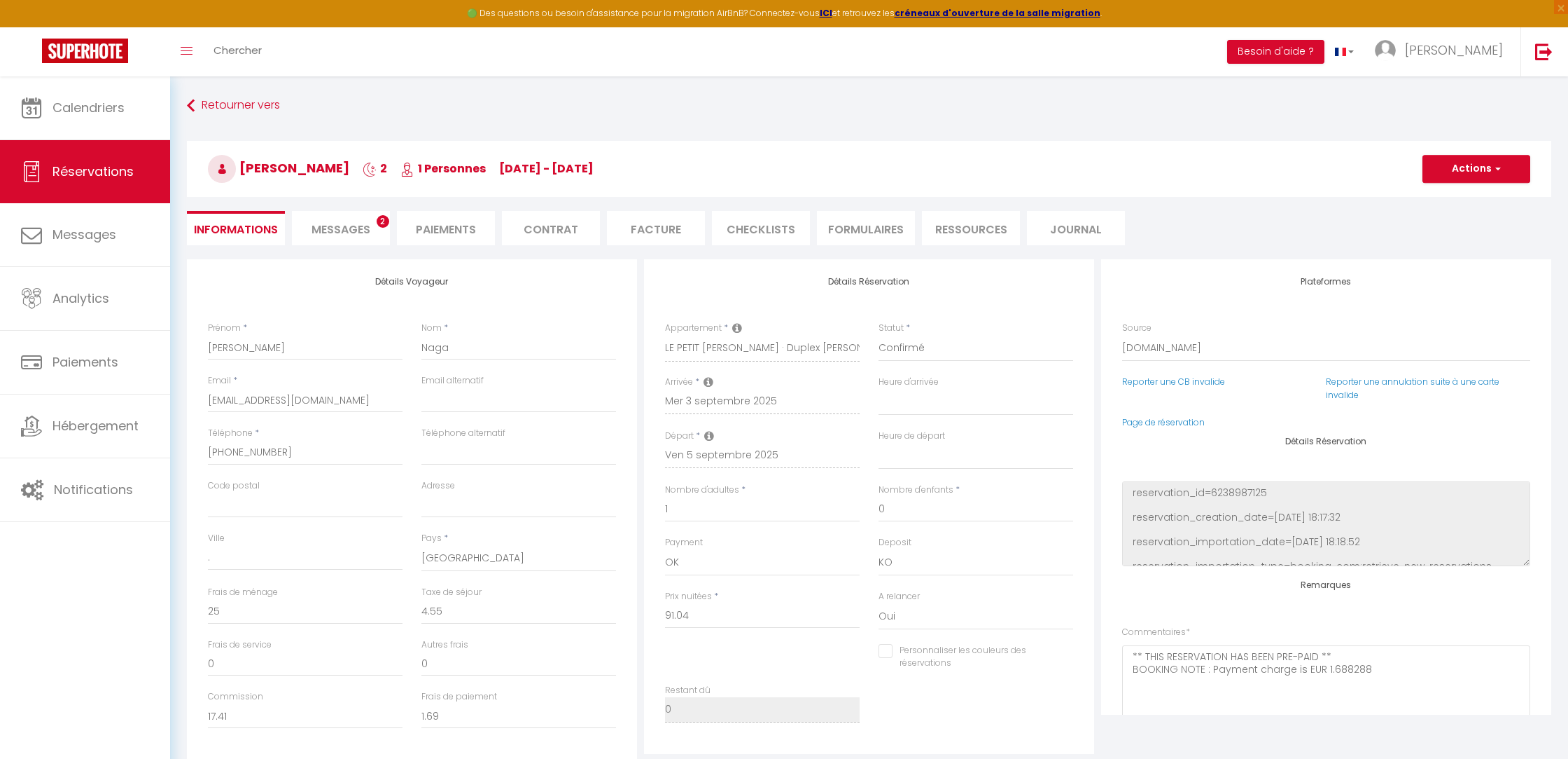
click at [621, 220] on li "Facture" at bounding box center [656, 228] width 98 height 34
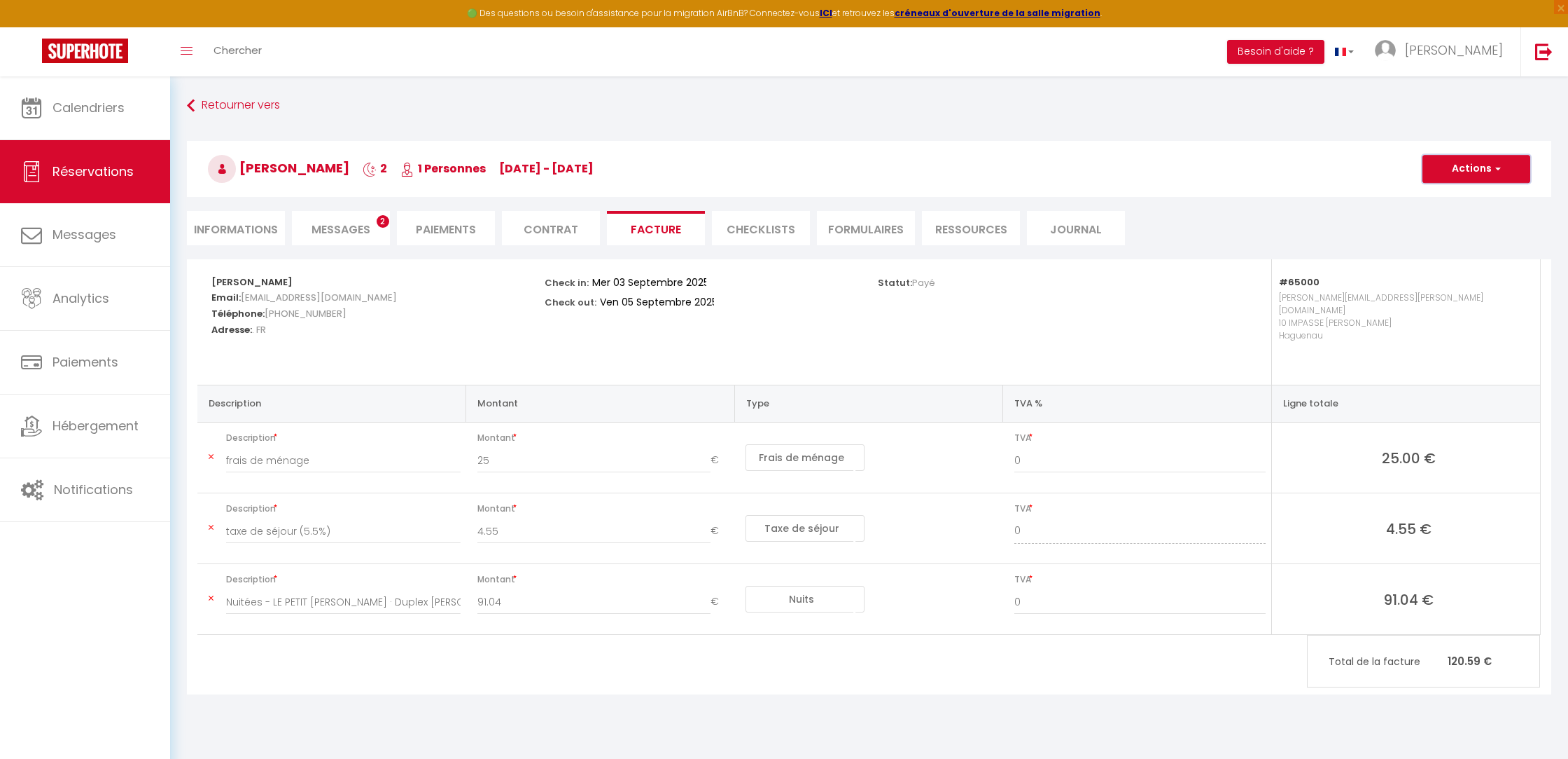
click at [1473, 172] on button "Actions" at bounding box center [1476, 168] width 108 height 28
click at [1450, 239] on link "Envoyer la facture" at bounding box center [1465, 236] width 117 height 18
type input "[EMAIL_ADDRESS][DOMAIN_NAME]"
select select "fr"
type input "Votre facture 6626168 - LE PETIT [PERSON_NAME] · Duplex [PERSON_NAME][GEOGRAPHI…"
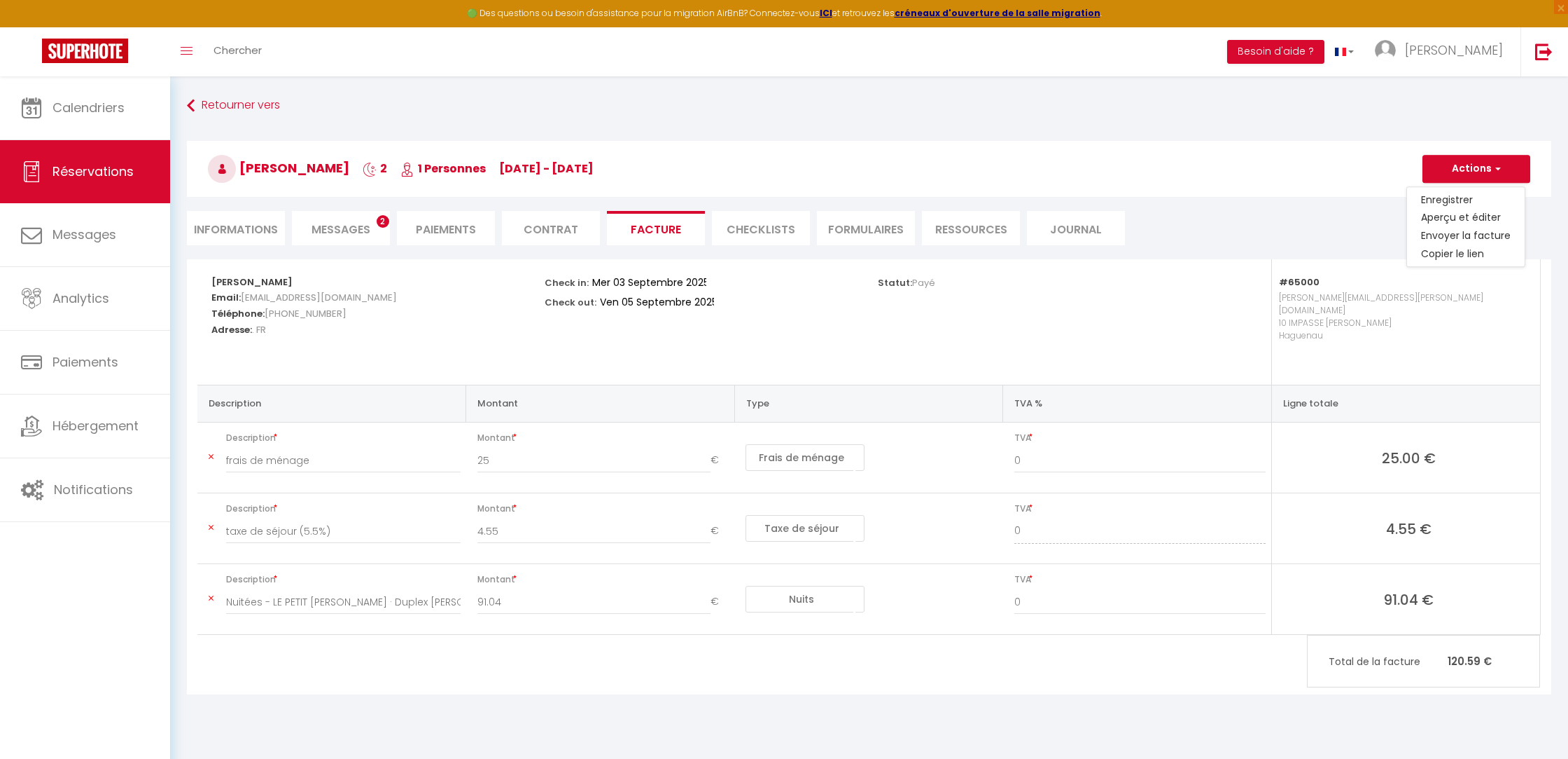
type textarea "Bonjour, Voici le lien pour télécharger votre facture : [URL][DOMAIN_NAME] Déta…"
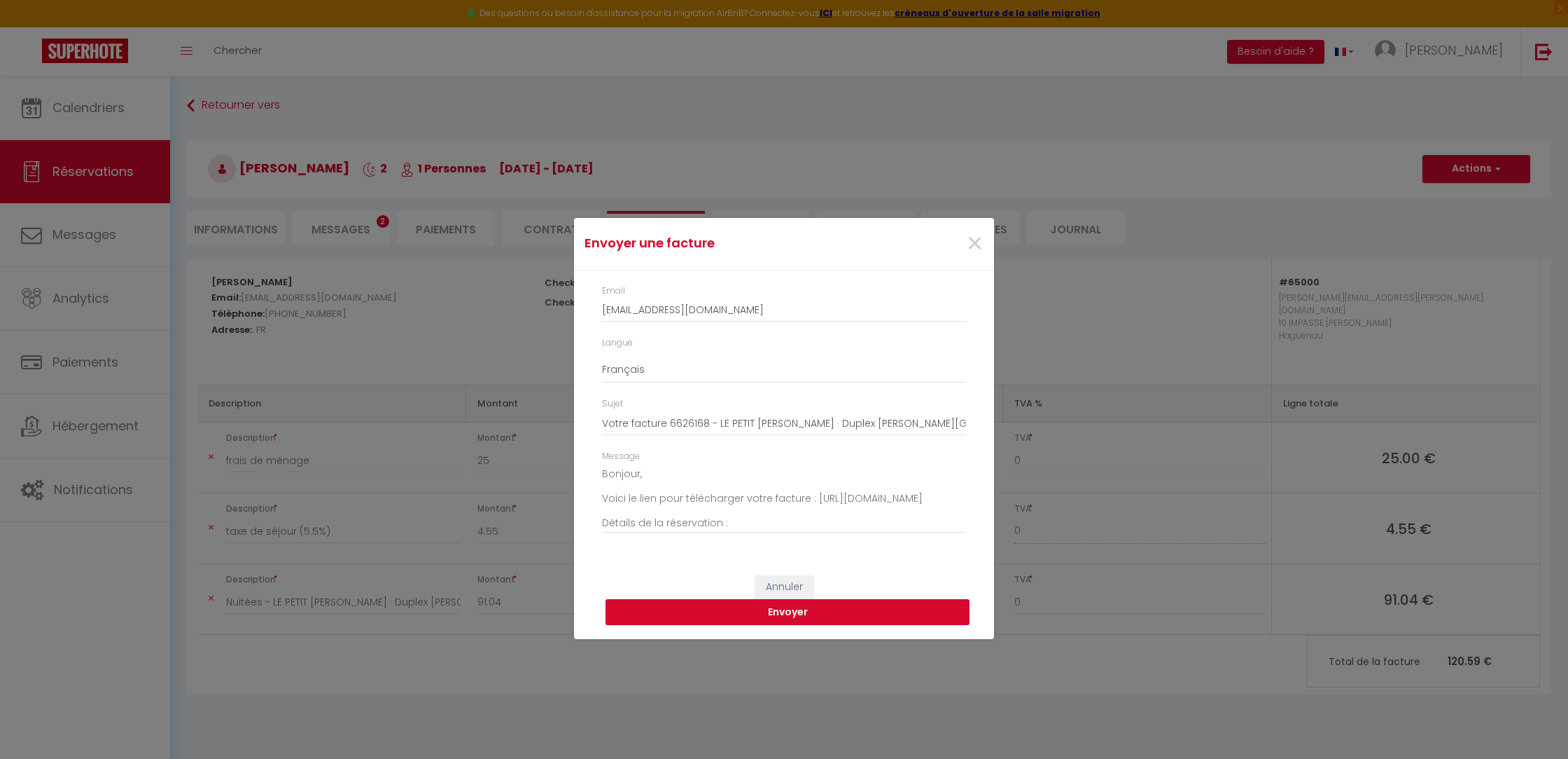
drag, startPoint x: 870, startPoint y: 632, endPoint x: 874, endPoint y: 620, distance: 12.6
click at [871, 631] on div "Annuler Envoyer" at bounding box center [784, 600] width 420 height 78
click at [874, 618] on button "Envoyer" at bounding box center [787, 612] width 364 height 27
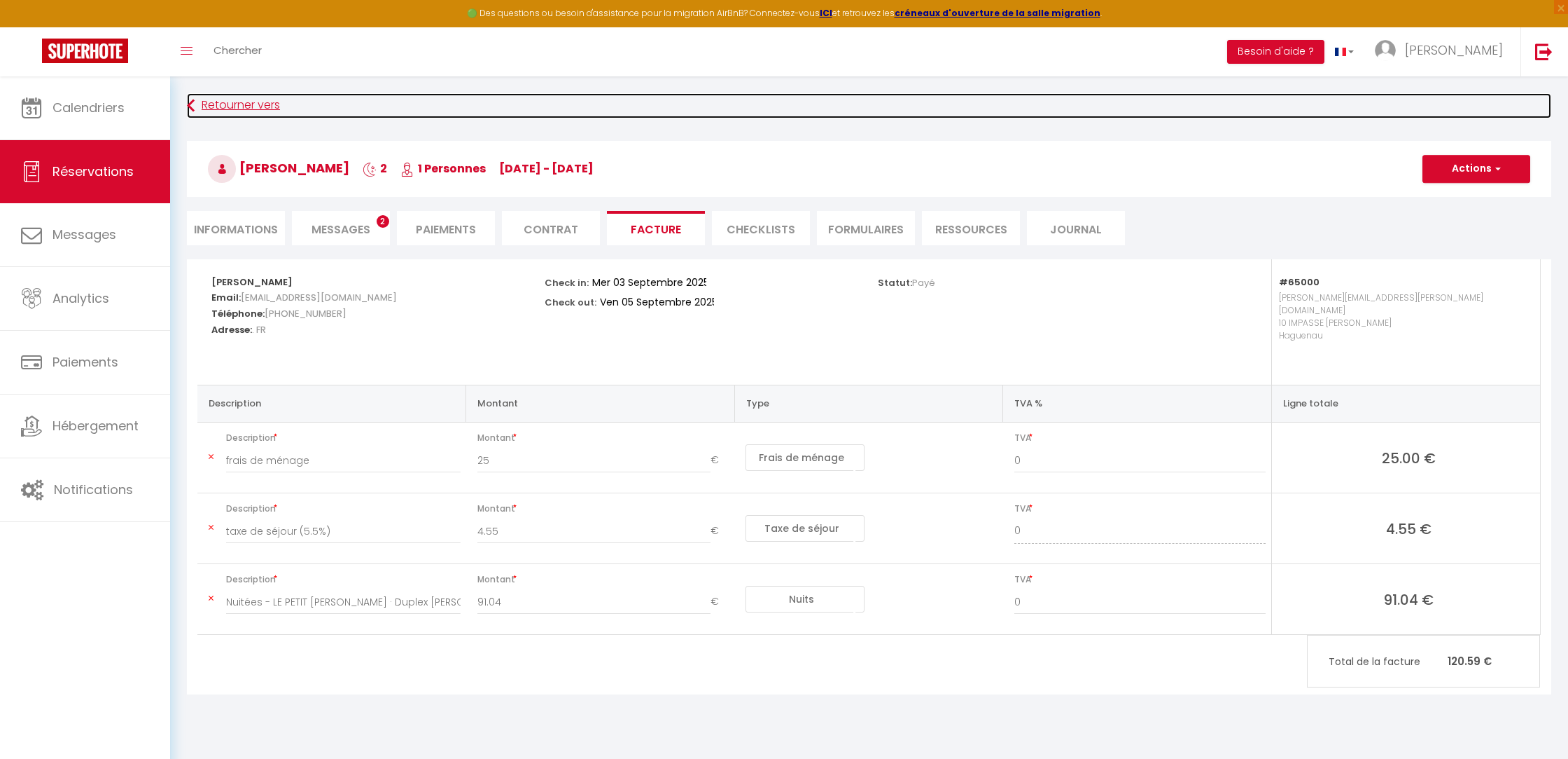
click at [234, 116] on link "Retourner vers" at bounding box center [869, 106] width 1365 height 25
select select
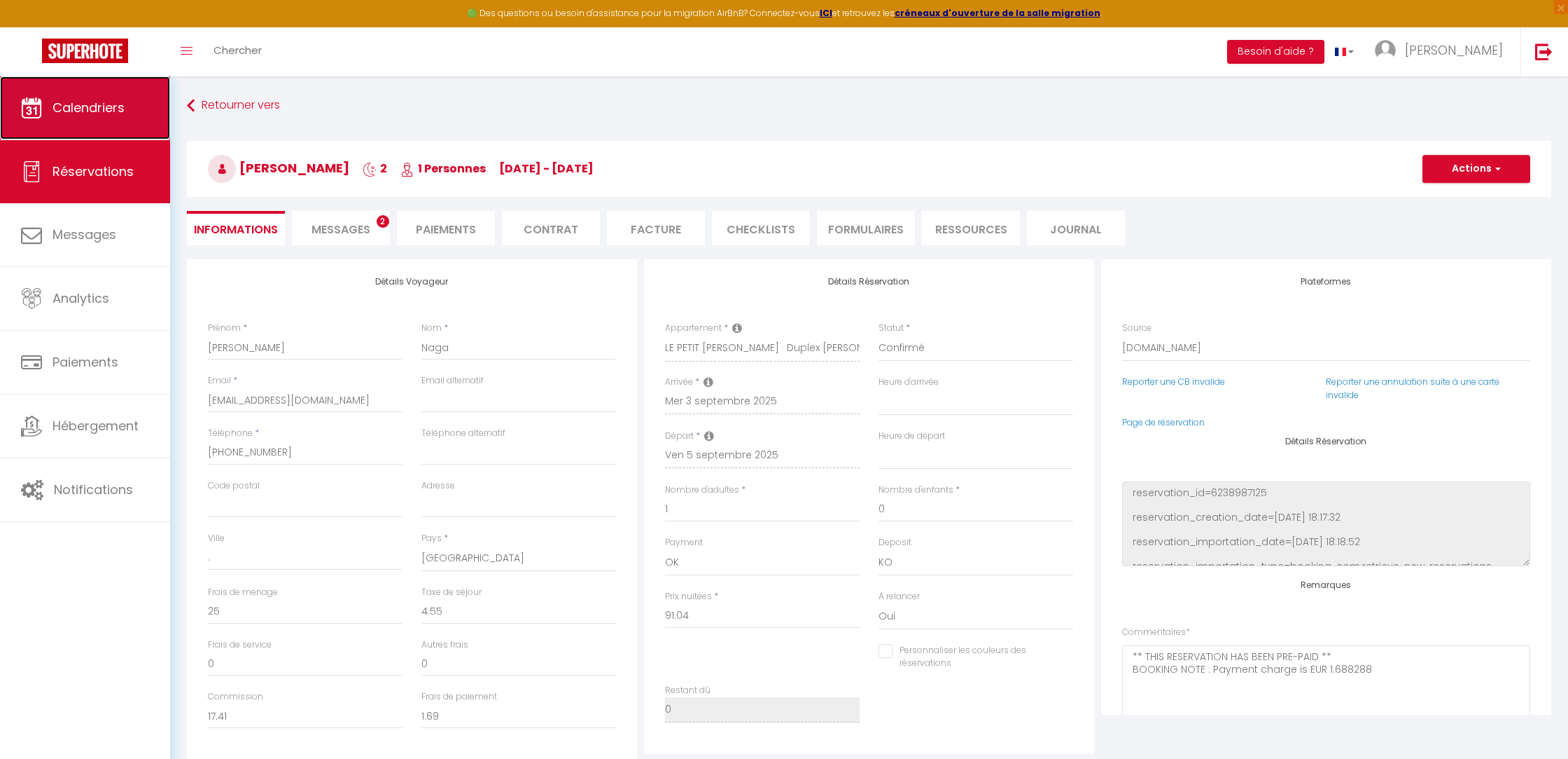
click at [105, 123] on link "Calendriers" at bounding box center [85, 108] width 170 height 63
